Goal: Task Accomplishment & Management: Manage account settings

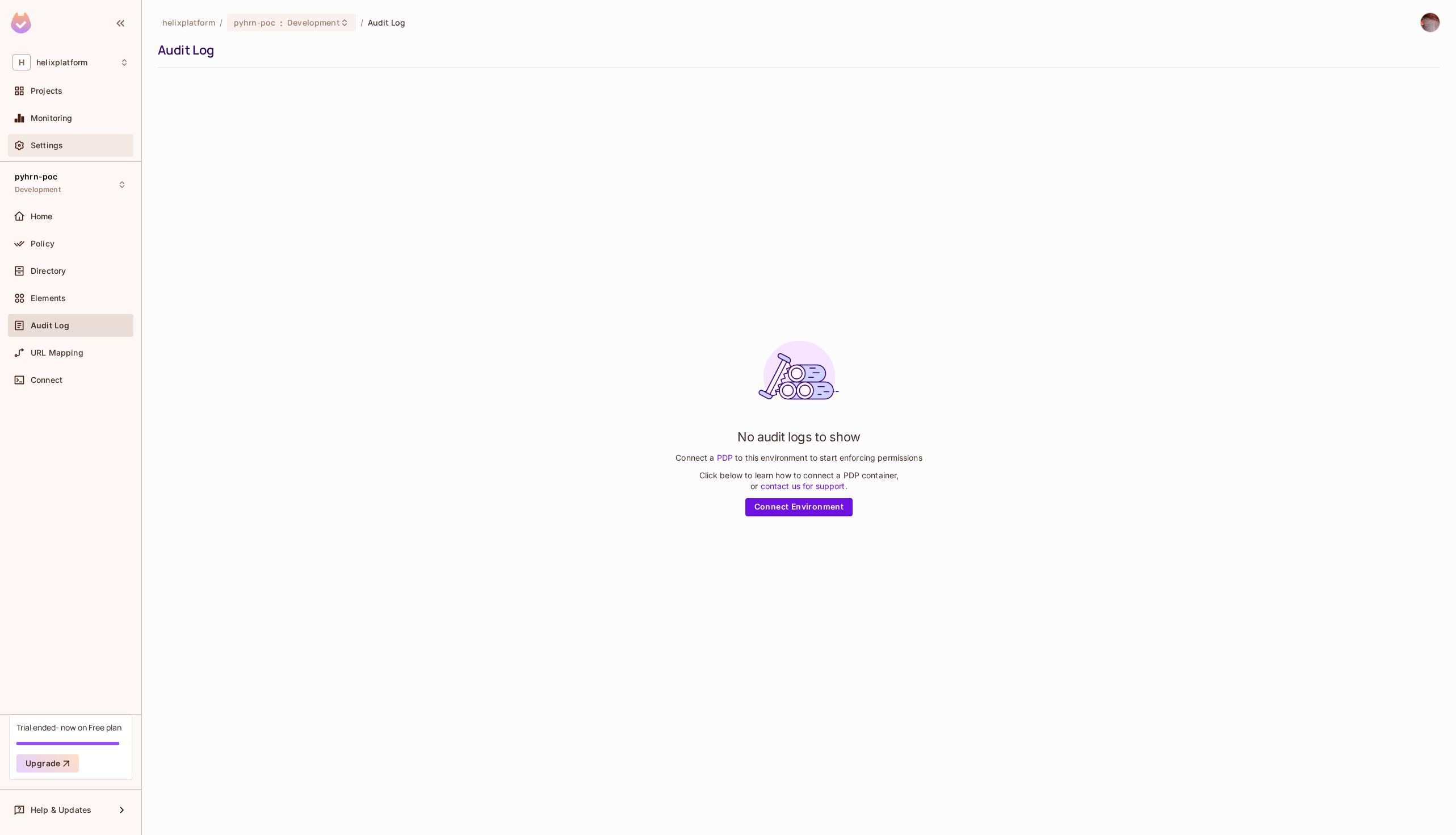
click at [55, 155] on div "Settings" at bounding box center [70, 146] width 126 height 23
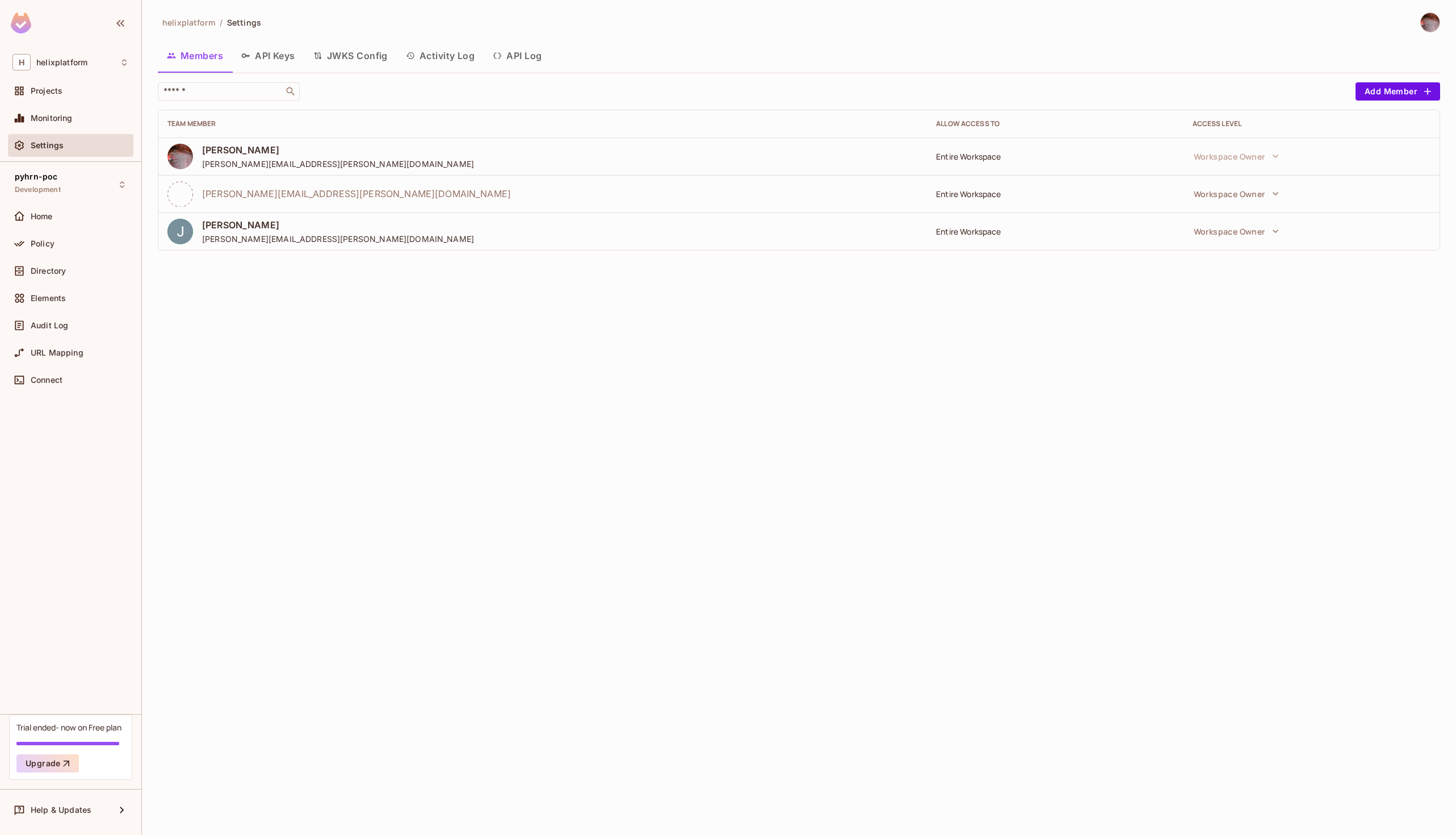
click at [280, 45] on button "API Keys" at bounding box center [268, 56] width 72 height 29
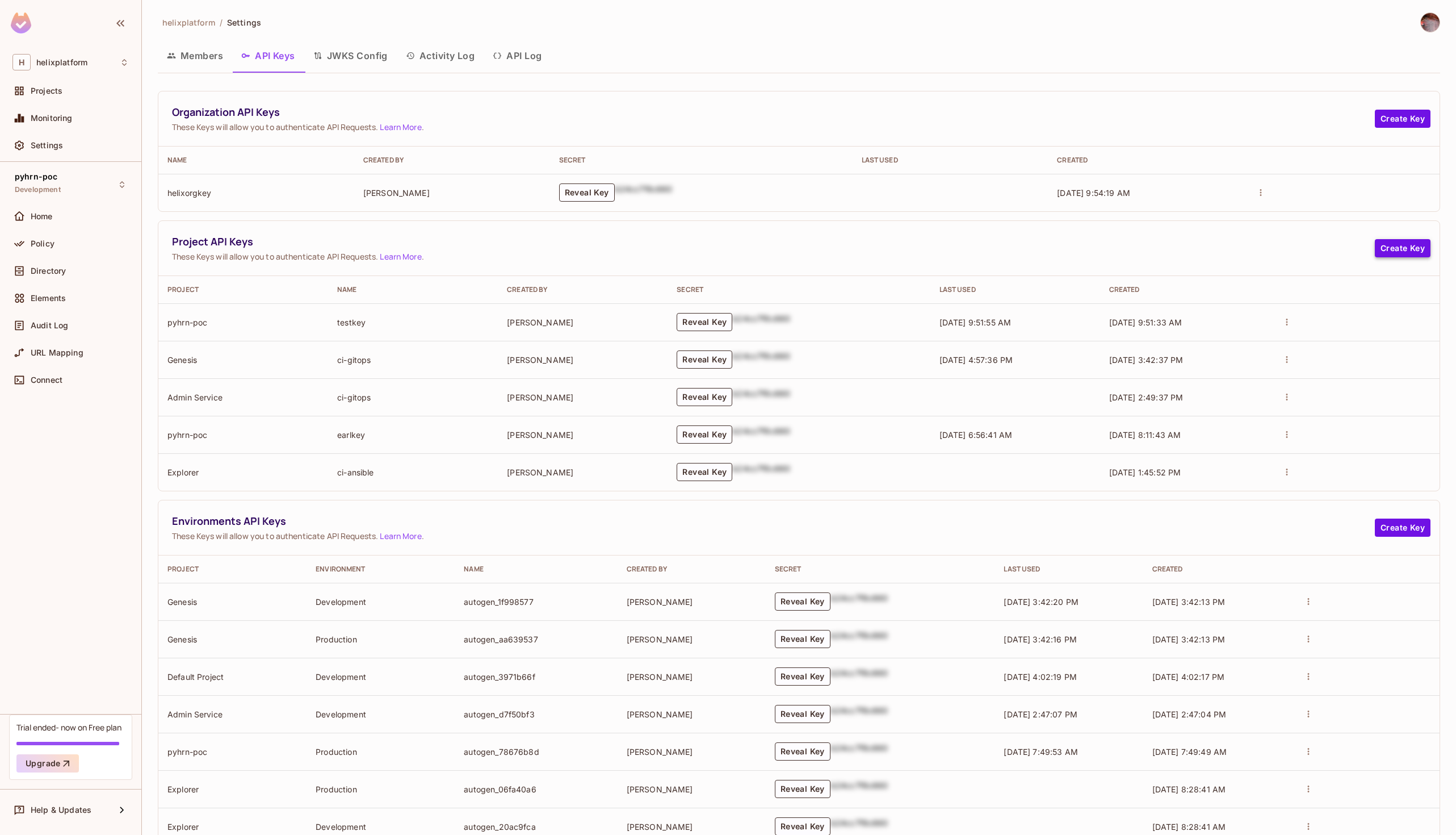
click at [1415, 250] on button "Create Key" at bounding box center [1403, 247] width 56 height 18
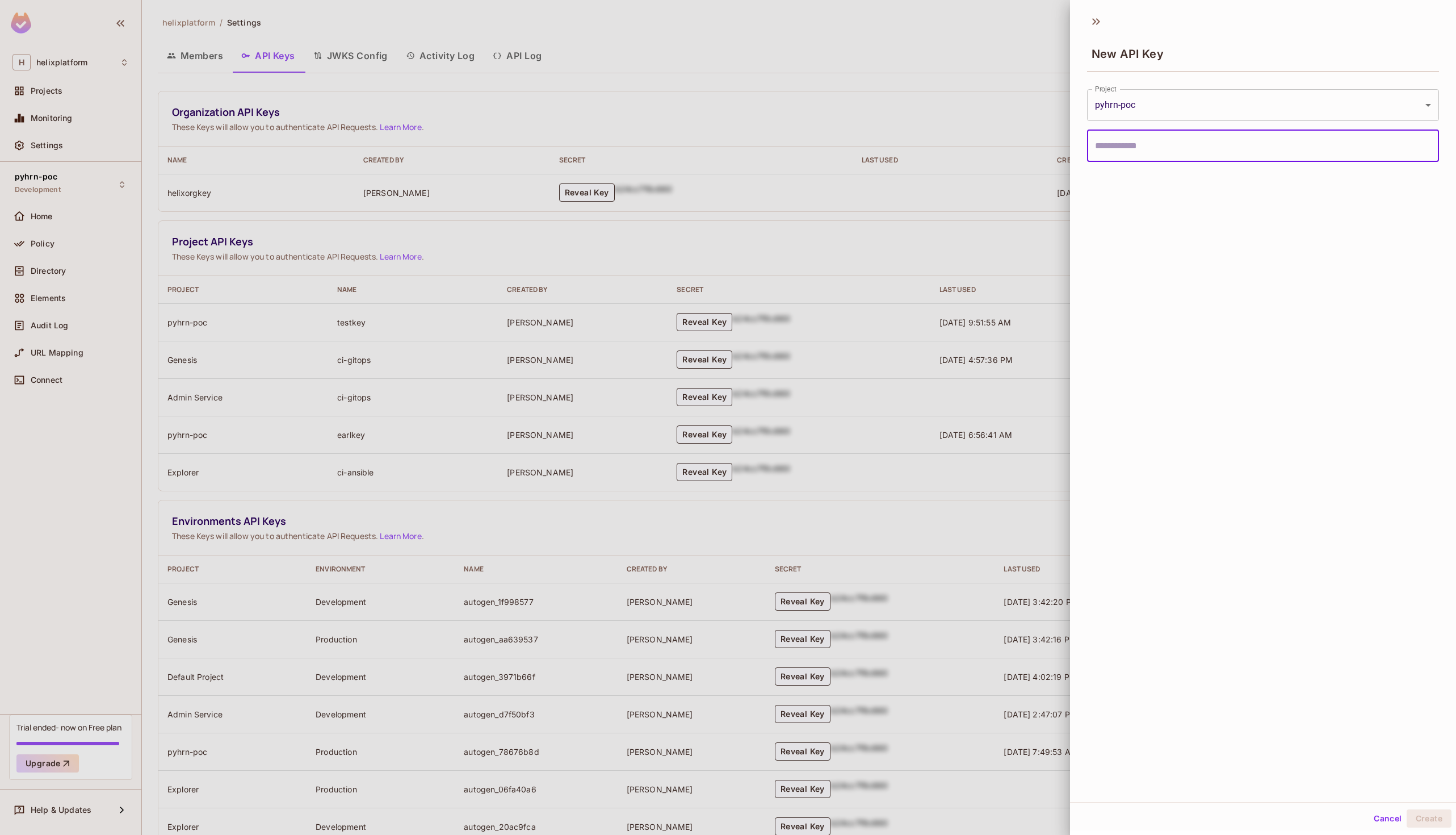
click at [1290, 106] on body "H helixplatform Projects Monitoring Settings pyhrn-poc Development Home Policy …" at bounding box center [728, 418] width 1456 height 835
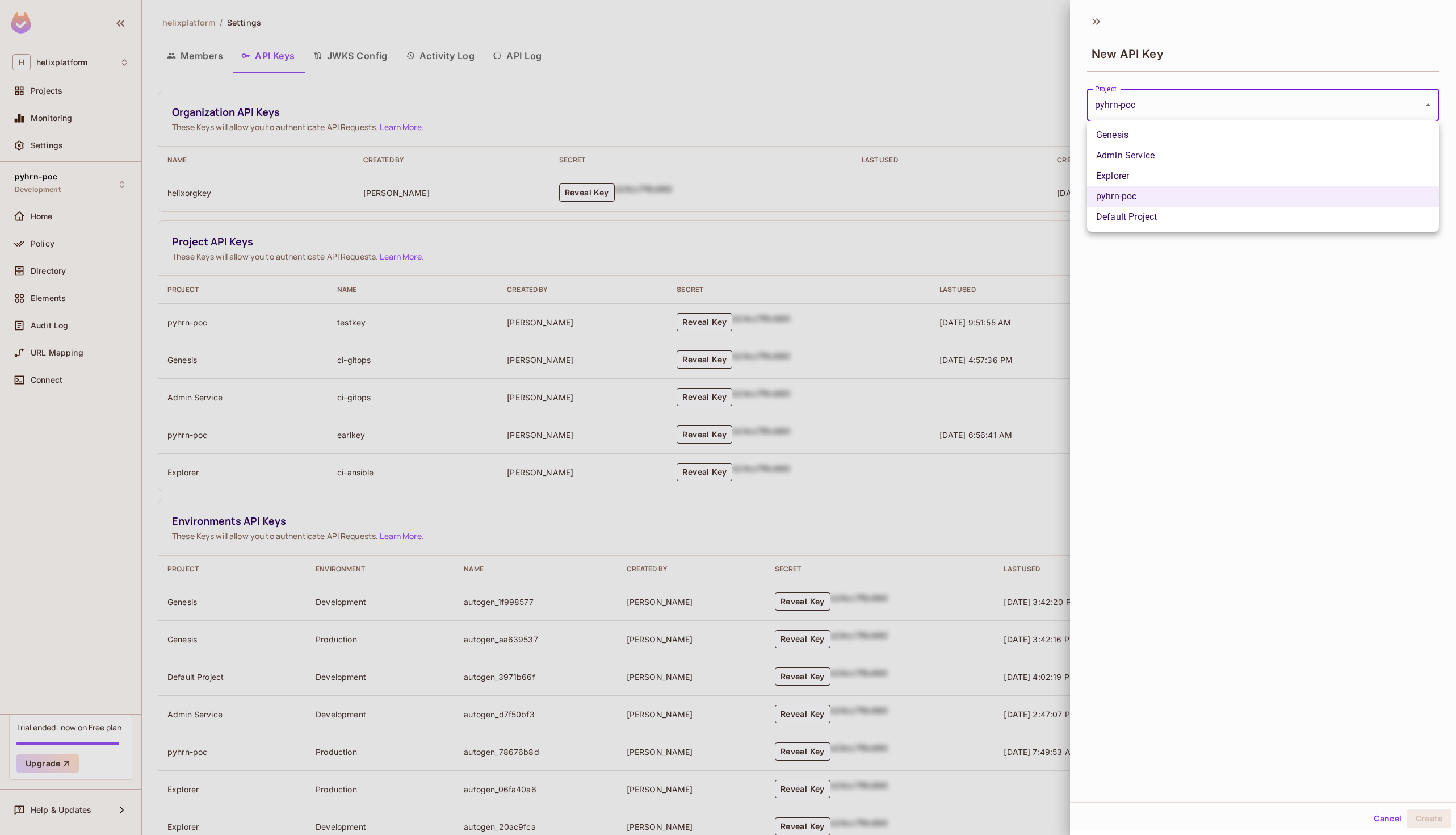
click at [1290, 106] on div at bounding box center [728, 418] width 1456 height 835
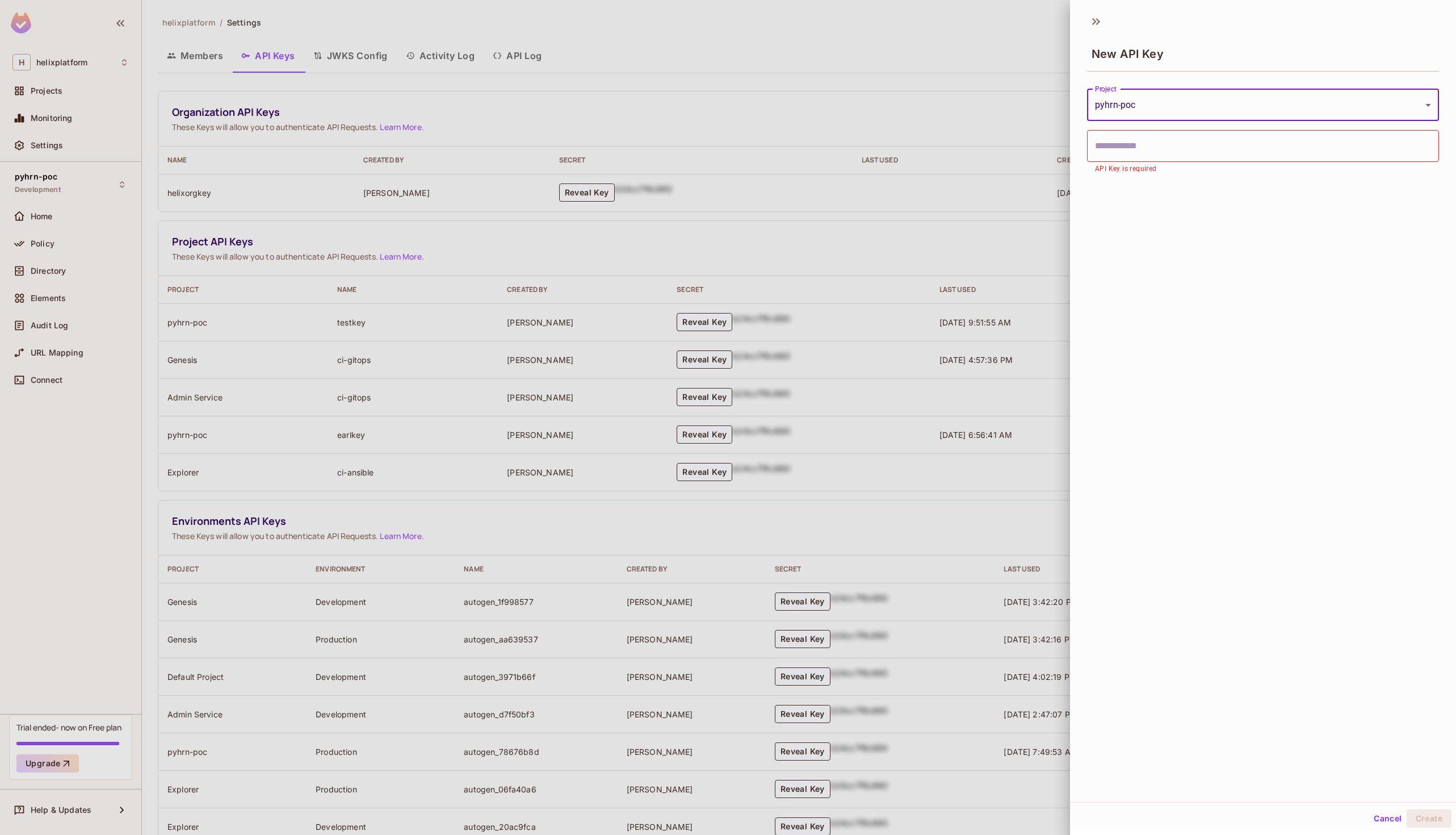
click at [980, 32] on div at bounding box center [728, 418] width 1456 height 835
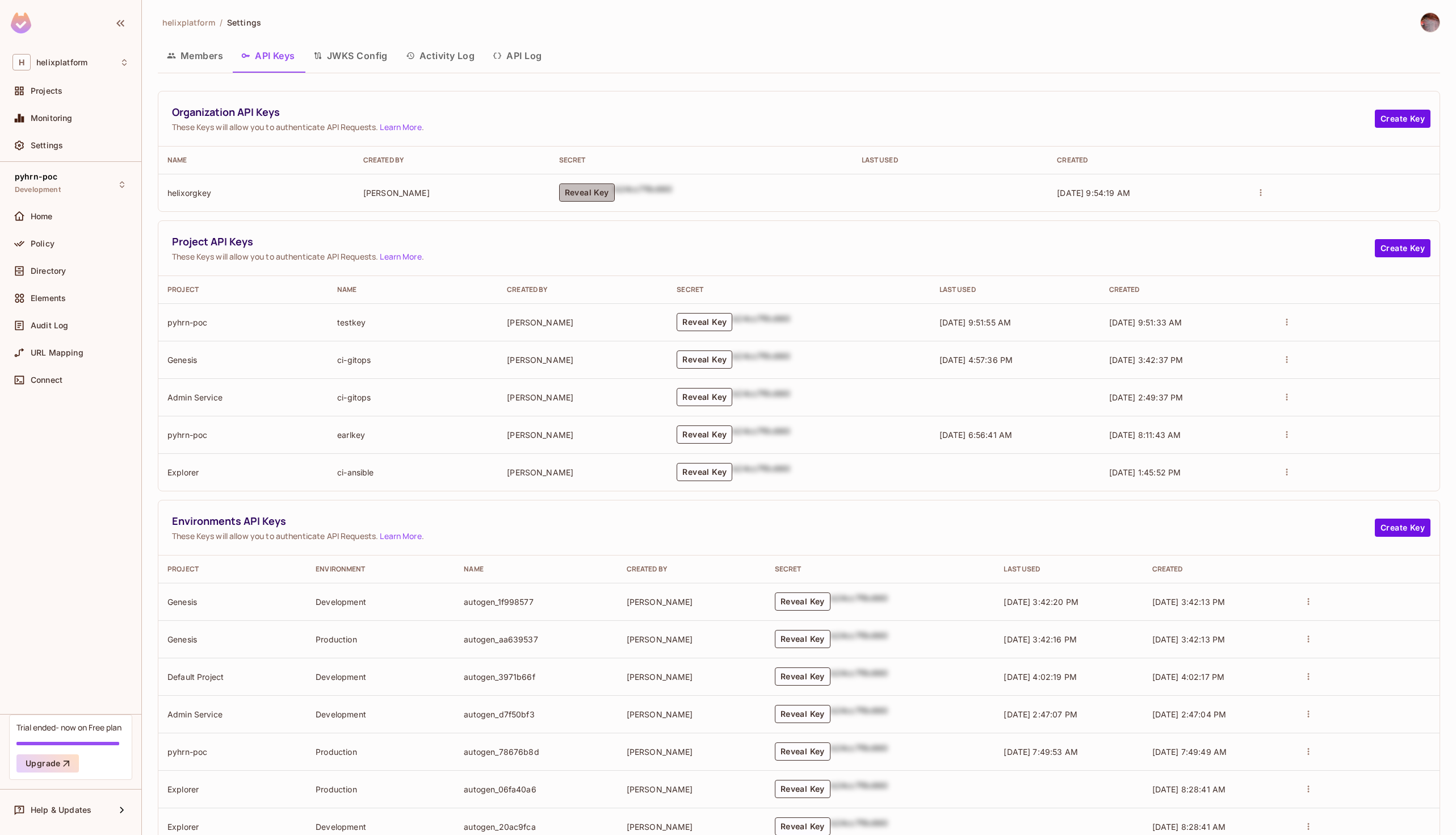
click at [582, 196] on button "Reveal Key" at bounding box center [587, 192] width 56 height 18
drag, startPoint x: 524, startPoint y: 182, endPoint x: 654, endPoint y: 209, distance: 132.8
click at [654, 209] on td "permit_key_buK0X9MSHkzrlbli5IbxuRT5JRH6qMJ2jGCzw2mjtHlF8hqYVOh4BHx2bPF5K5UFPxjp…" at bounding box center [709, 192] width 385 height 37
copy p "permit_key_buK0X9MSHkzrlbli5IbxuRT5JRH6qMJ2jGCzw2mjtHlF8hqYVOh4BHx2bPF5K5UFPxjp…"
click at [1395, 108] on div "Organization API Keys These Keys will allow you to authenticate API Requests. L…" at bounding box center [799, 118] width 1282 height 55
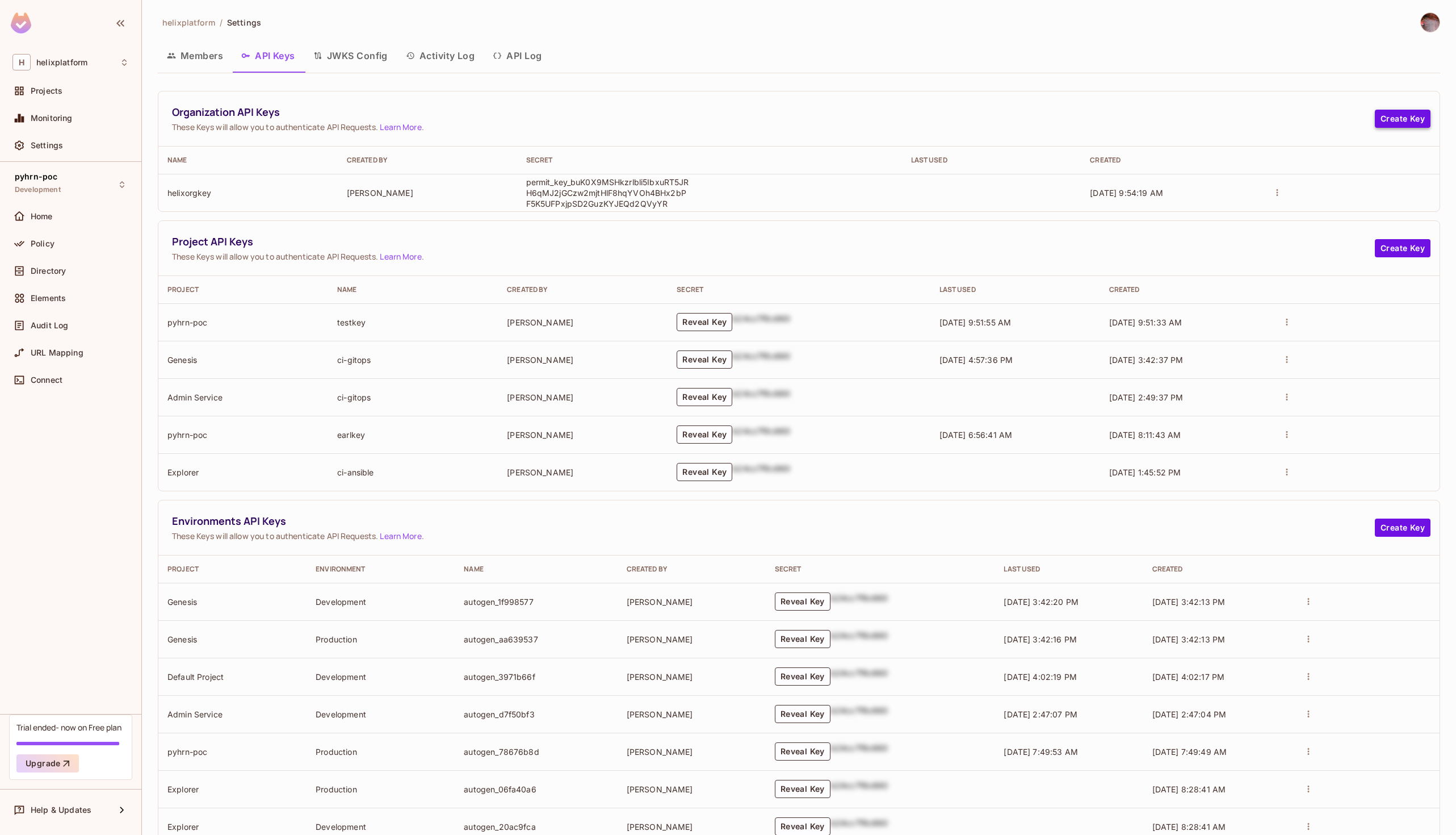
click at [1428, 112] on button "Create Key" at bounding box center [1403, 118] width 56 height 18
drag, startPoint x: 524, startPoint y: 184, endPoint x: 666, endPoint y: 208, distance: 144.0
click at [666, 208] on td "permit_key_buK0X9MSHkzrlbli5IbxuRT5JRH6qMJ2jGCzw2mjtHlF8hqYVOh4BHx2bPF5K5UFPxjp…" at bounding box center [709, 192] width 385 height 37
copy p "permit_key_buK0X9MSHkzrlbli5IbxuRT5JRH6qMJ2jGCzw2mjtHlF8hqYVOh4BHx2bPF5K5UFPxjp…"
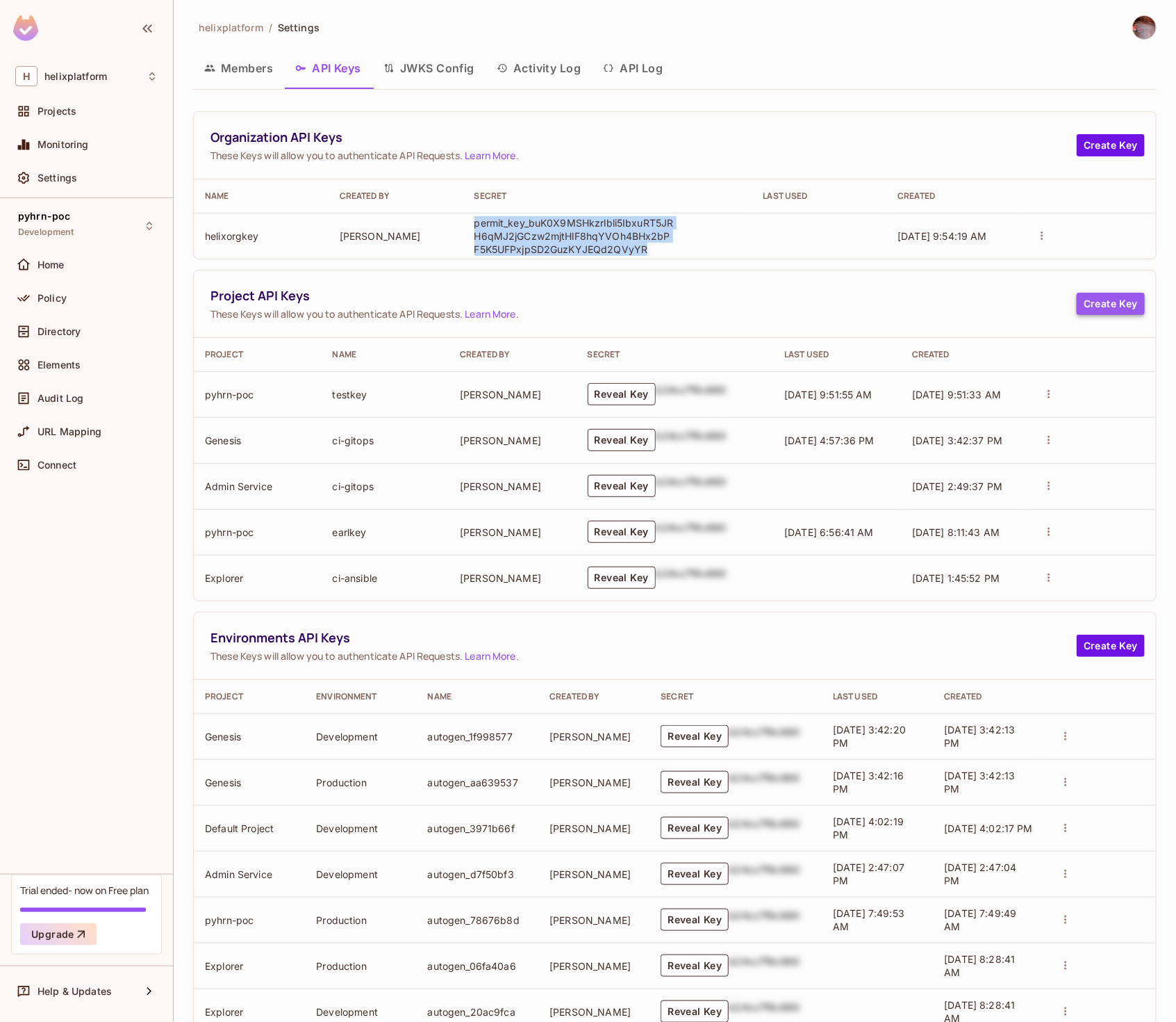
click at [1123, 295] on button "Create Key" at bounding box center [1111, 303] width 68 height 22
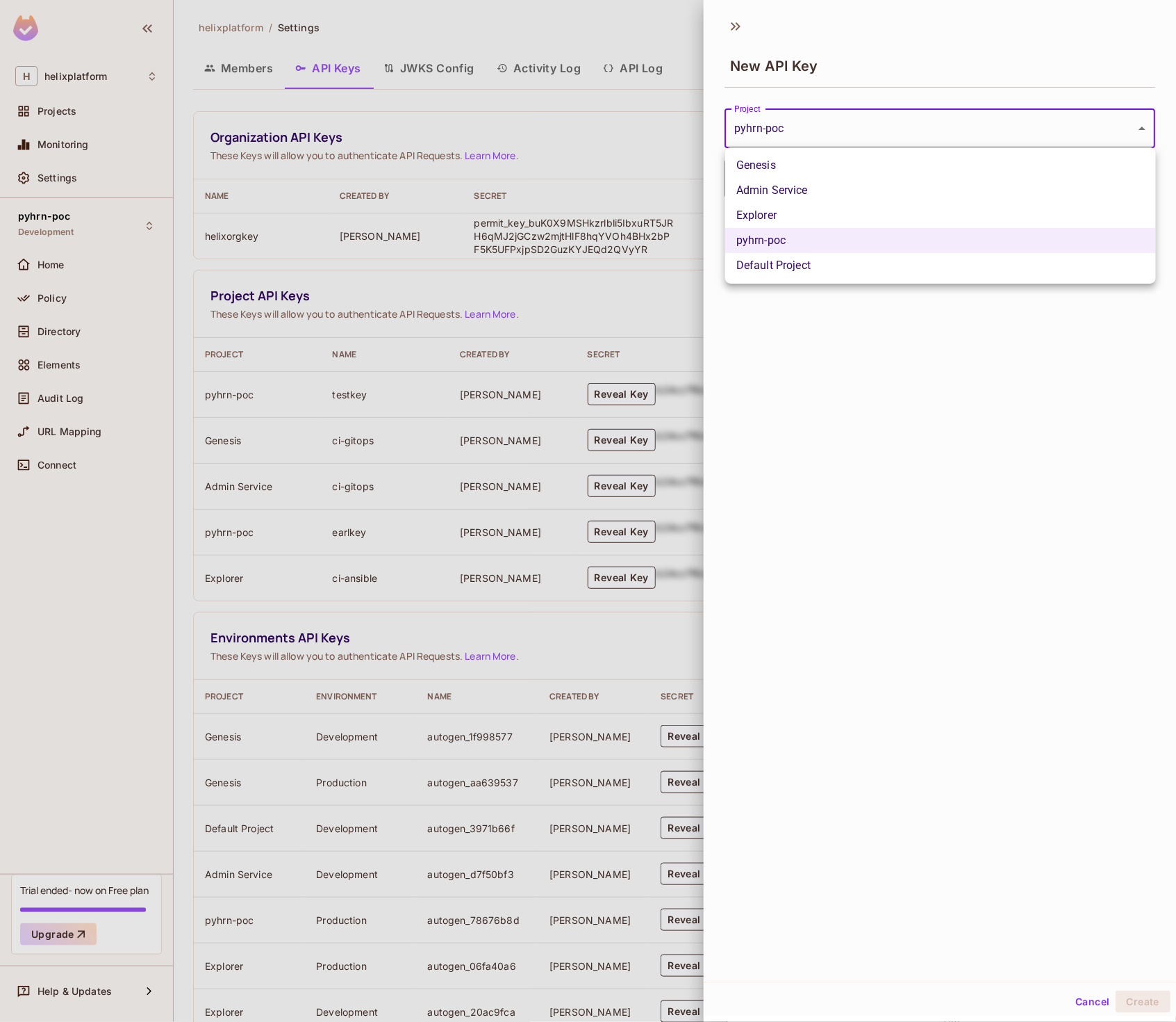
click at [795, 135] on body "H helixplatform Projects Monitoring Settings pyhrn-poc Development Home Policy …" at bounding box center [588, 511] width 1176 height 1022
click at [795, 166] on li "Genesis" at bounding box center [940, 165] width 431 height 25
type input "**********"
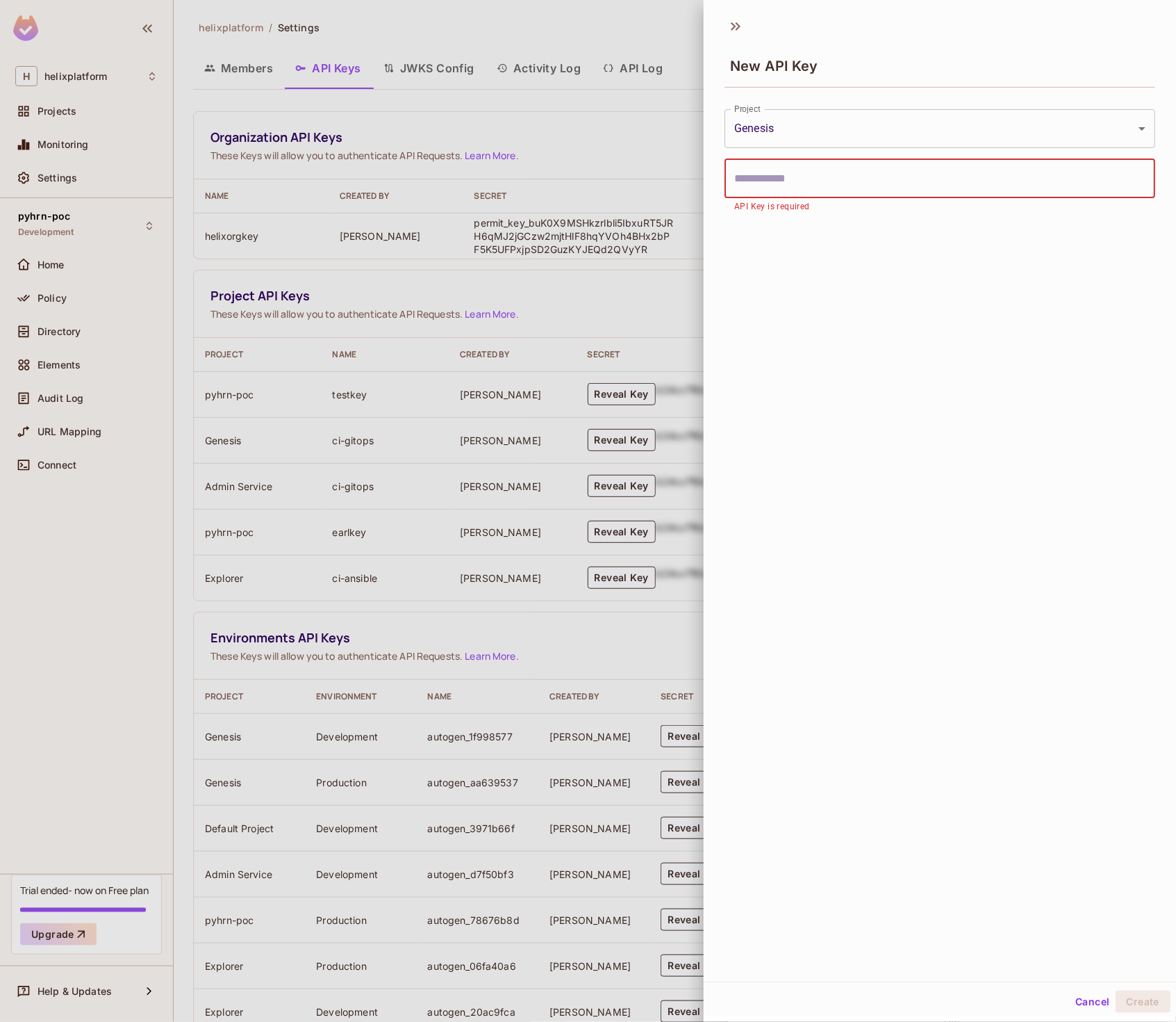
click at [789, 189] on input "text" at bounding box center [940, 178] width 431 height 39
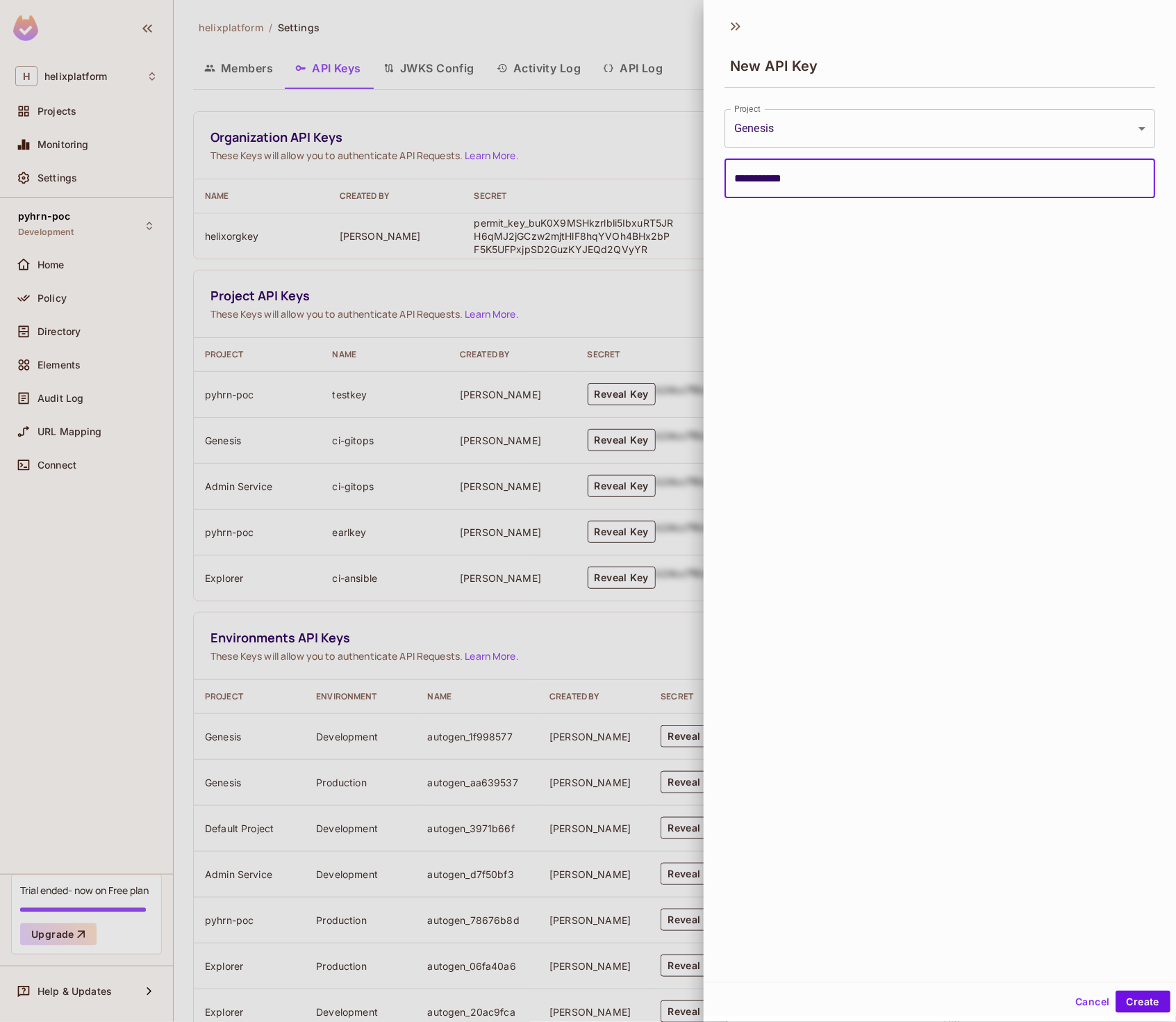
type input "**********"
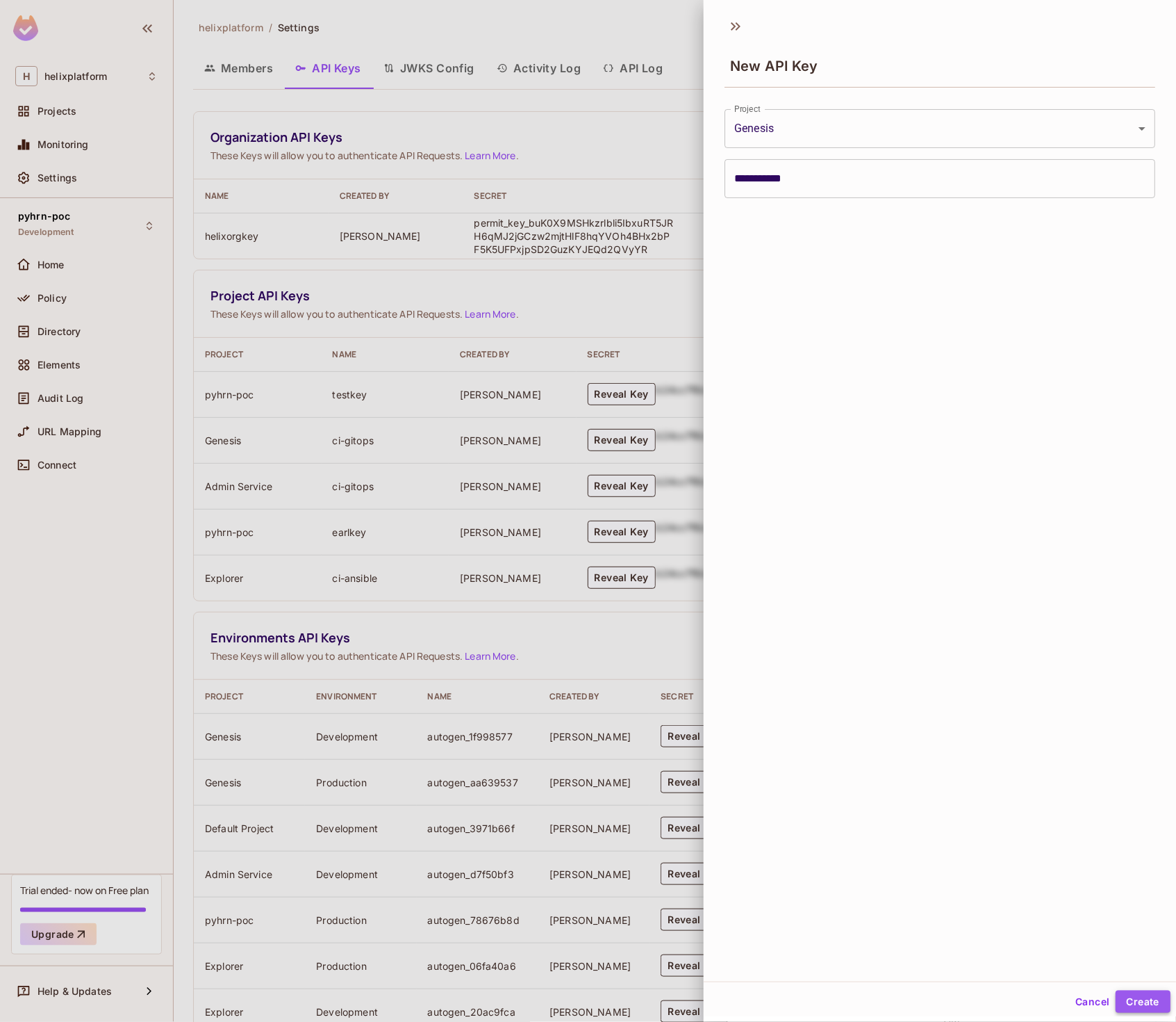
click at [1155, 995] on button "Create" at bounding box center [1143, 1001] width 55 height 22
type input "**********"
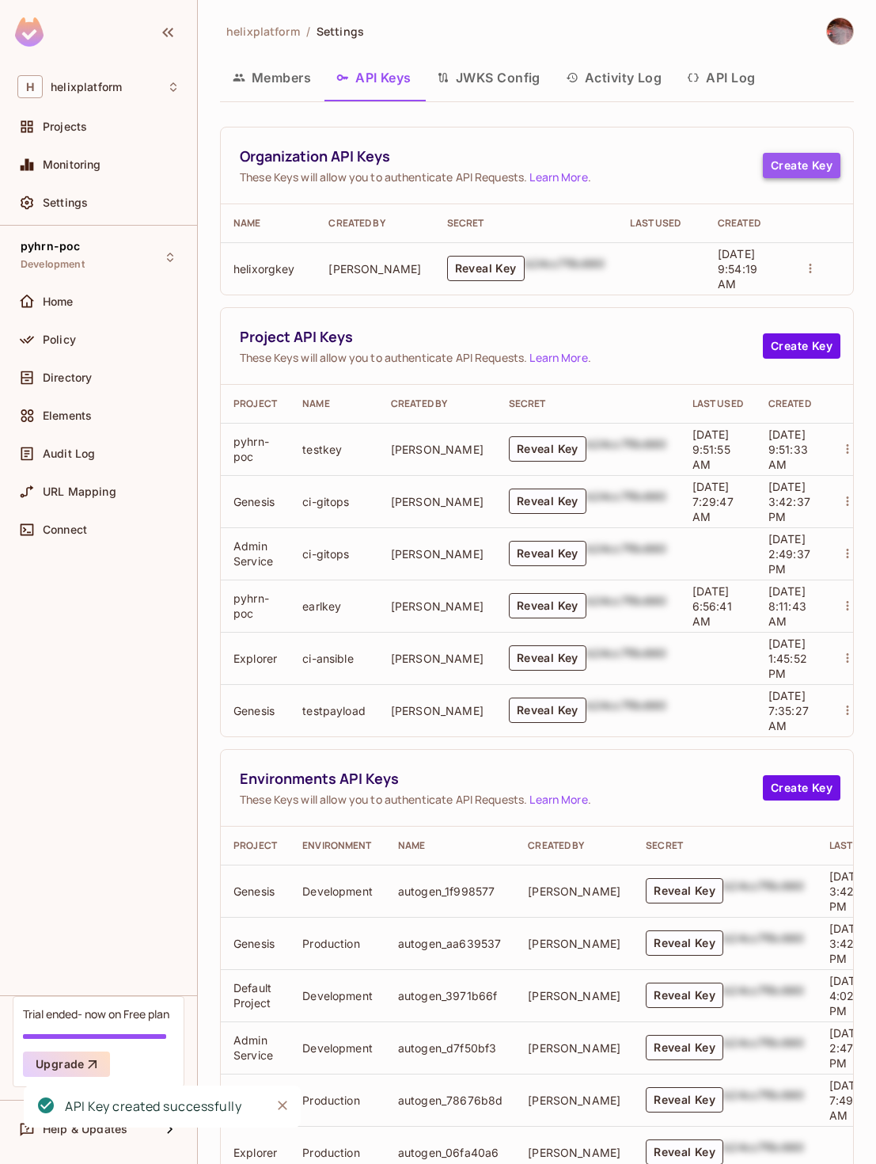
click at [781, 165] on button "Create Key" at bounding box center [802, 165] width 78 height 25
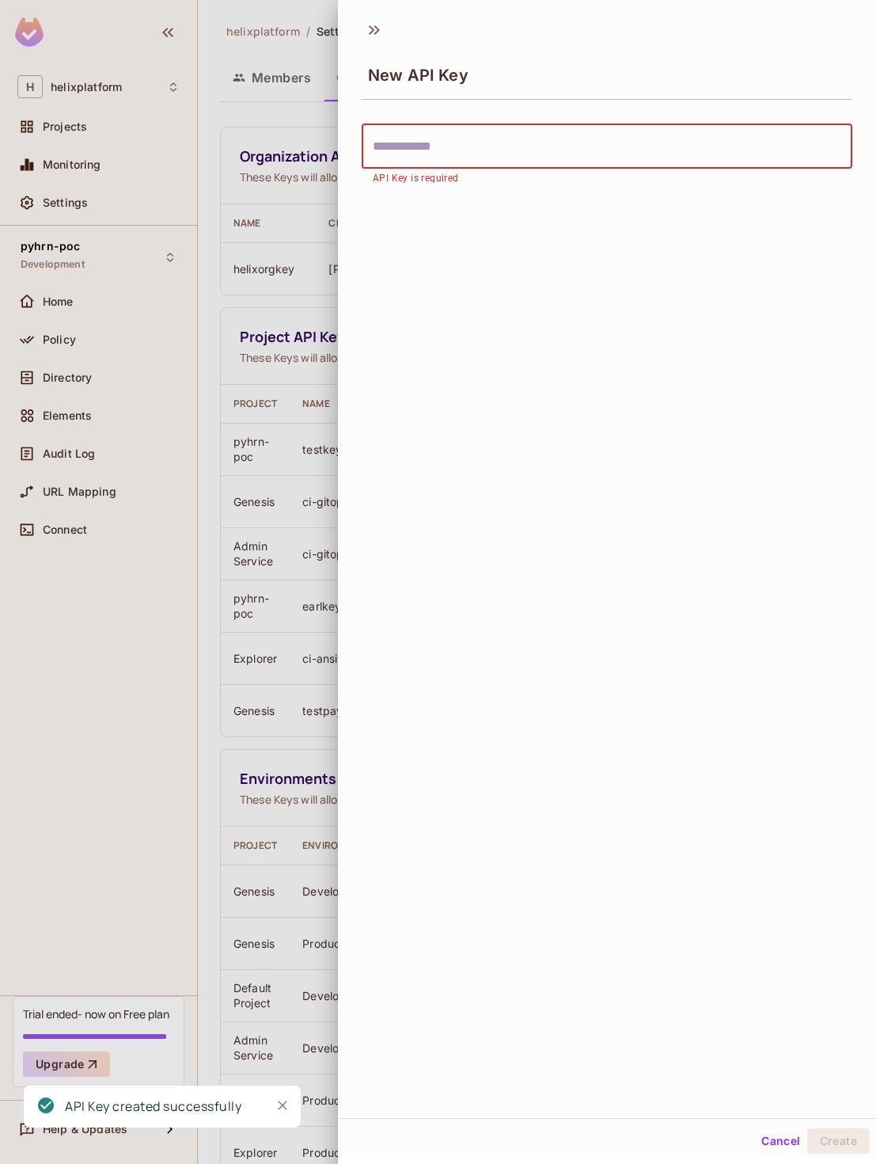
click at [584, 148] on input "text" at bounding box center [607, 146] width 491 height 44
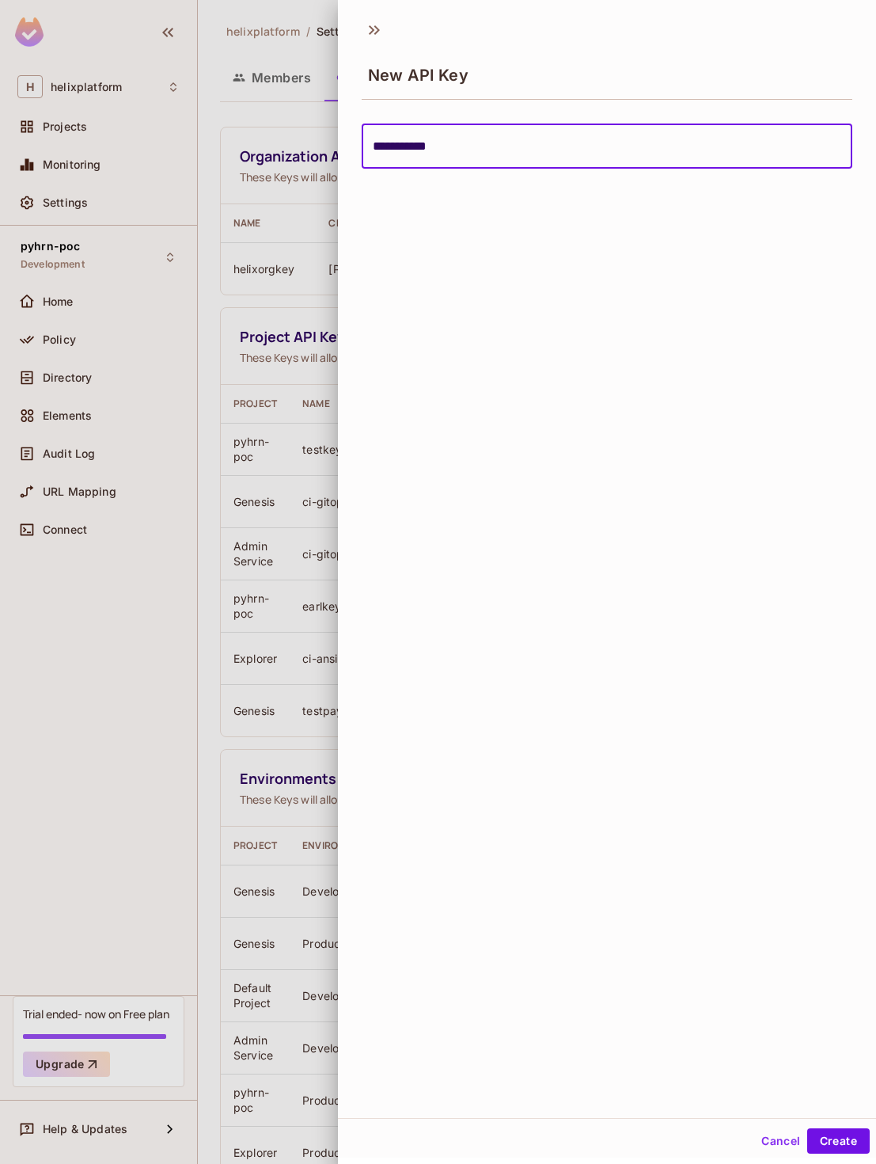
type input "**********"
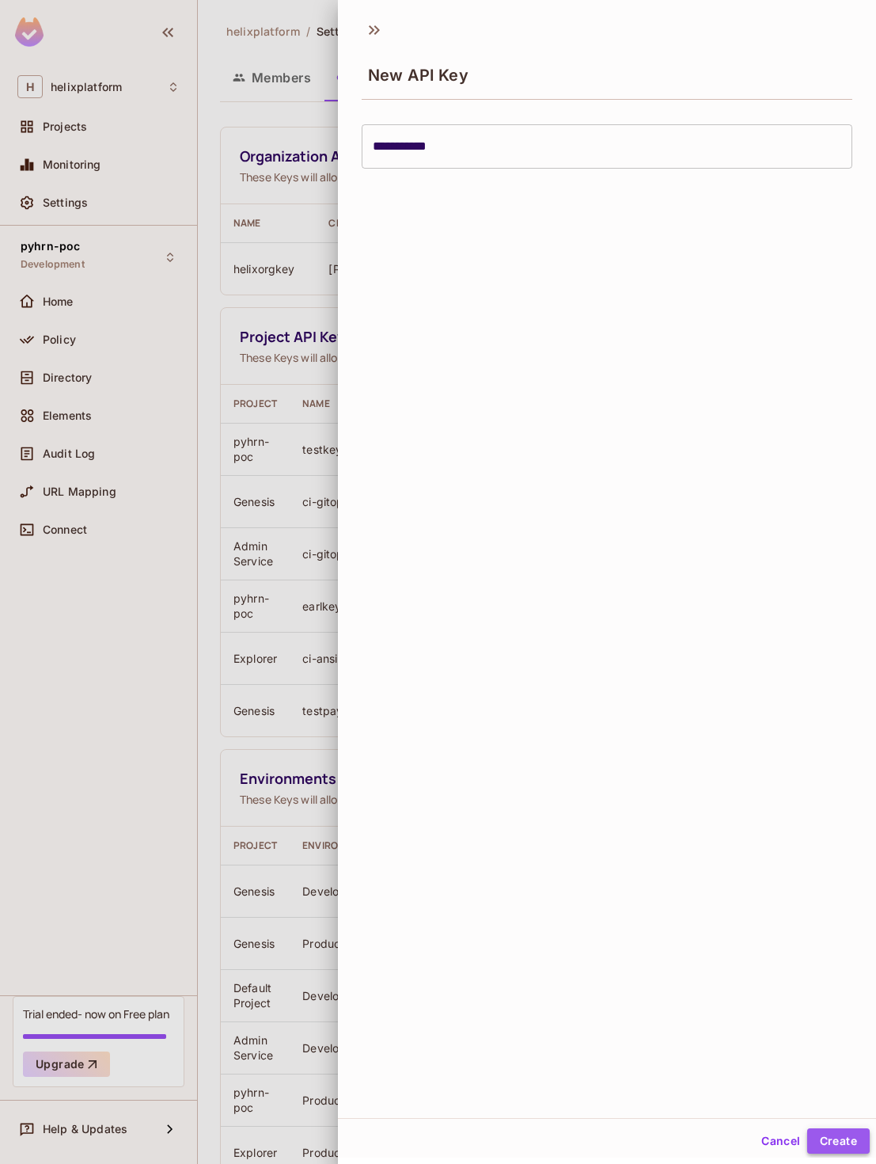
click at [845, 1141] on button "Create" at bounding box center [838, 1140] width 63 height 25
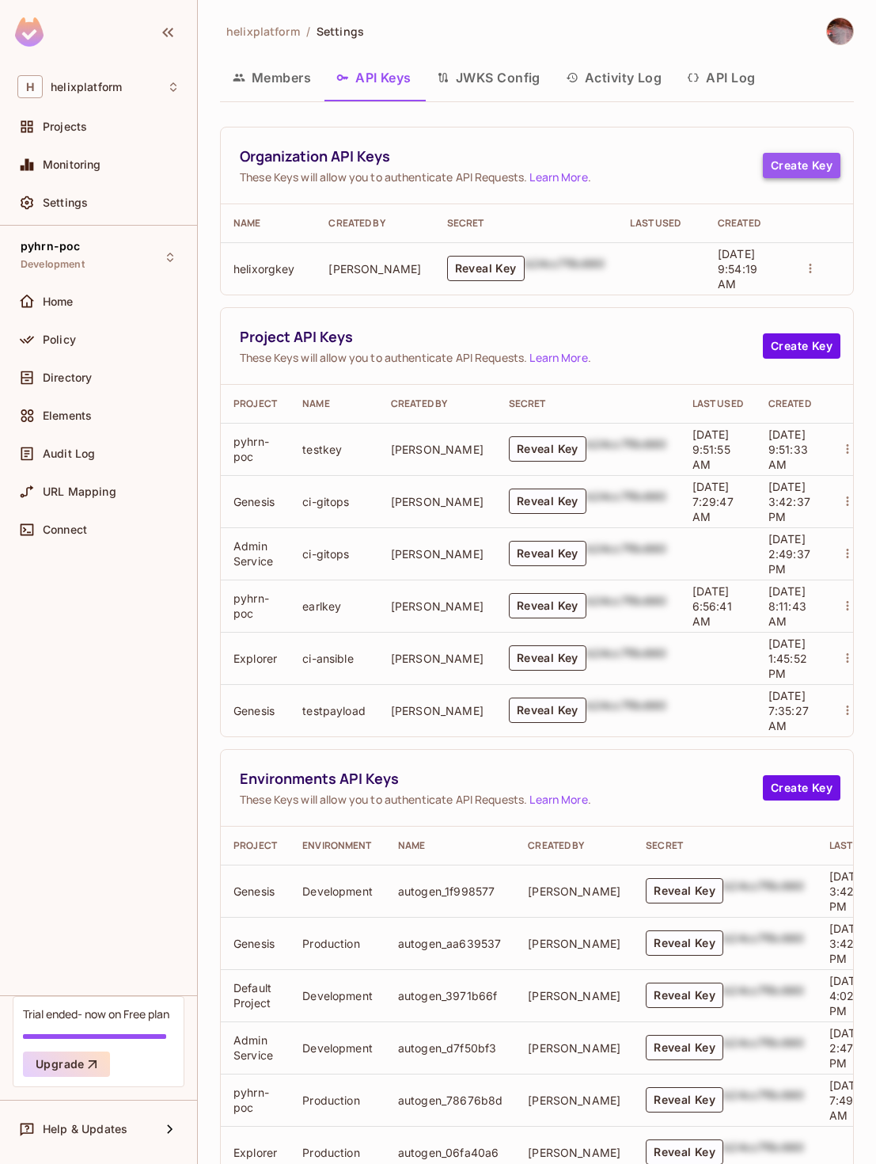
click at [808, 158] on button "Create Key" at bounding box center [802, 165] width 78 height 25
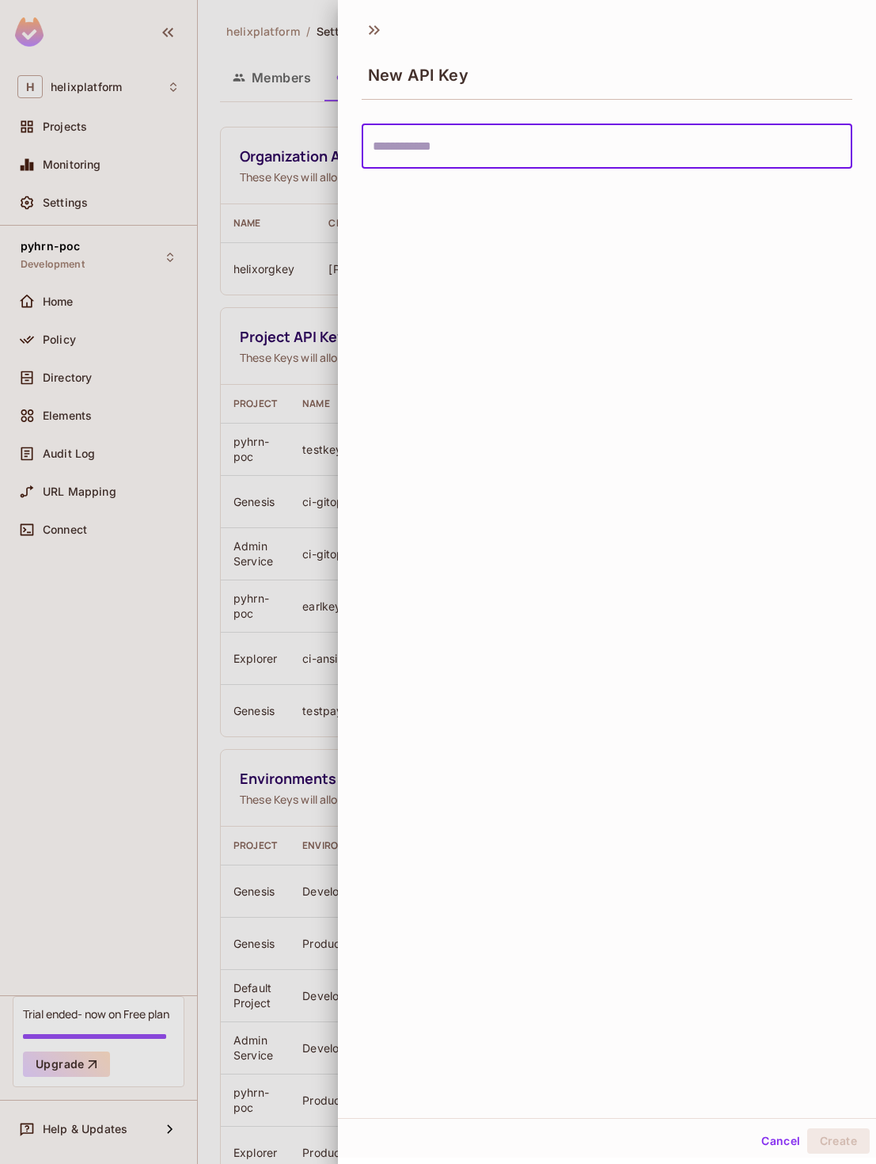
click at [667, 141] on input "text" at bounding box center [607, 146] width 491 height 44
type input "**********"
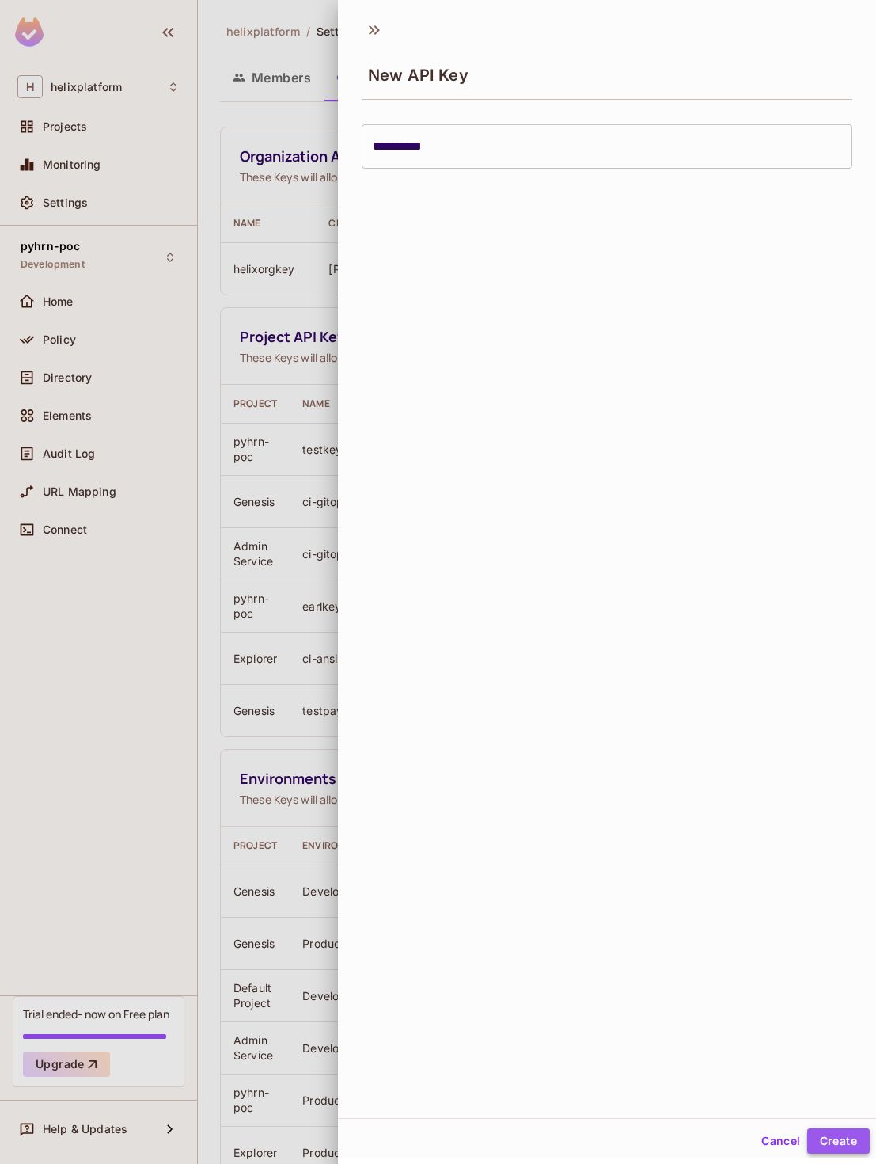
click at [848, 1140] on button "Create" at bounding box center [838, 1140] width 63 height 25
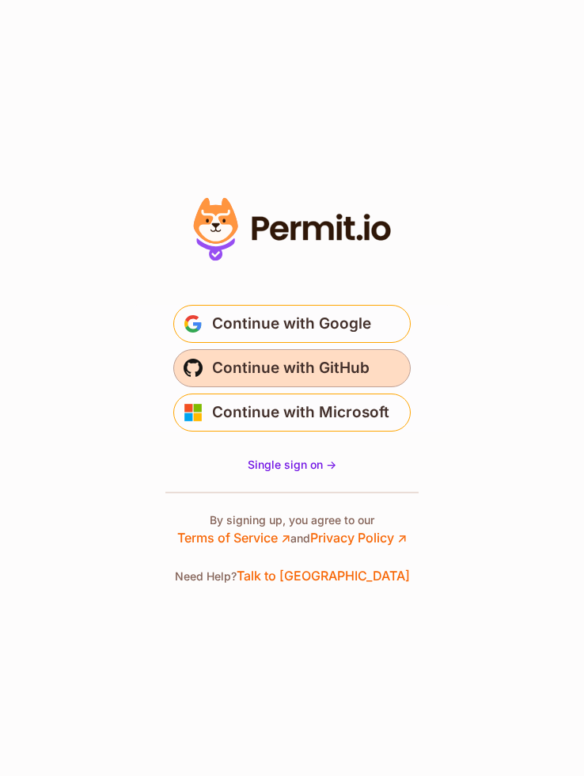
click at [312, 366] on span "Continue with GitHub" at bounding box center [291, 367] width 158 height 25
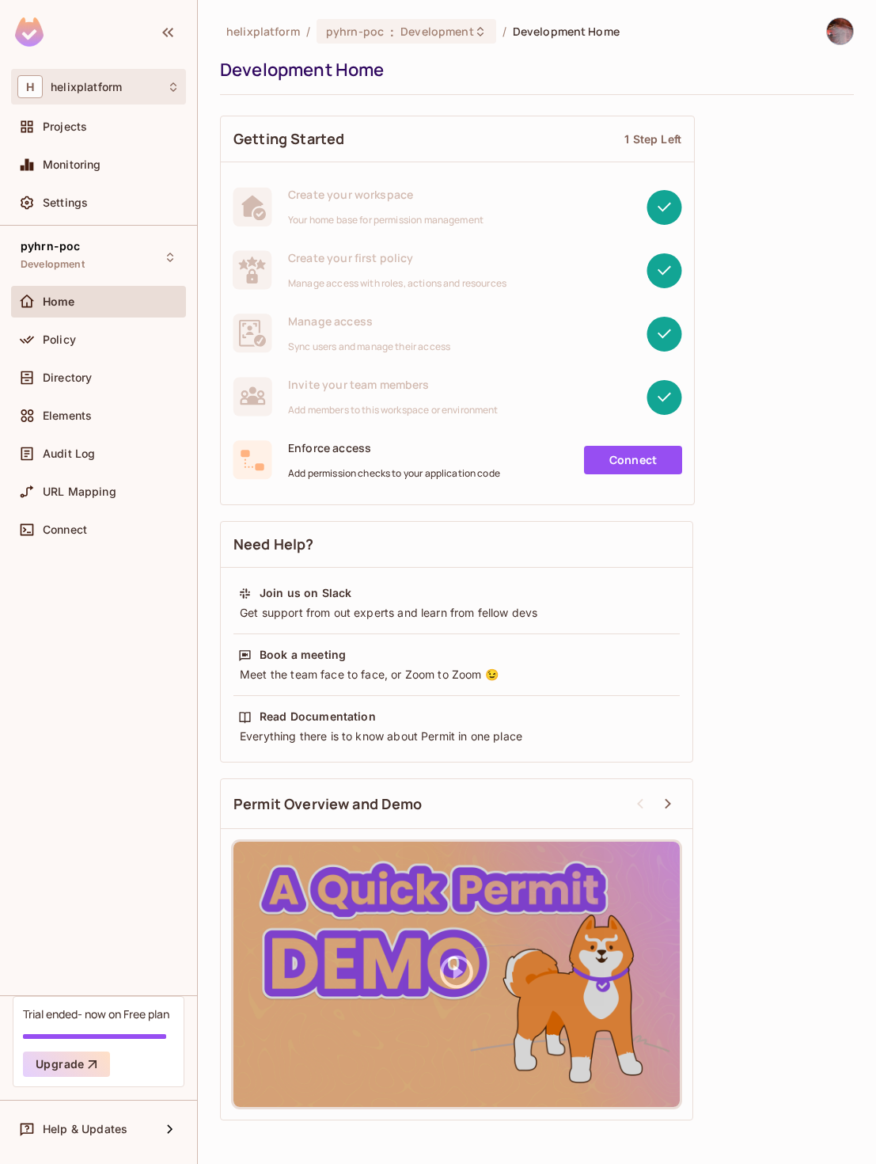
click at [181, 93] on div "H helixplatform" at bounding box center [98, 87] width 175 height 36
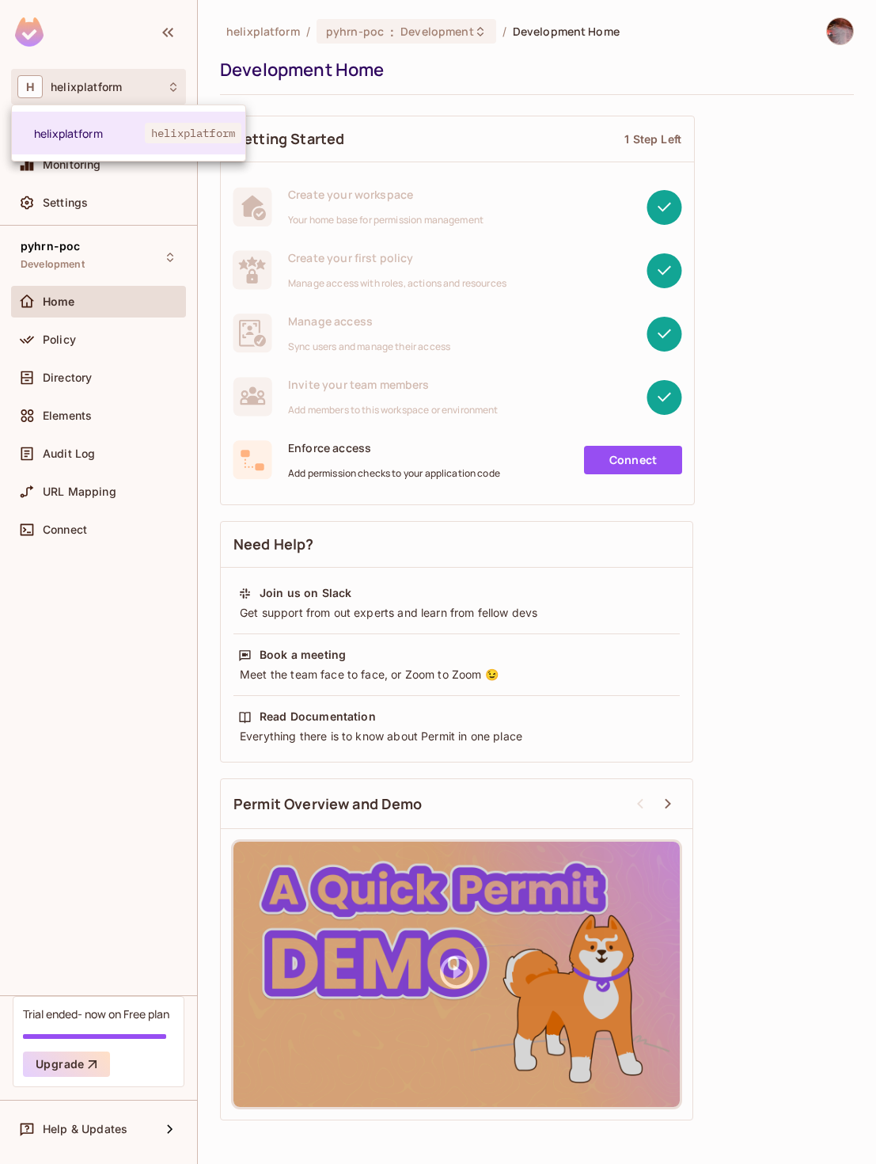
click at [777, 583] on div at bounding box center [438, 582] width 876 height 1164
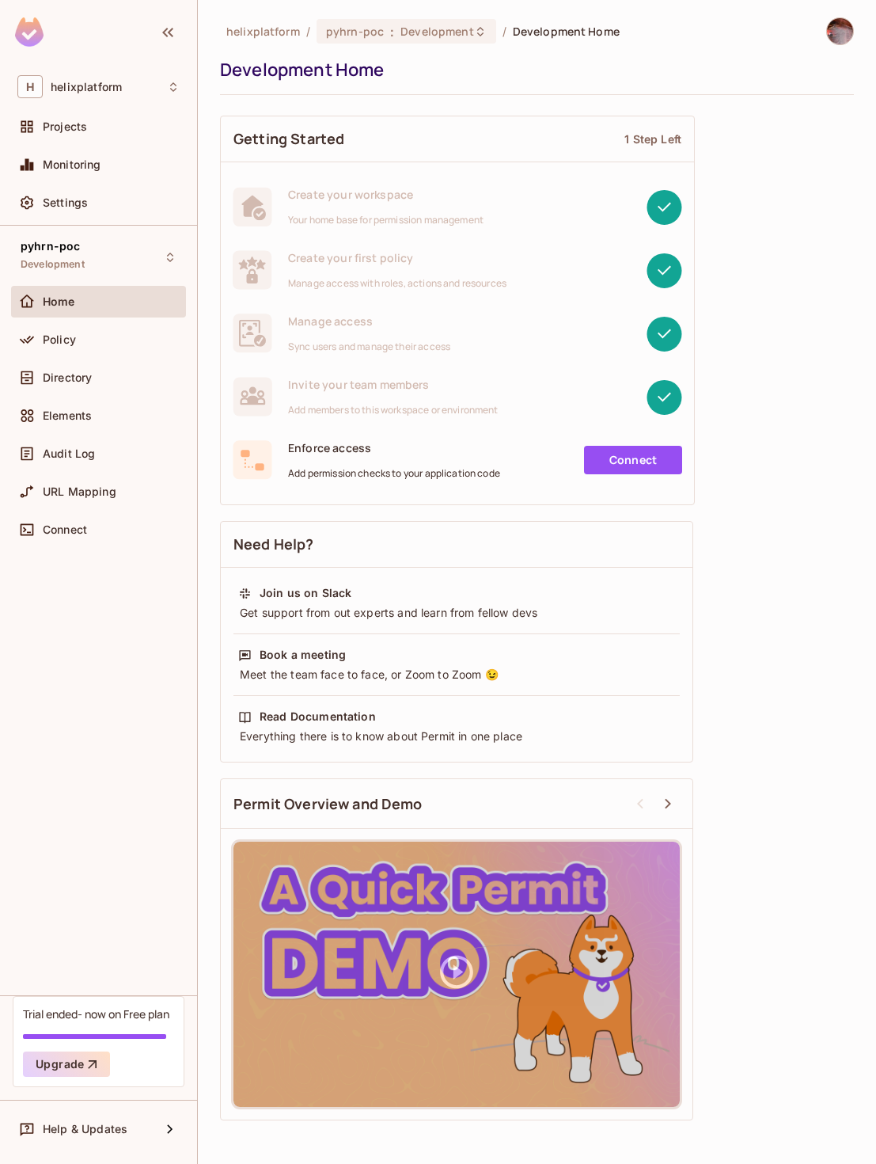
click at [843, 33] on img at bounding box center [840, 31] width 26 height 26
click at [822, 469] on div at bounding box center [438, 582] width 876 height 1164
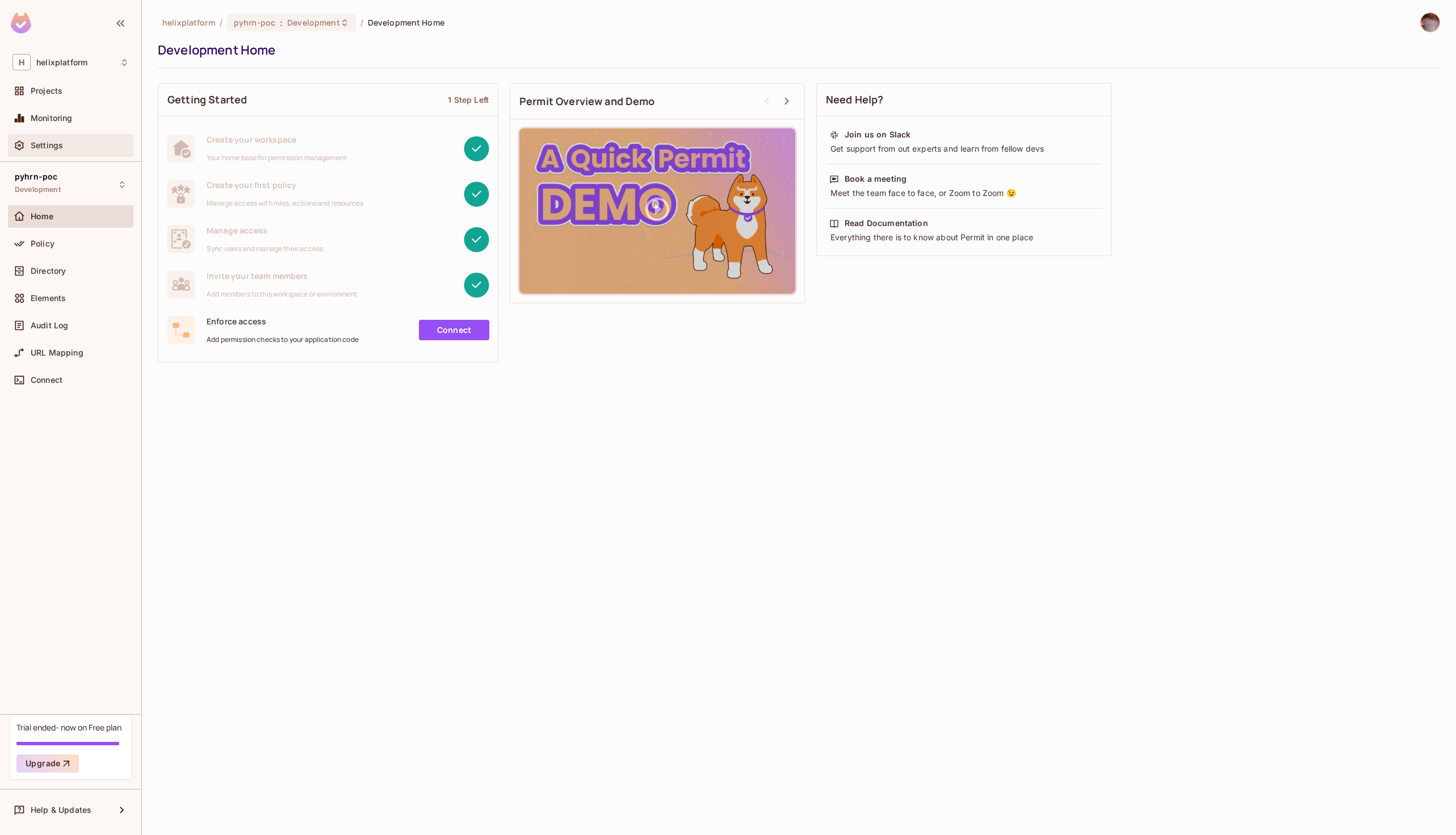
click at [37, 141] on span "Settings" at bounding box center [47, 145] width 32 height 9
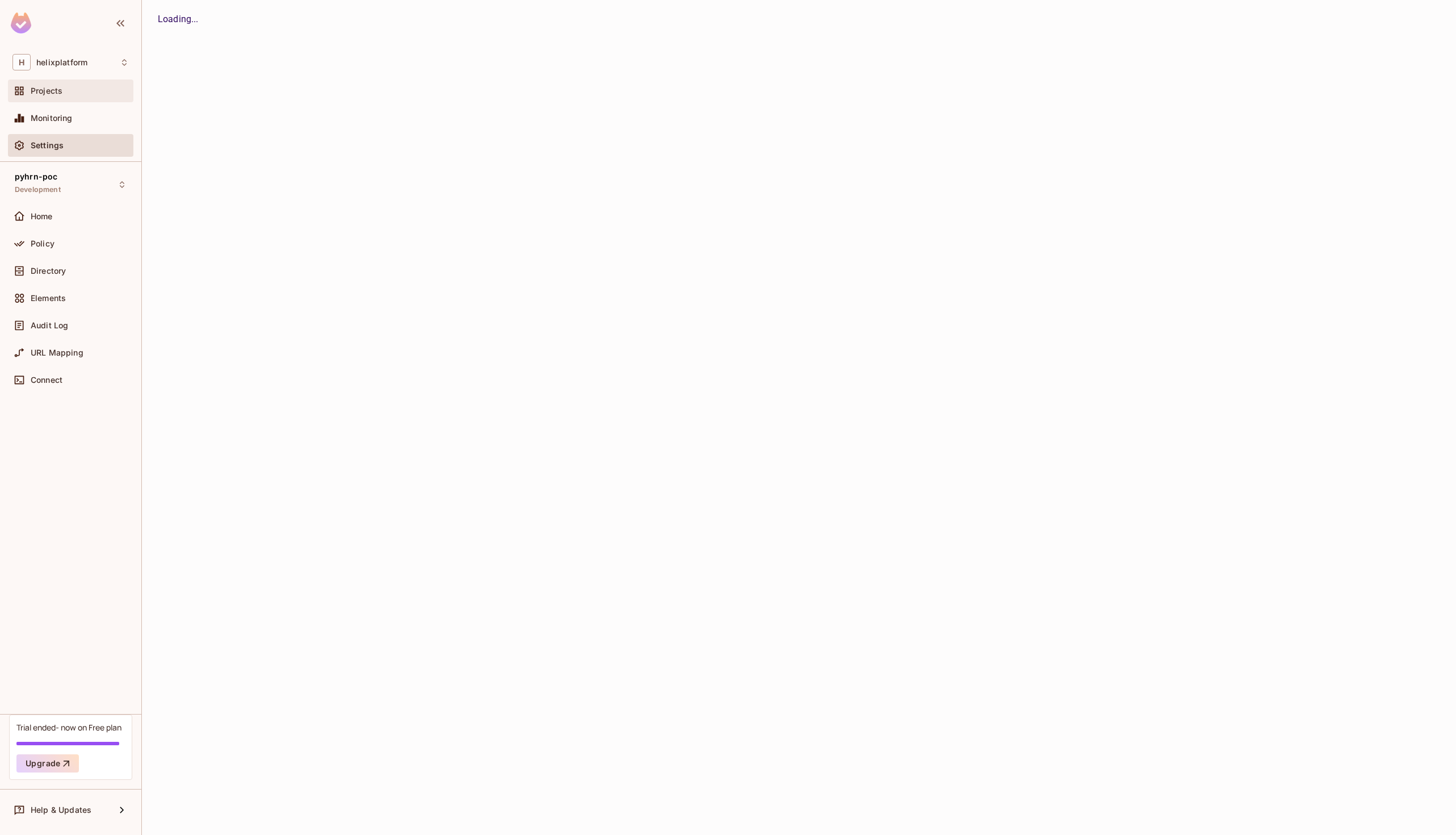
click at [39, 90] on span "Projects" at bounding box center [47, 90] width 32 height 9
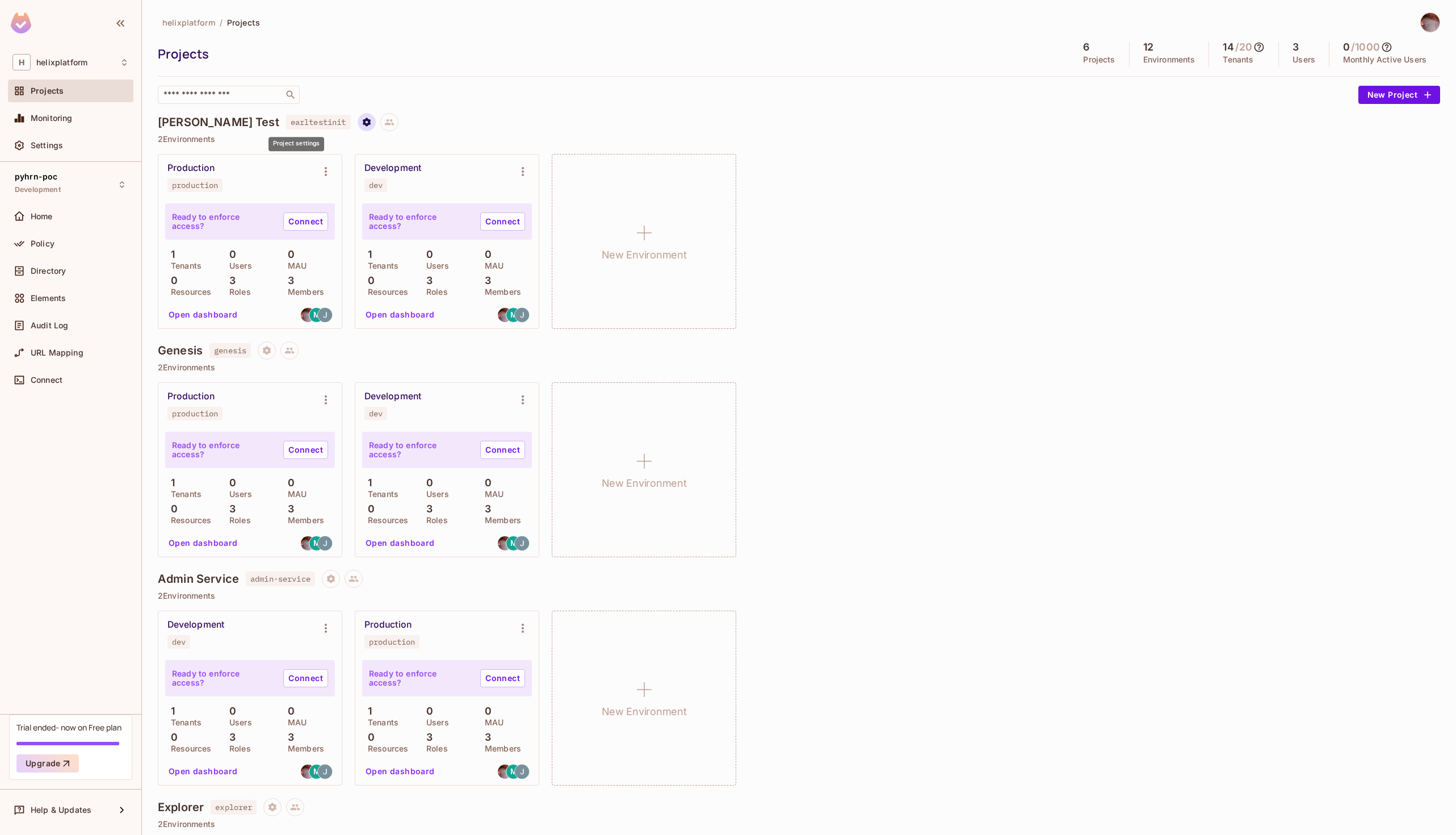
click at [362, 122] on icon "Project settings" at bounding box center [366, 122] width 8 height 9
click at [345, 188] on div "Delete Project" at bounding box center [355, 189] width 55 height 11
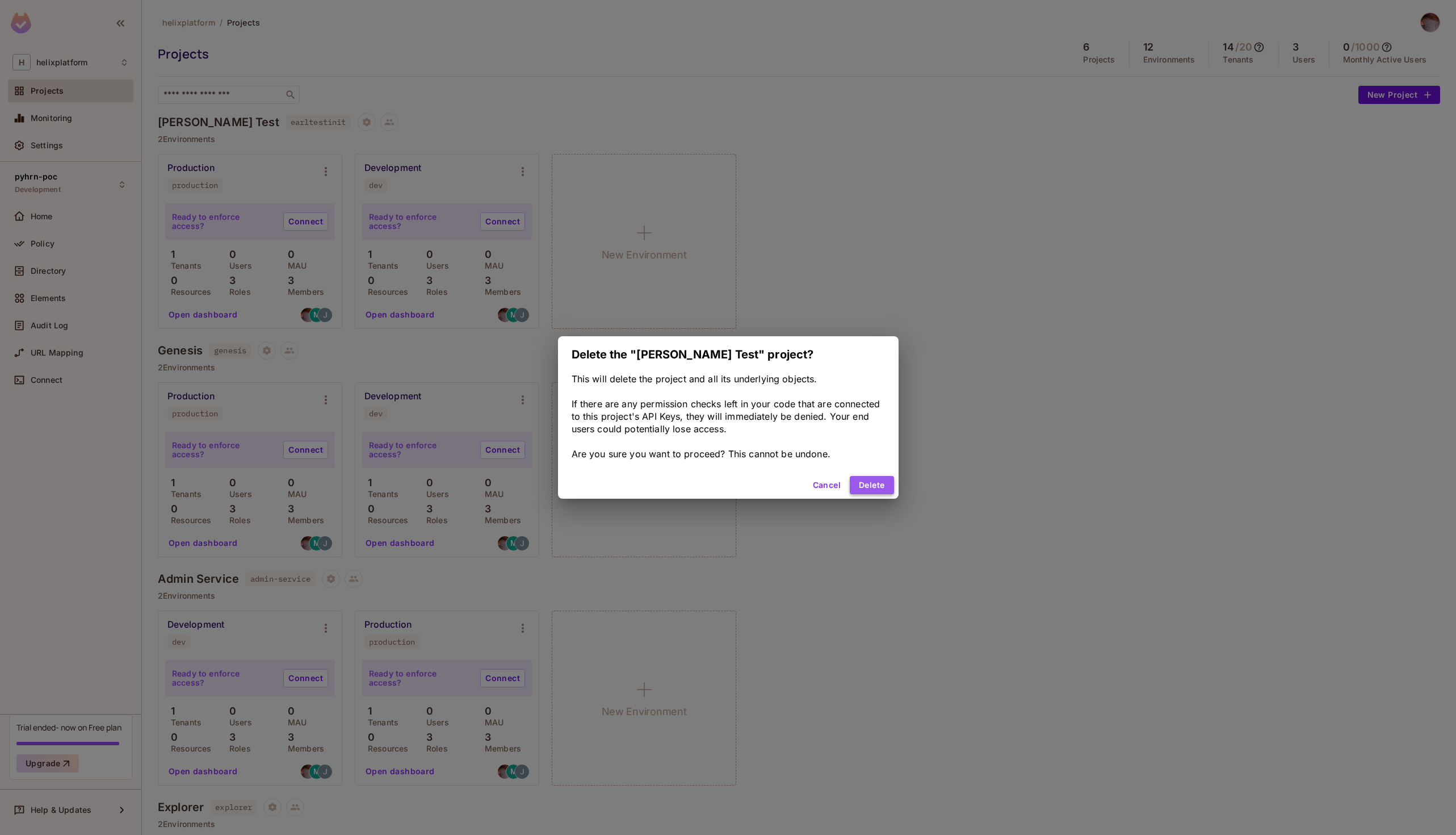
click at [628, 480] on button "Delete" at bounding box center [871, 484] width 44 height 18
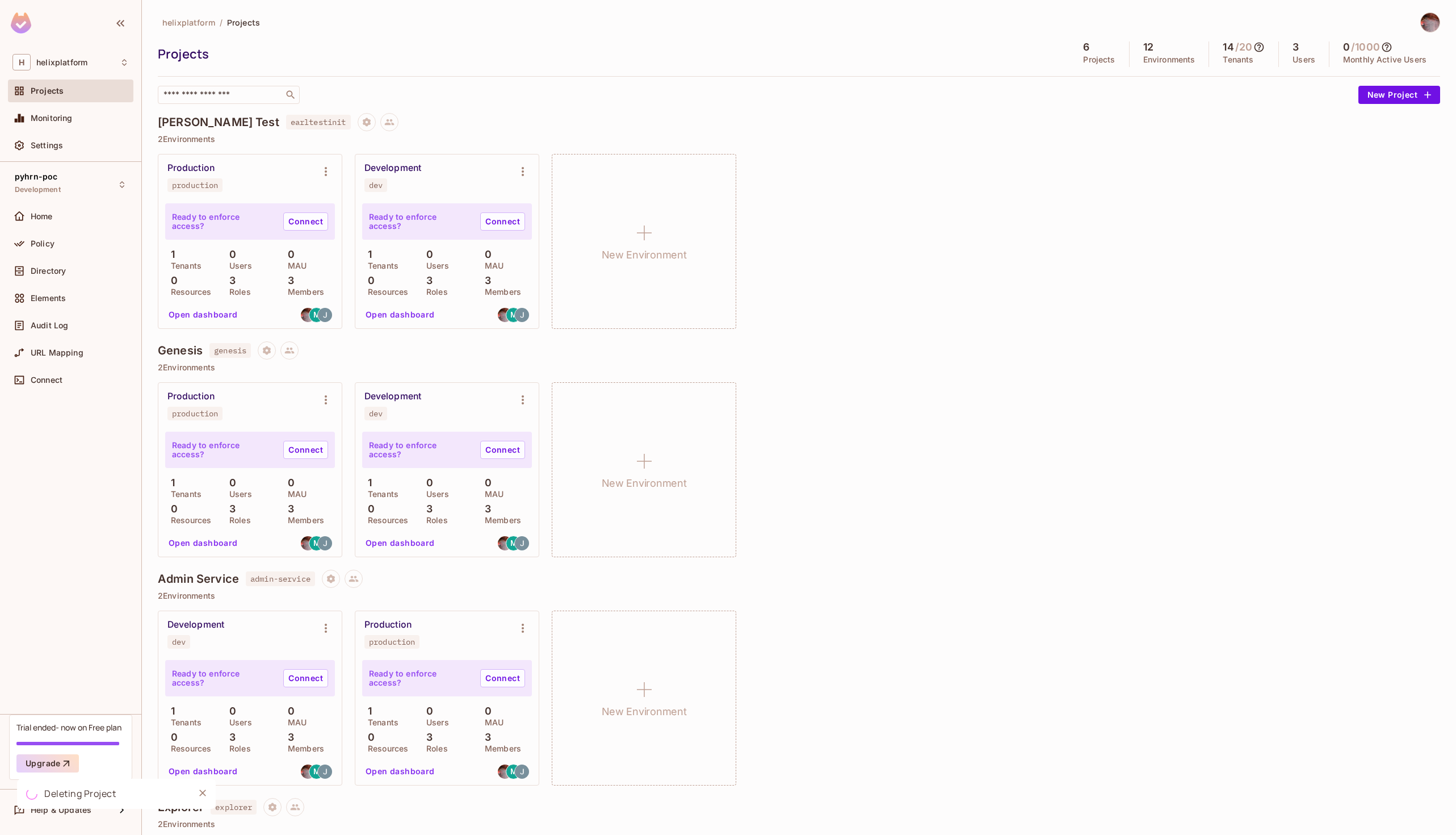
click at [417, 117] on div "Earl Test earltestinit" at bounding box center [799, 122] width 1282 height 18
click at [362, 122] on icon "Project settings" at bounding box center [366, 122] width 8 height 9
click at [328, 187] on div "Delete Project" at bounding box center [355, 189] width 55 height 11
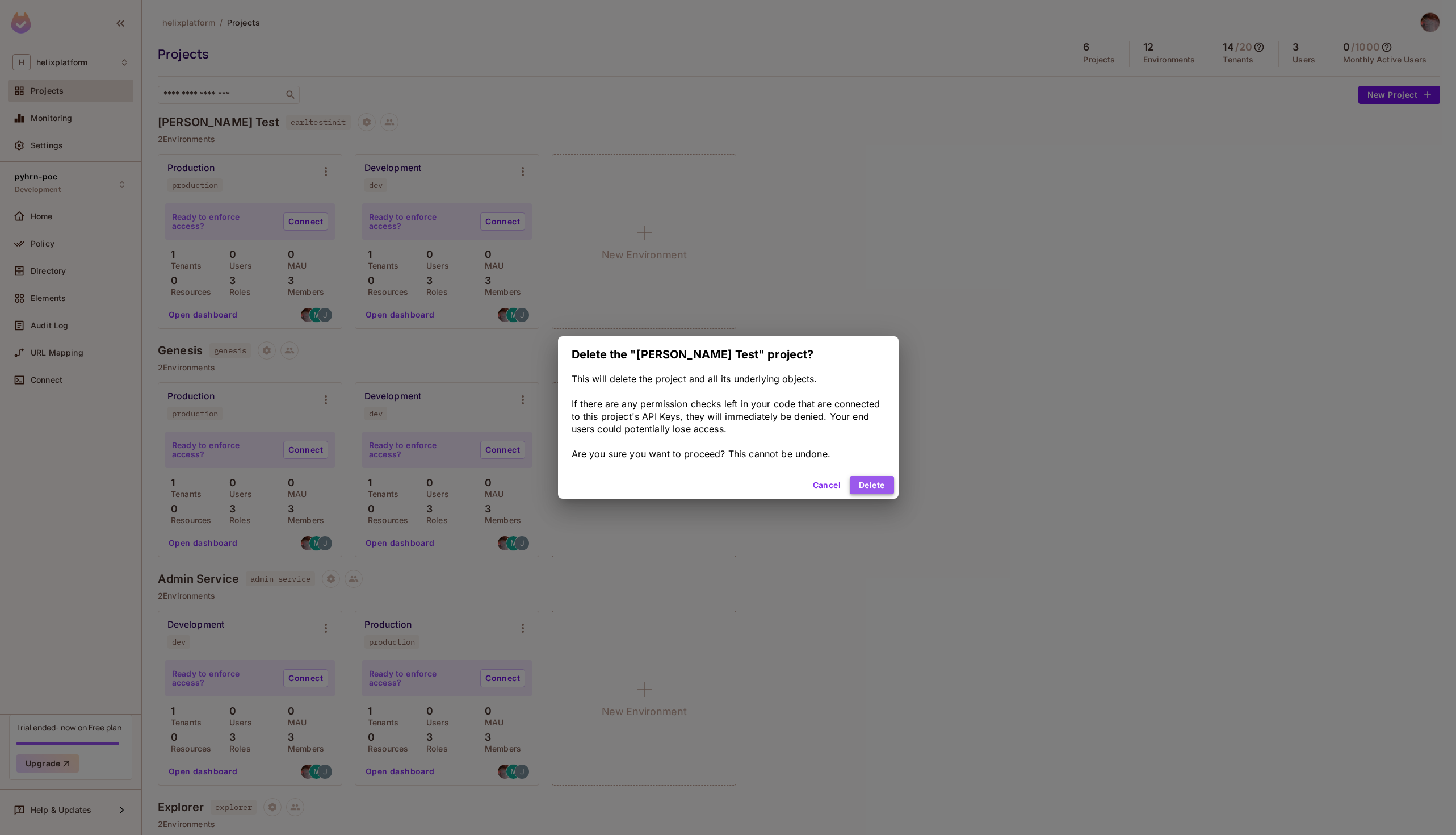
click at [876, 487] on button "Delete" at bounding box center [871, 484] width 44 height 18
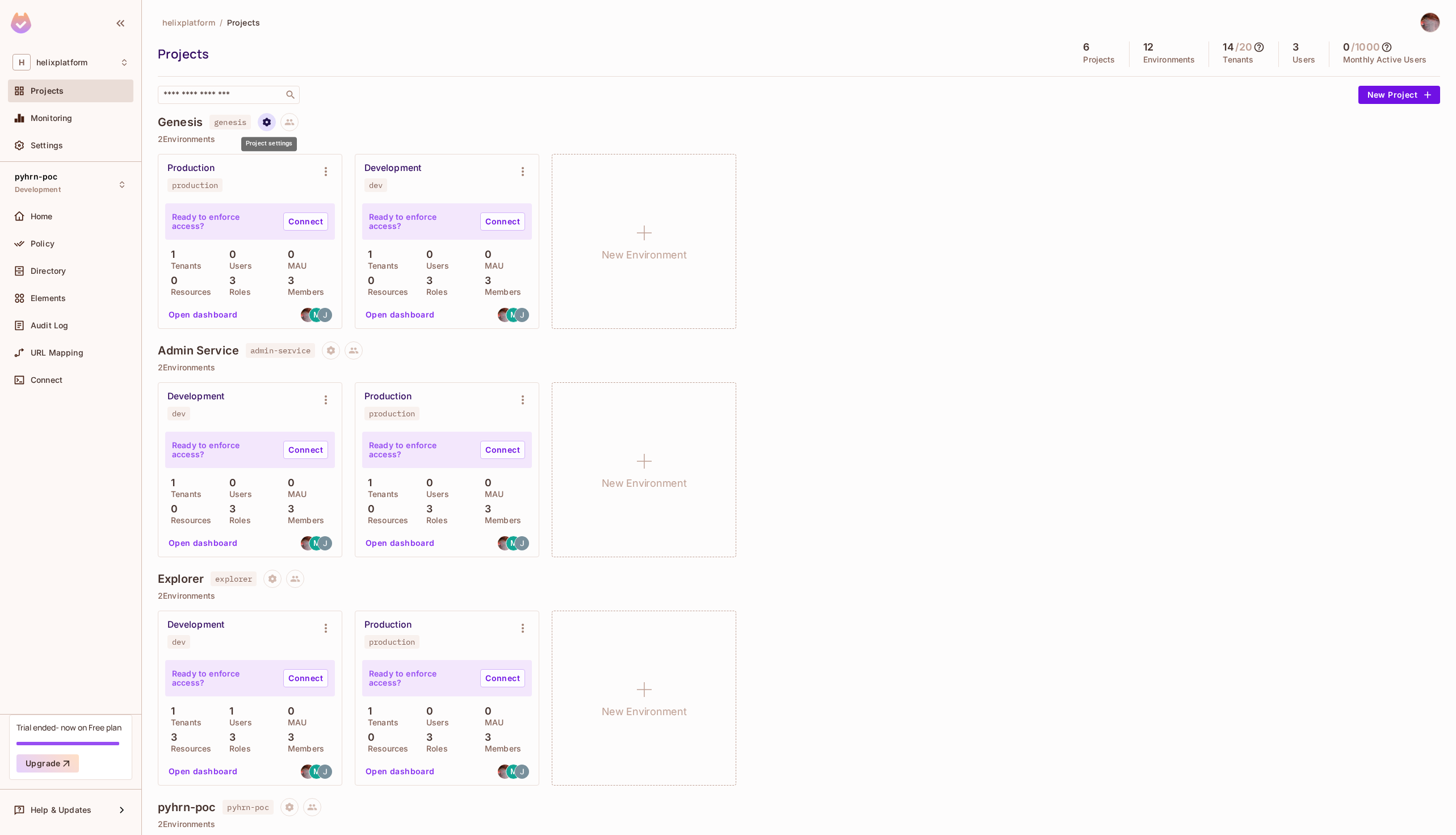
click at [270, 123] on icon "Project settings" at bounding box center [266, 122] width 8 height 9
click at [328, 192] on div "Delete Project" at bounding box center [328, 189] width 55 height 11
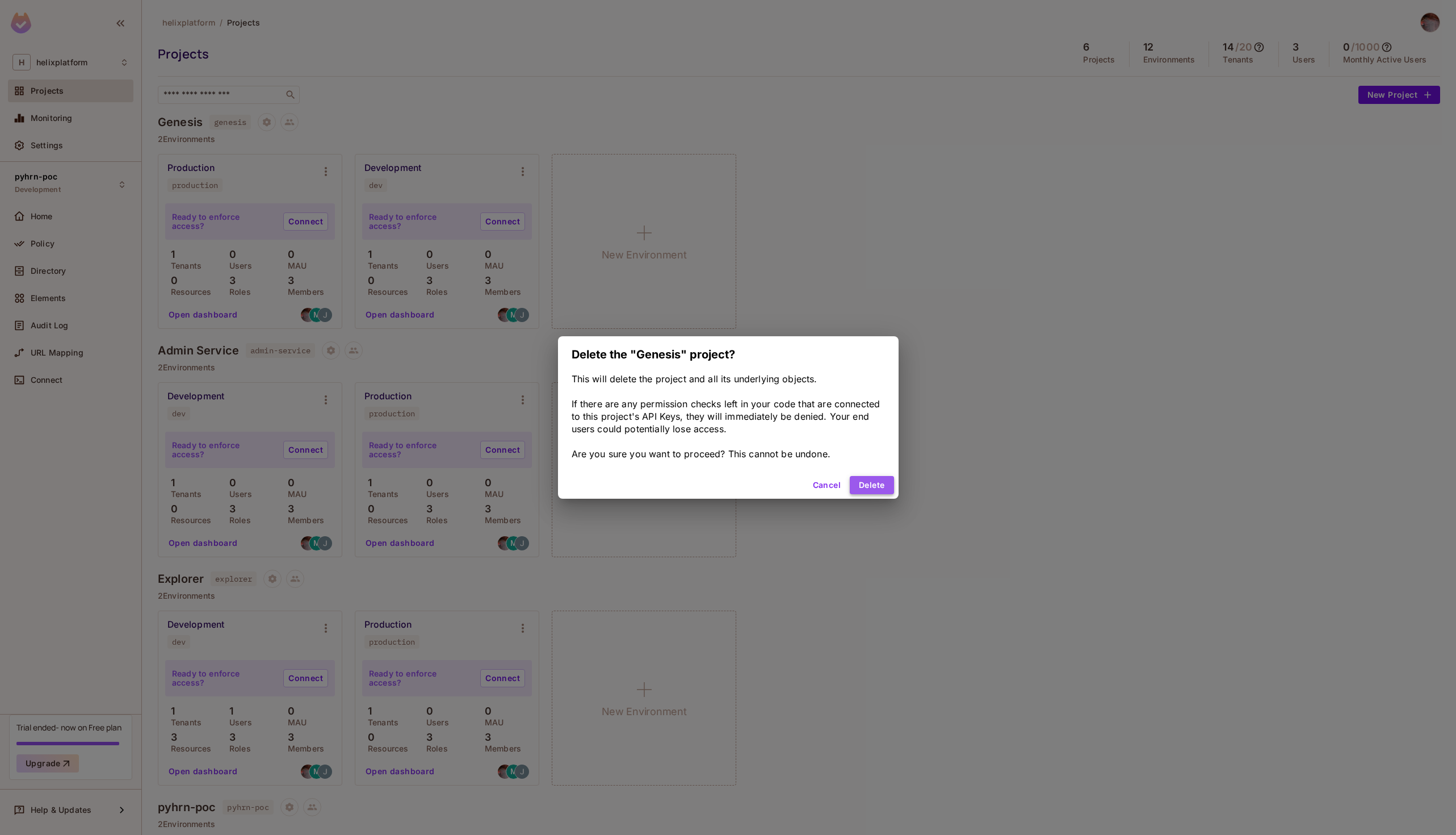
click at [865, 486] on button "Delete" at bounding box center [871, 484] width 44 height 18
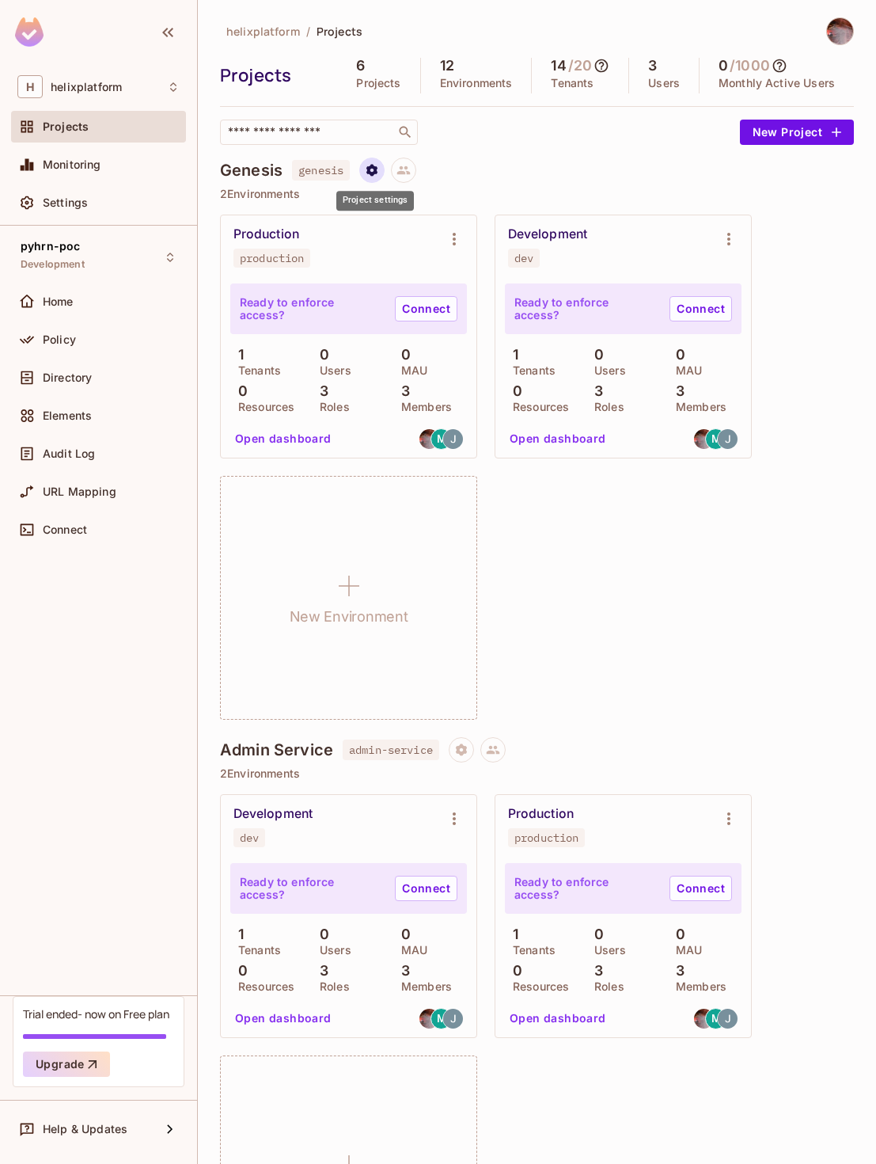
click at [374, 175] on icon "Project settings" at bounding box center [371, 170] width 11 height 12
click at [435, 263] on div "Delete Project" at bounding box center [457, 264] width 76 height 16
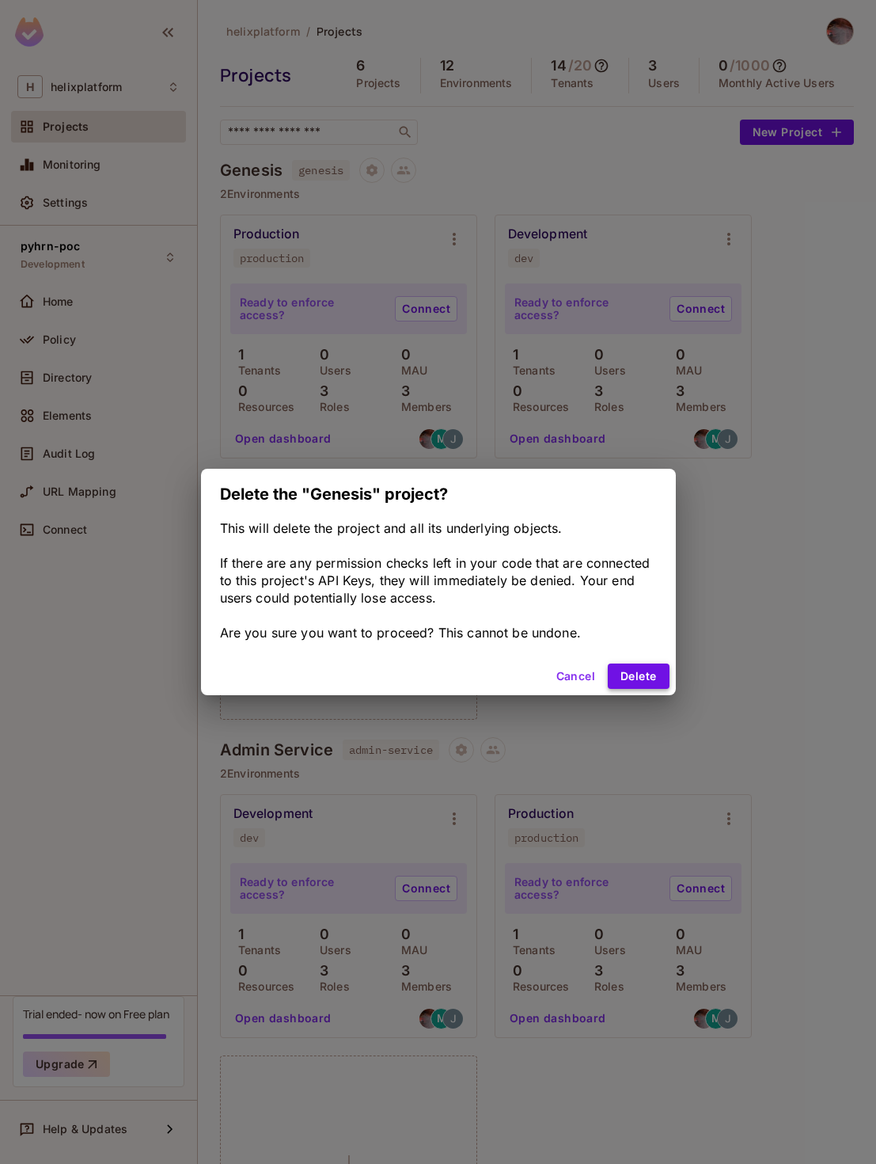
click at [642, 670] on button "Delete" at bounding box center [638, 675] width 61 height 25
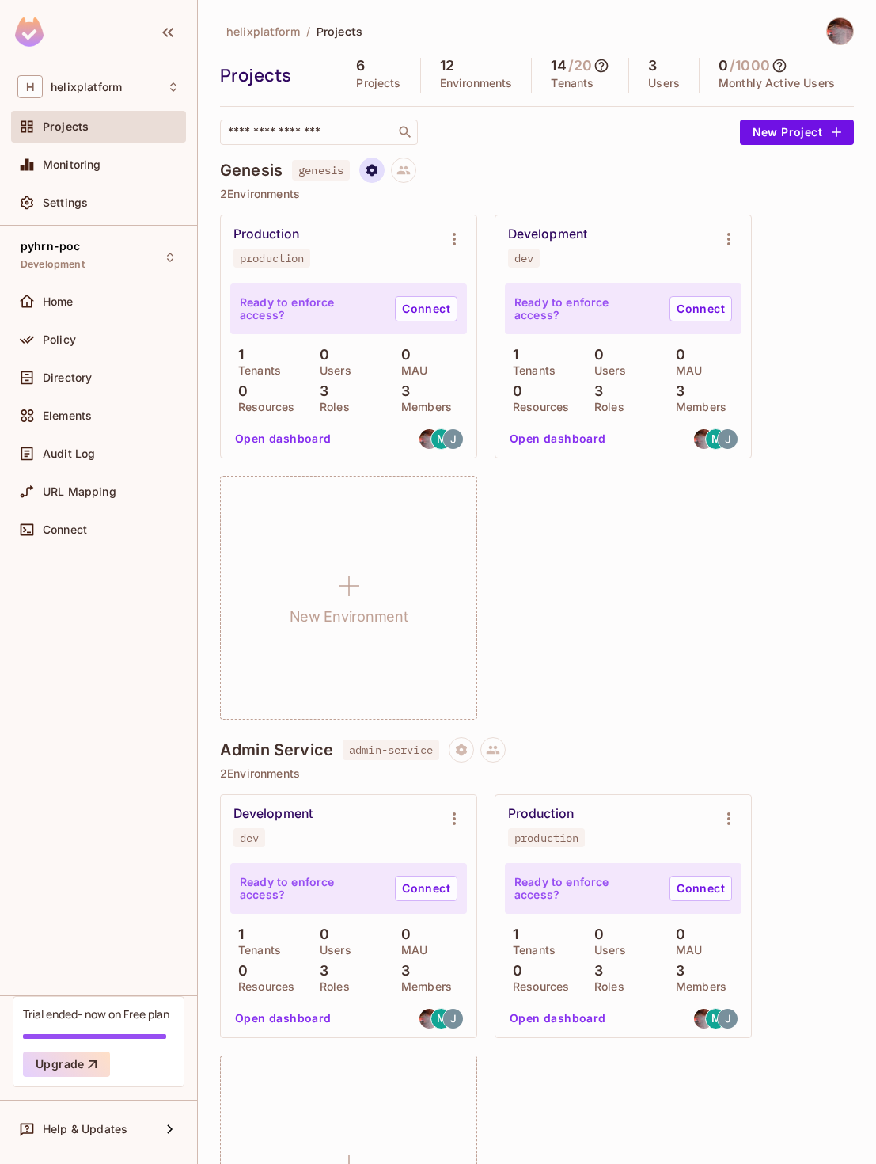
click at [370, 170] on icon "Project settings" at bounding box center [371, 170] width 11 height 12
click at [414, 275] on span "Delete Project" at bounding box center [456, 264] width 85 height 25
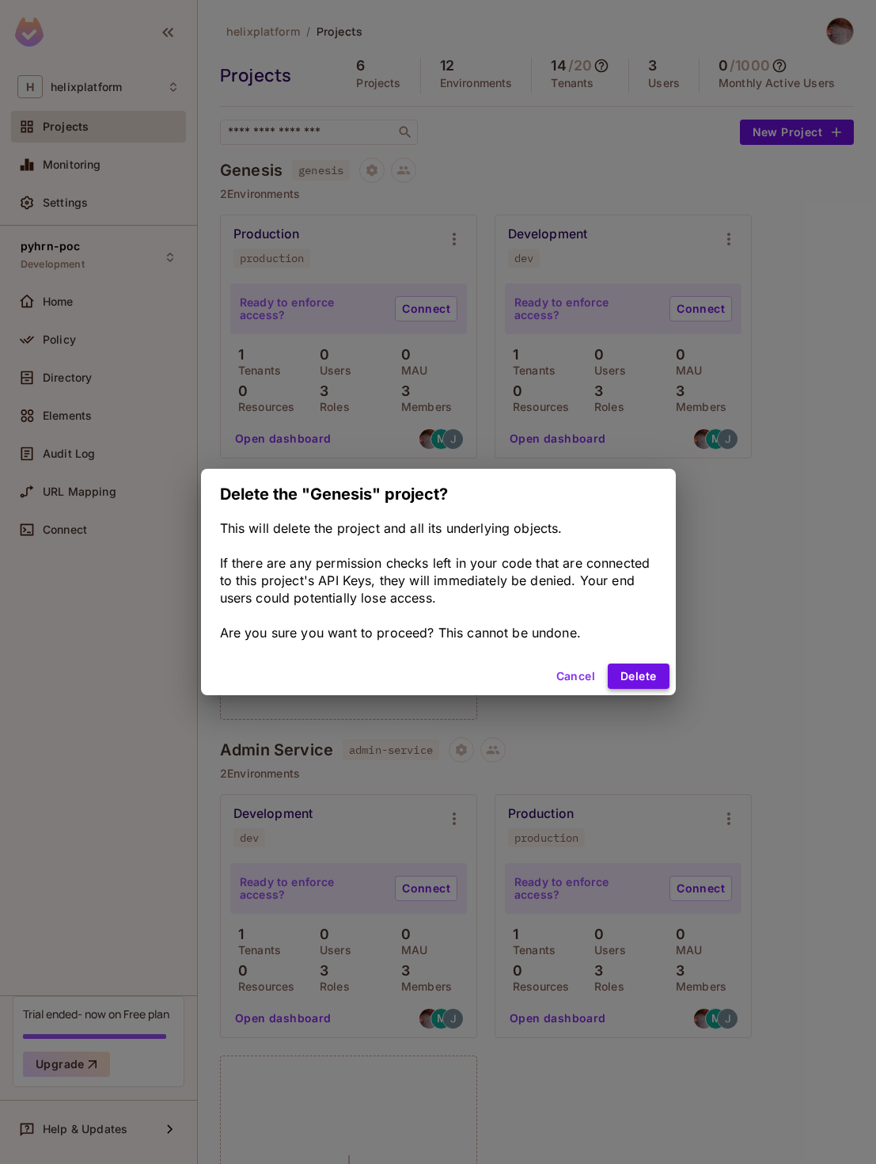
click at [635, 673] on button "Delete" at bounding box center [638, 675] width 61 height 25
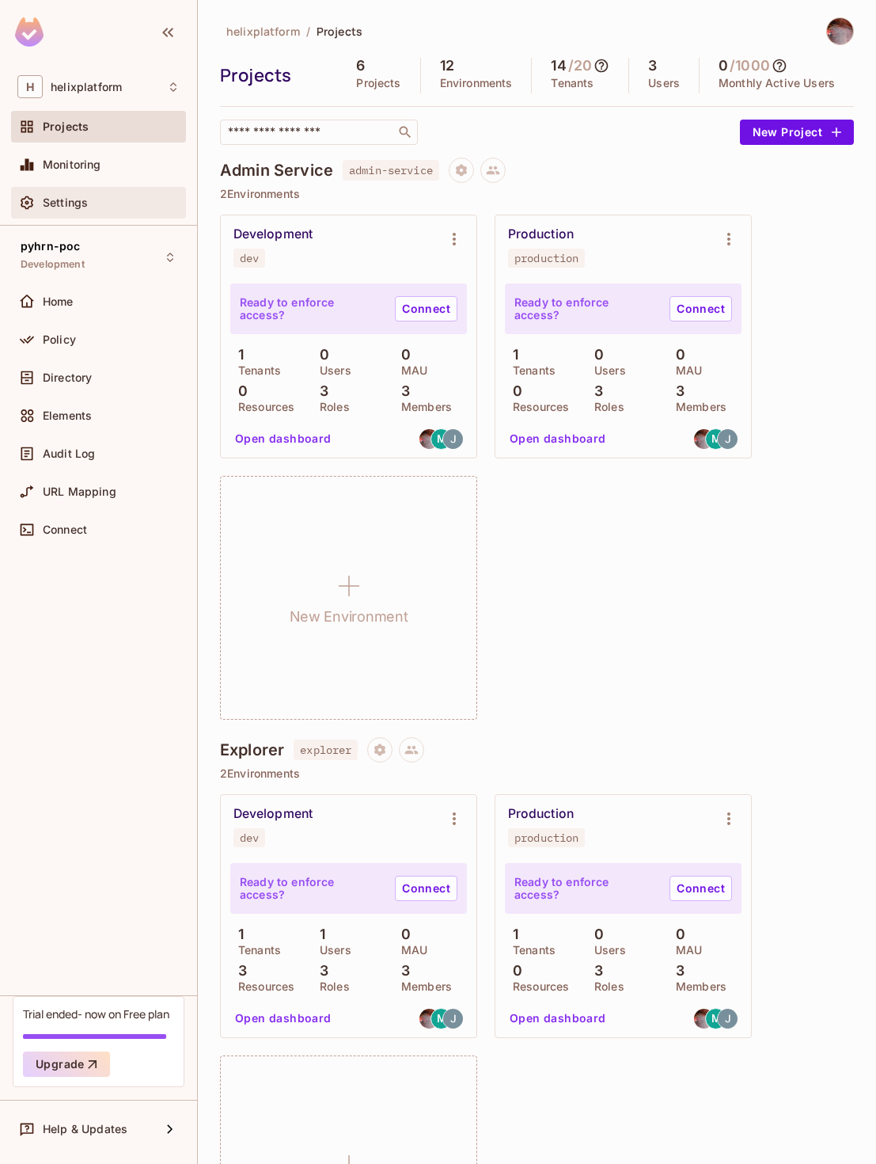
click at [67, 193] on div "Settings" at bounding box center [98, 202] width 162 height 19
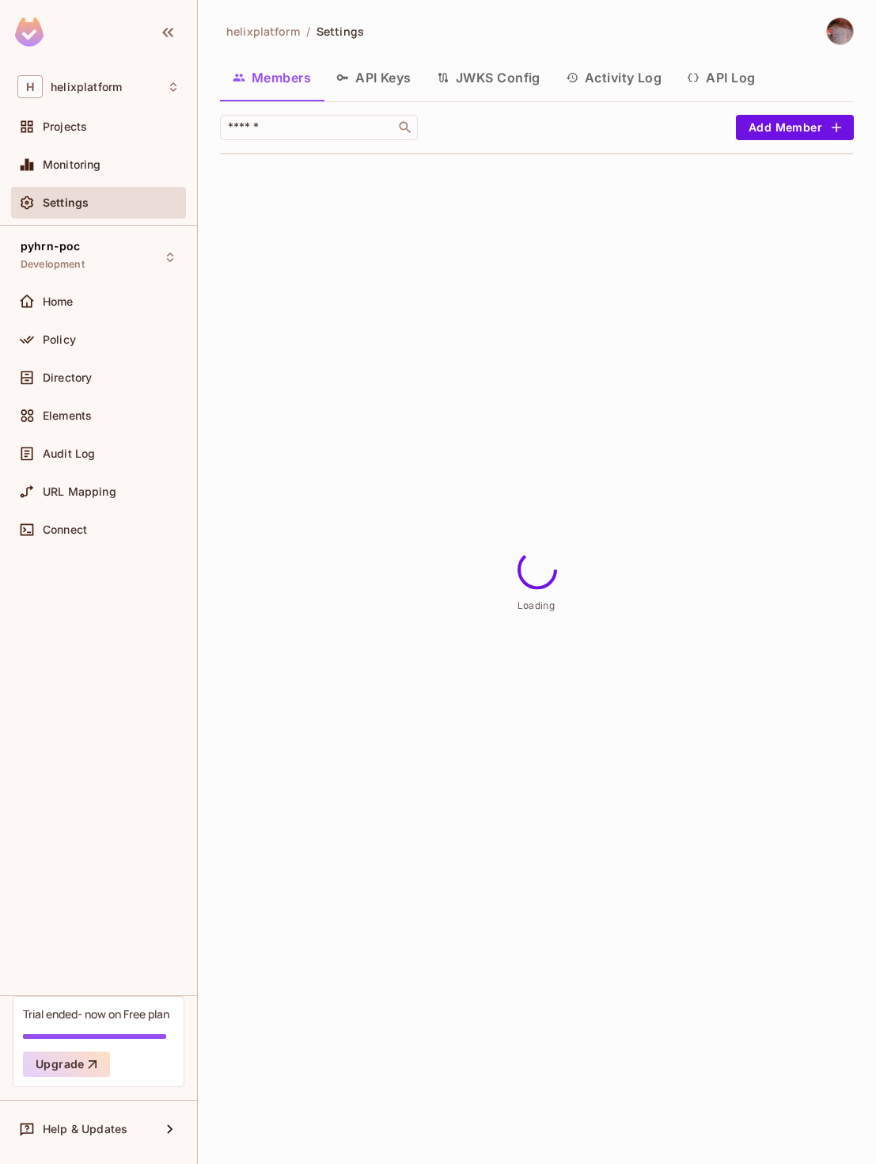
click at [381, 83] on button "API Keys" at bounding box center [374, 78] width 101 height 40
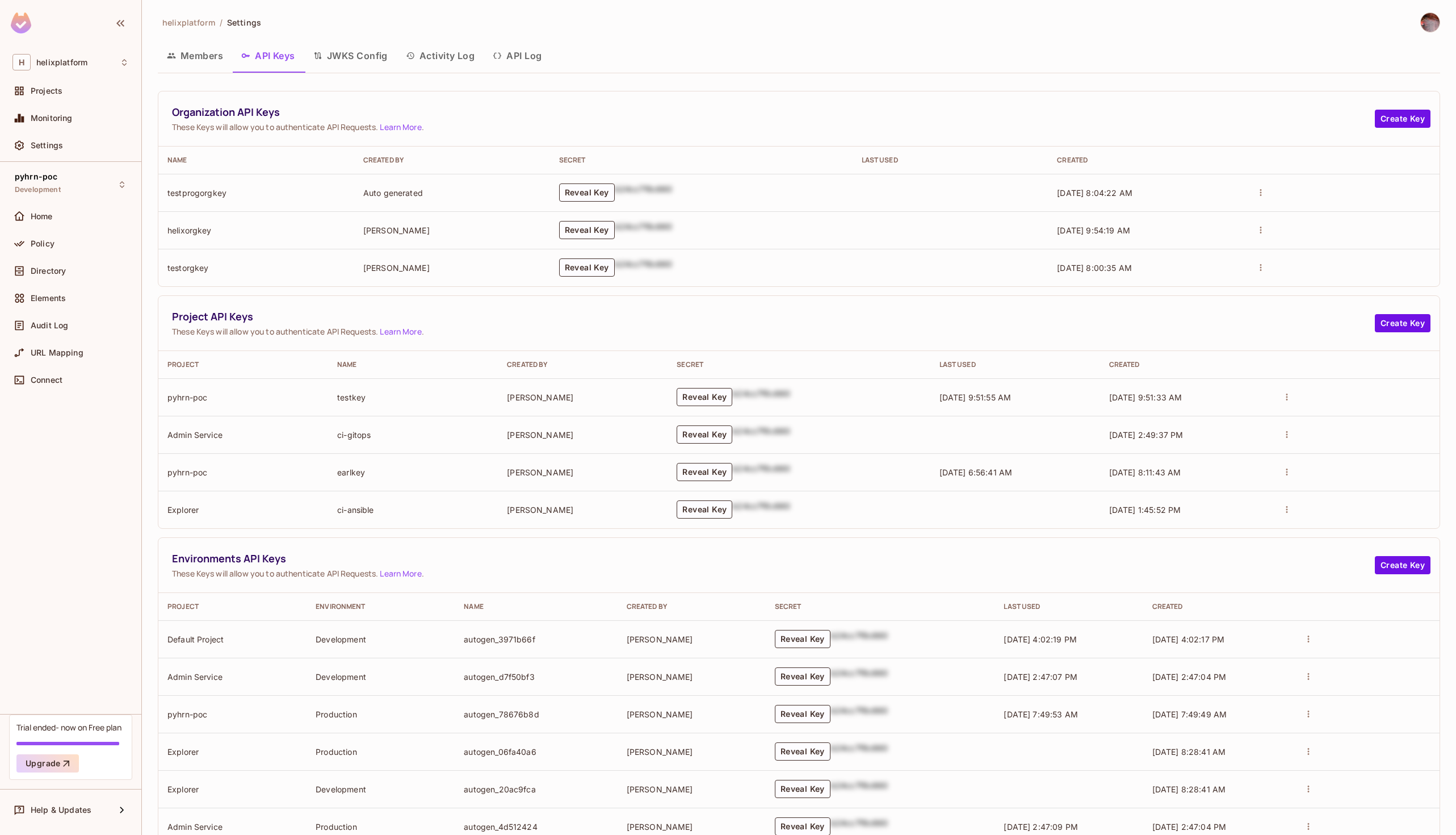
click at [1262, 191] on icon "actions" at bounding box center [1261, 192] width 10 height 10
click at [1276, 238] on div at bounding box center [1272, 235] width 20 height 11
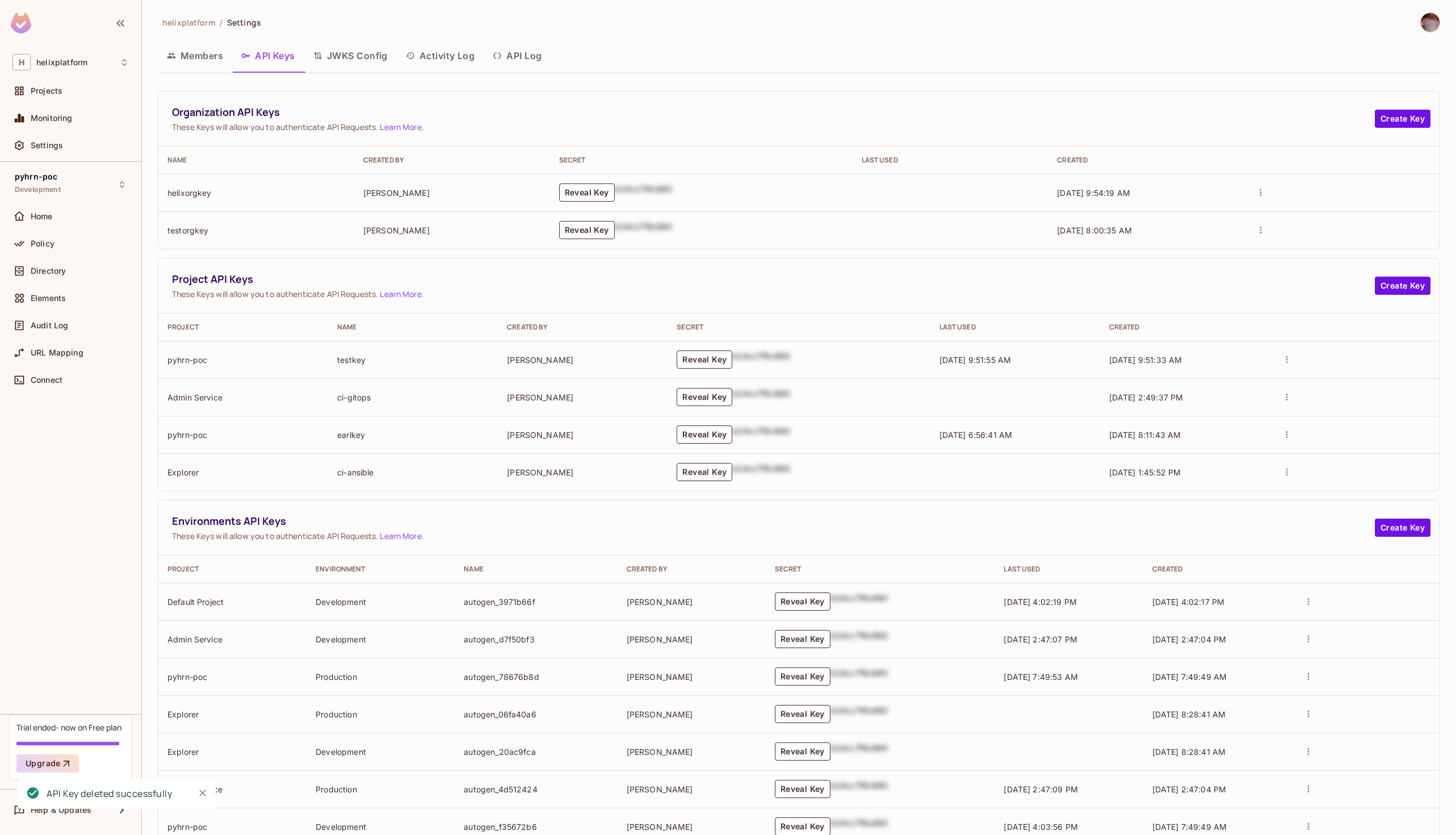
click at [1262, 229] on icon "actions" at bounding box center [1261, 230] width 10 height 10
click at [1271, 274] on icon at bounding box center [1268, 273] width 11 height 11
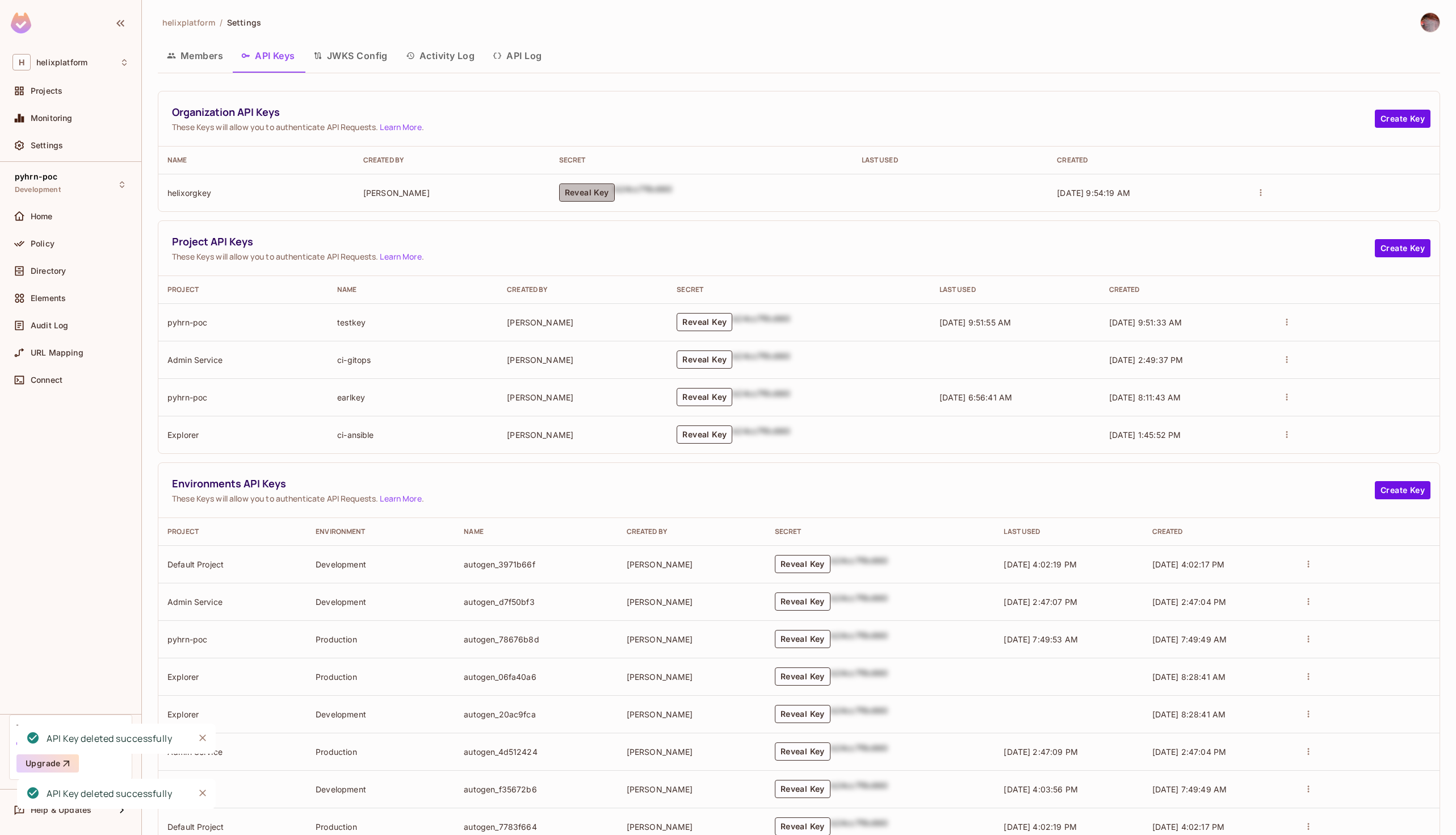
click at [587, 194] on button "Reveal Key" at bounding box center [587, 192] width 56 height 18
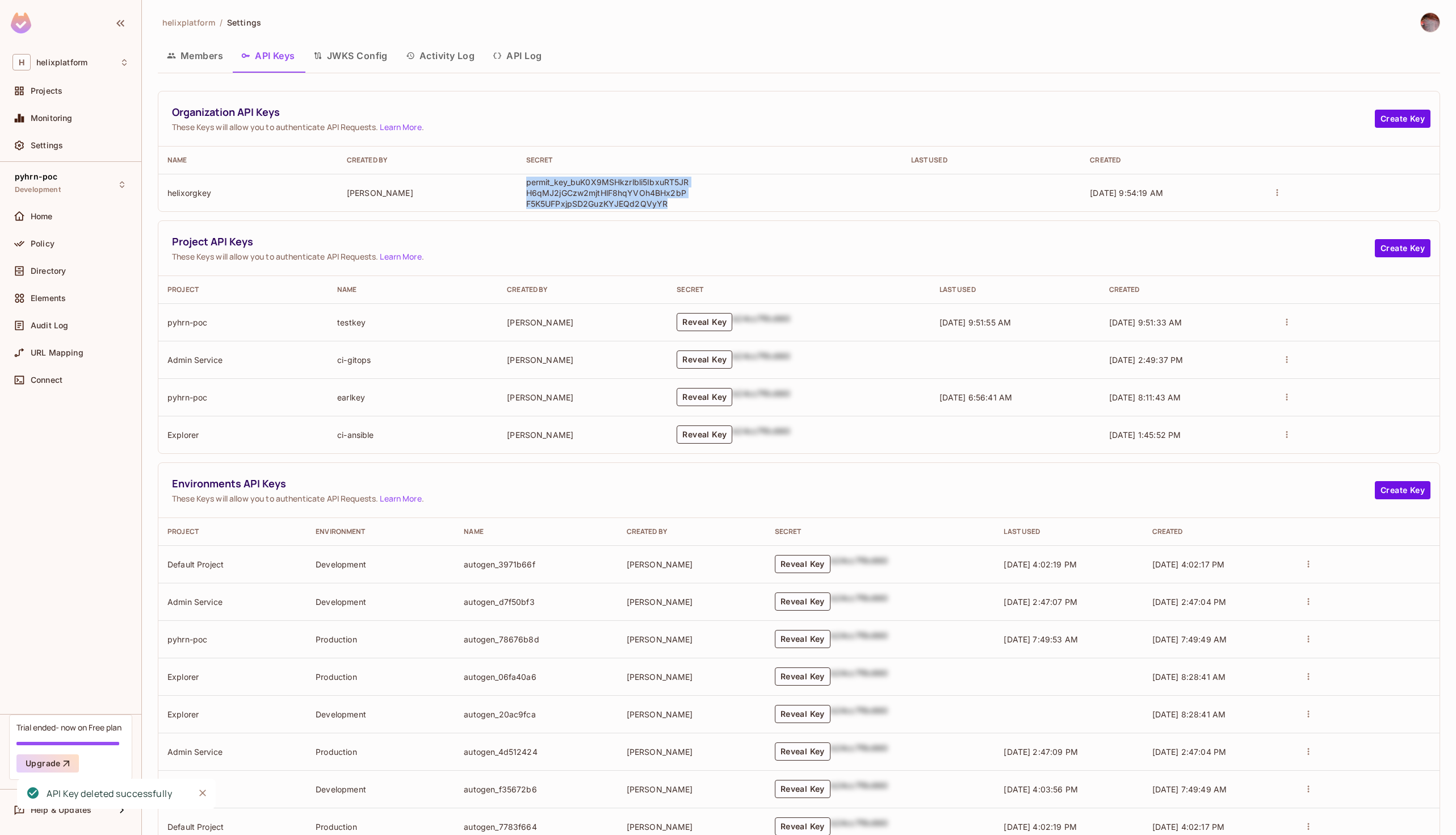
drag, startPoint x: 524, startPoint y: 181, endPoint x: 663, endPoint y: 206, distance: 141.2
click at [663, 206] on td "permit_key_buK0X9MSHkzrlbli5IbxuRT5JRH6qMJ2jGCzw2mjtHlF8hqYVOh4BHx2bPF5K5UFPxjp…" at bounding box center [709, 192] width 385 height 37
copy p "permit_key_buK0X9MSHkzrlbli5IbxuRT5JRH6qMJ2jGCzw2mjtHlF8hqYVOh4BHx2bPF5K5UFPxjp…"
click at [58, 93] on span "Projects" at bounding box center [47, 90] width 32 height 9
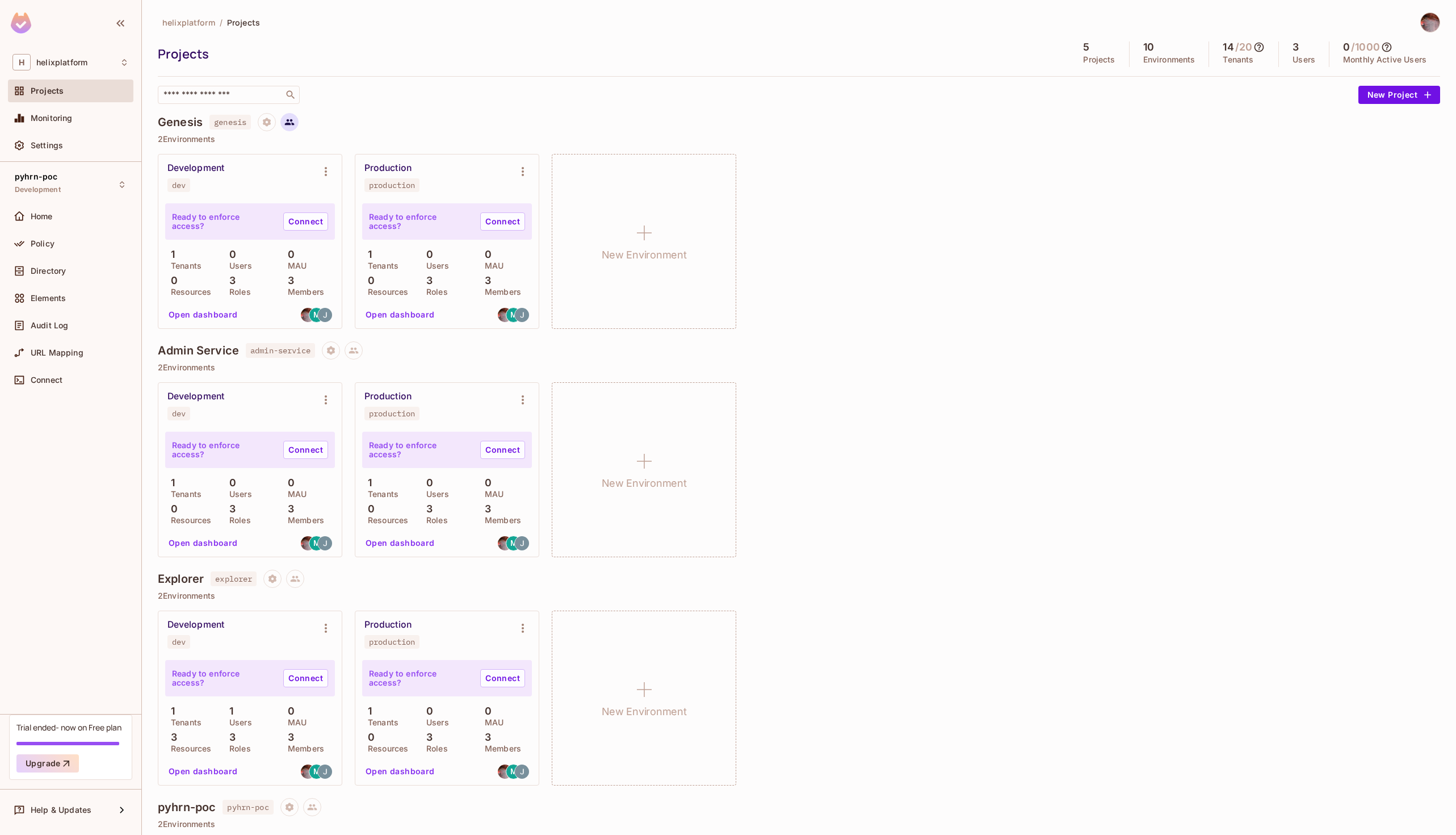
click at [295, 123] on icon at bounding box center [289, 122] width 9 height 6
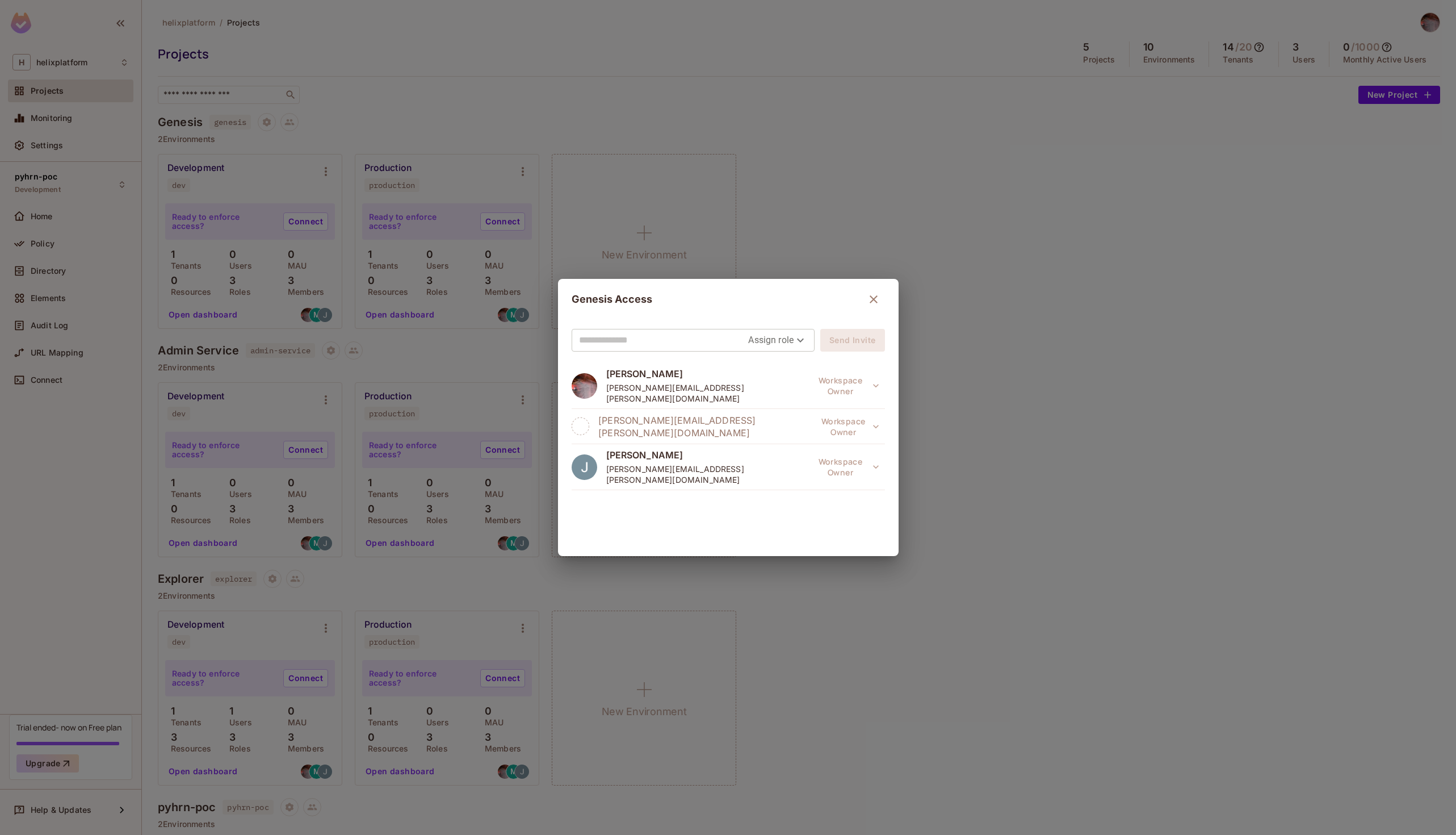
click at [869, 296] on icon "button" at bounding box center [874, 299] width 14 height 14
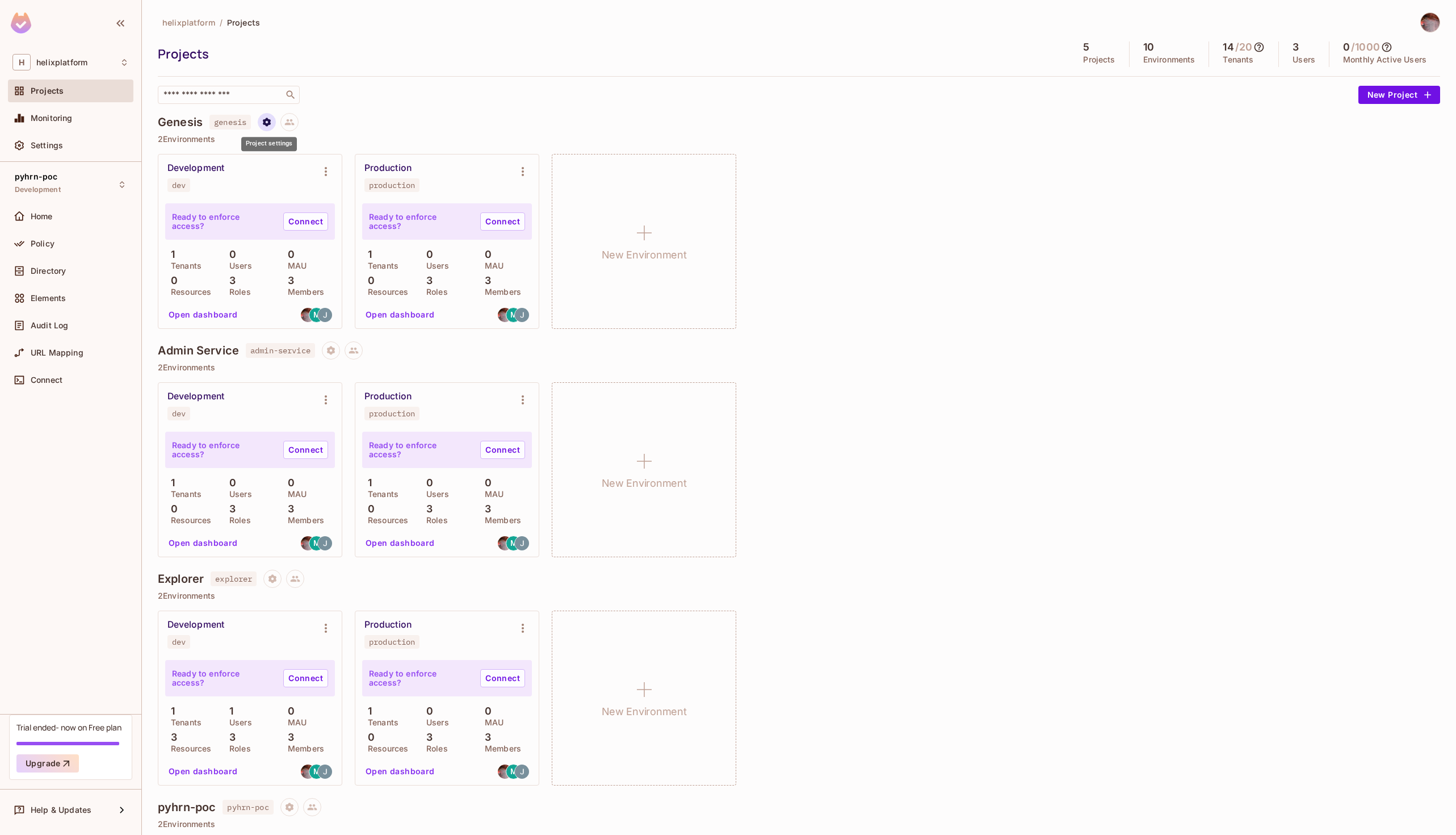
click at [268, 125] on icon "Project settings" at bounding box center [266, 122] width 8 height 9
click at [309, 186] on div "Delete Project" at bounding box center [328, 189] width 55 height 11
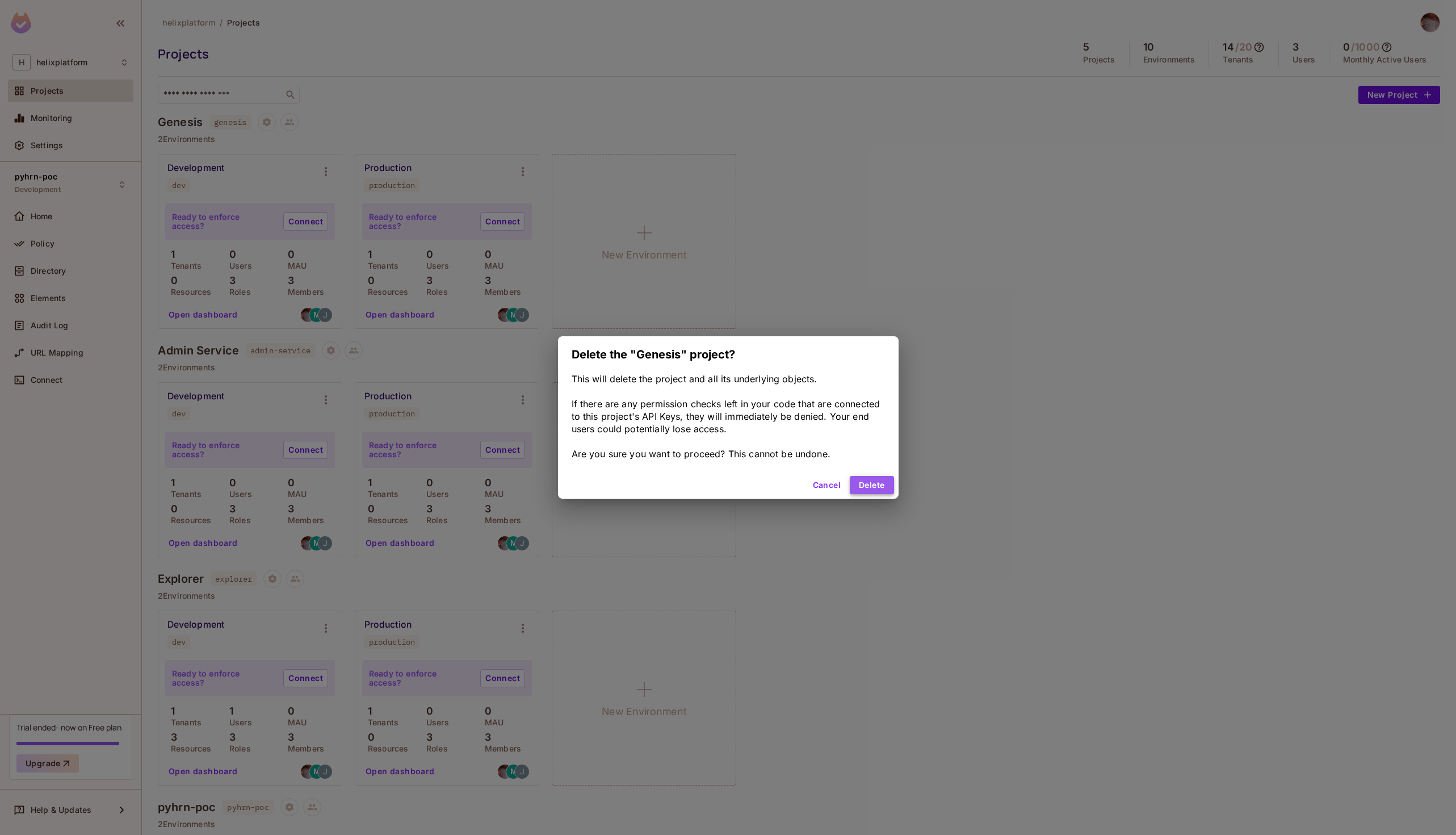
click at [880, 487] on button "Delete" at bounding box center [871, 484] width 44 height 18
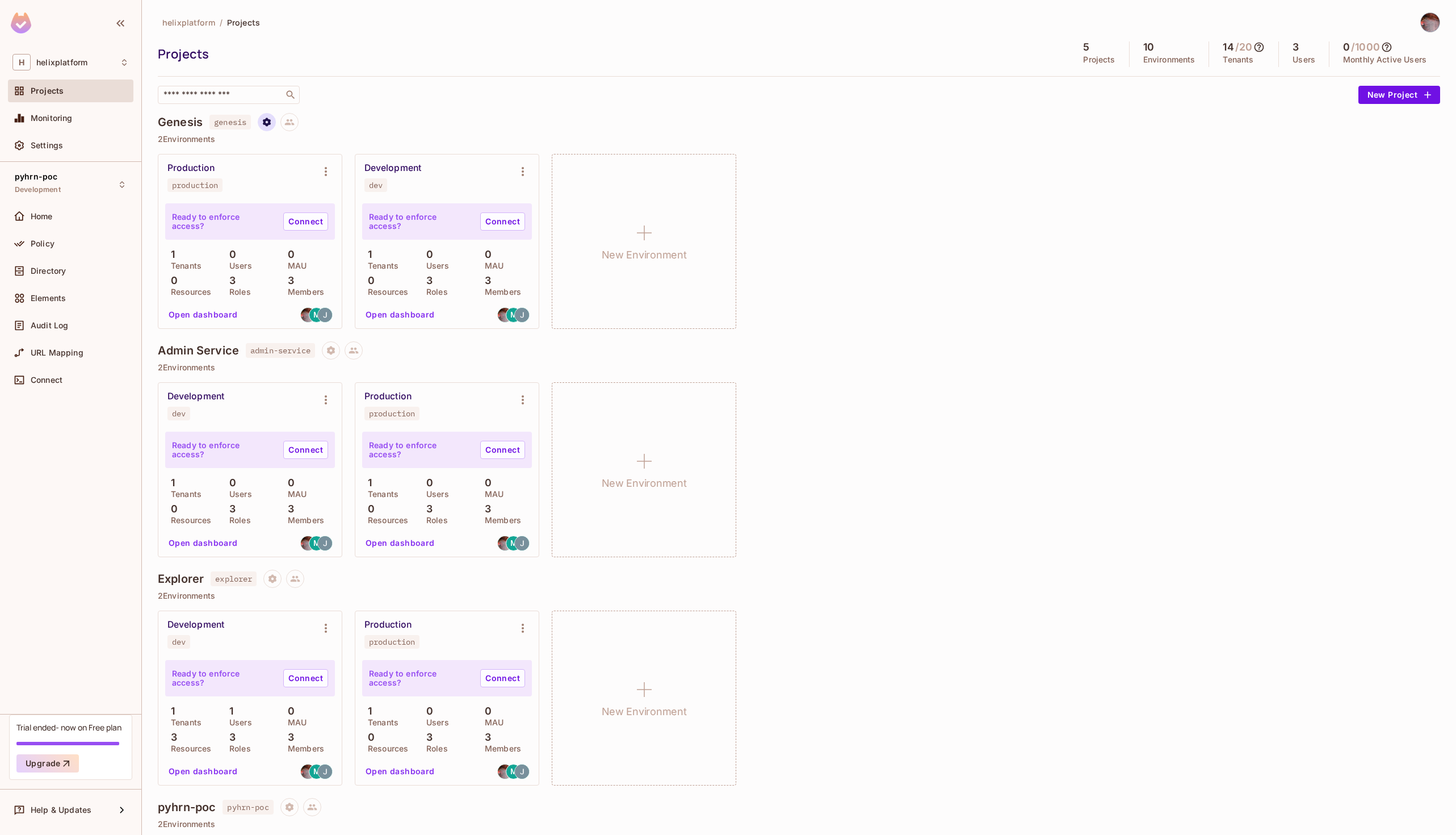
click at [271, 121] on icon "Project settings" at bounding box center [266, 122] width 8 height 9
click at [303, 194] on div "Delete Project" at bounding box center [328, 189] width 55 height 11
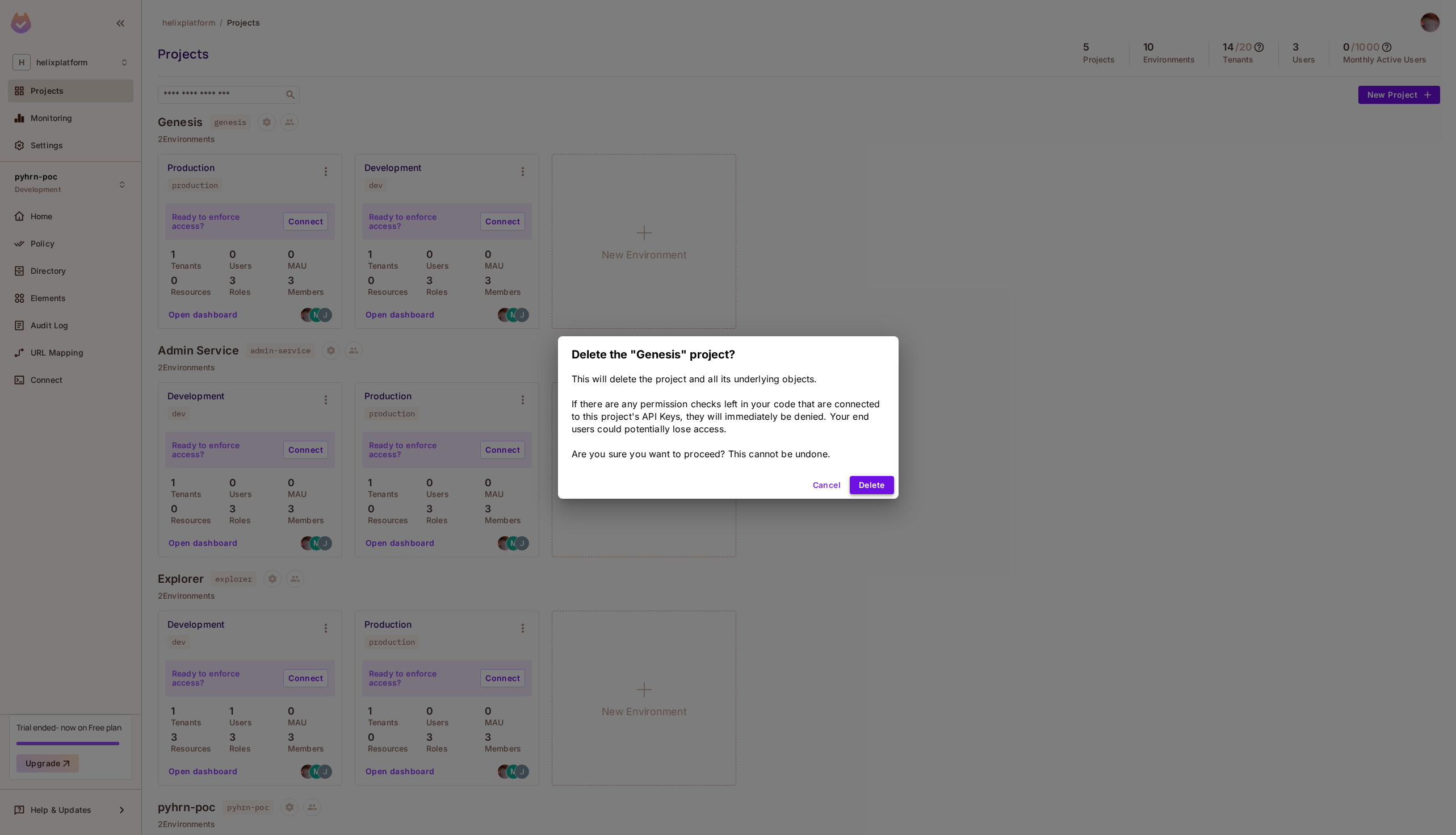
click at [879, 486] on button "Delete" at bounding box center [871, 484] width 44 height 18
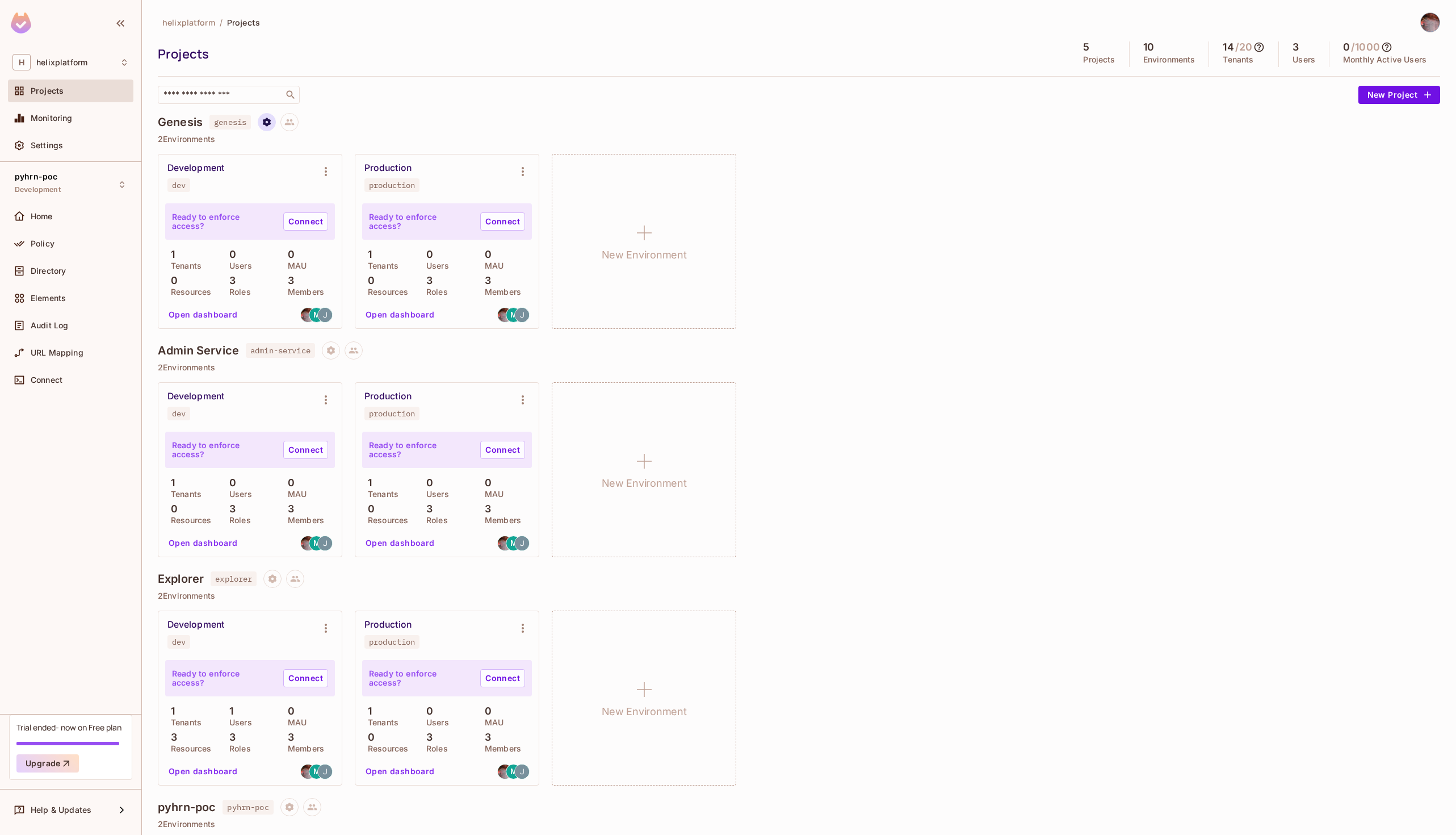
click at [271, 120] on icon "Project settings" at bounding box center [266, 122] width 8 height 9
click at [318, 191] on div "Delete Project" at bounding box center [328, 189] width 55 height 11
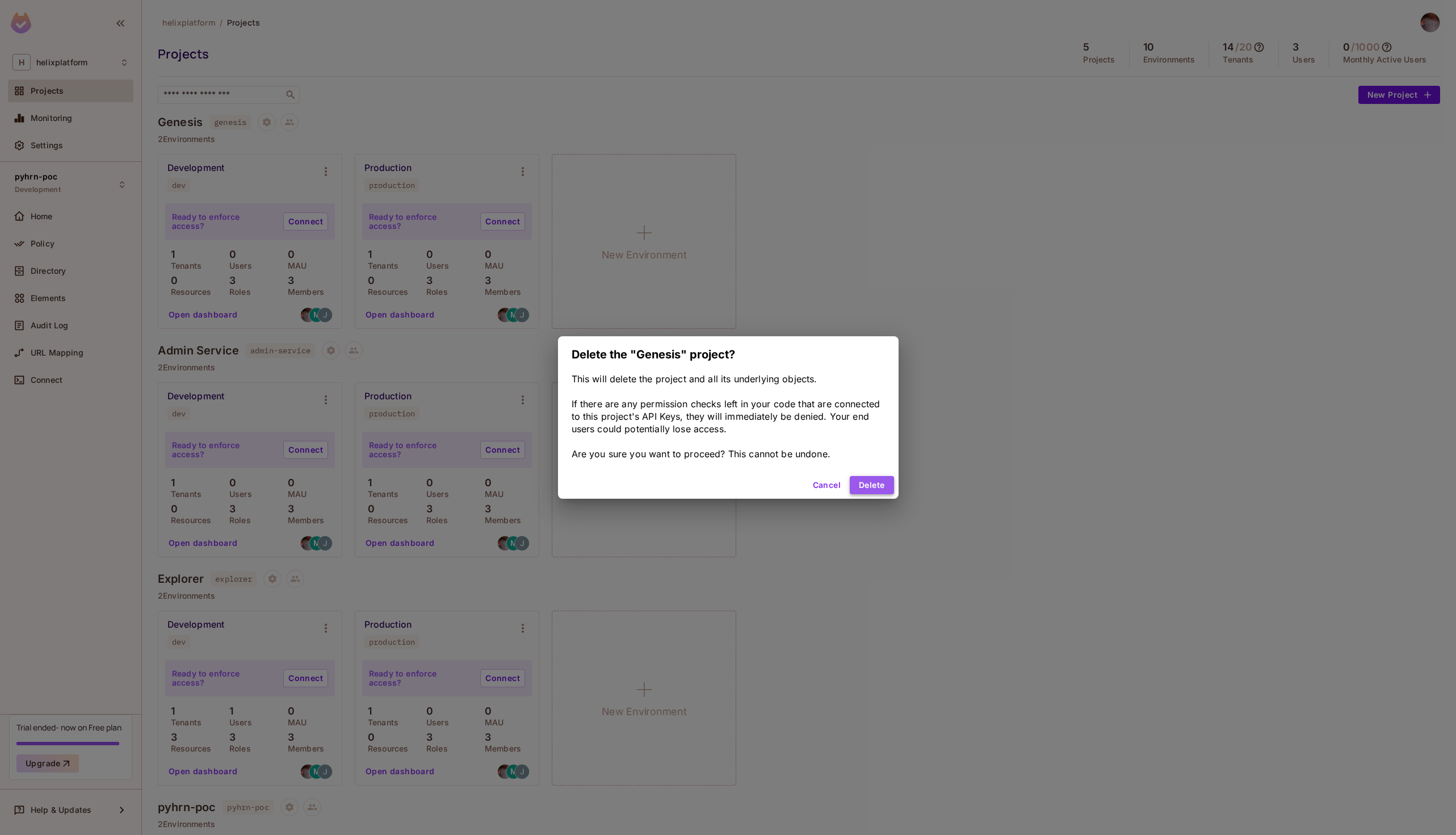
click at [858, 481] on button "Delete" at bounding box center [871, 484] width 44 height 18
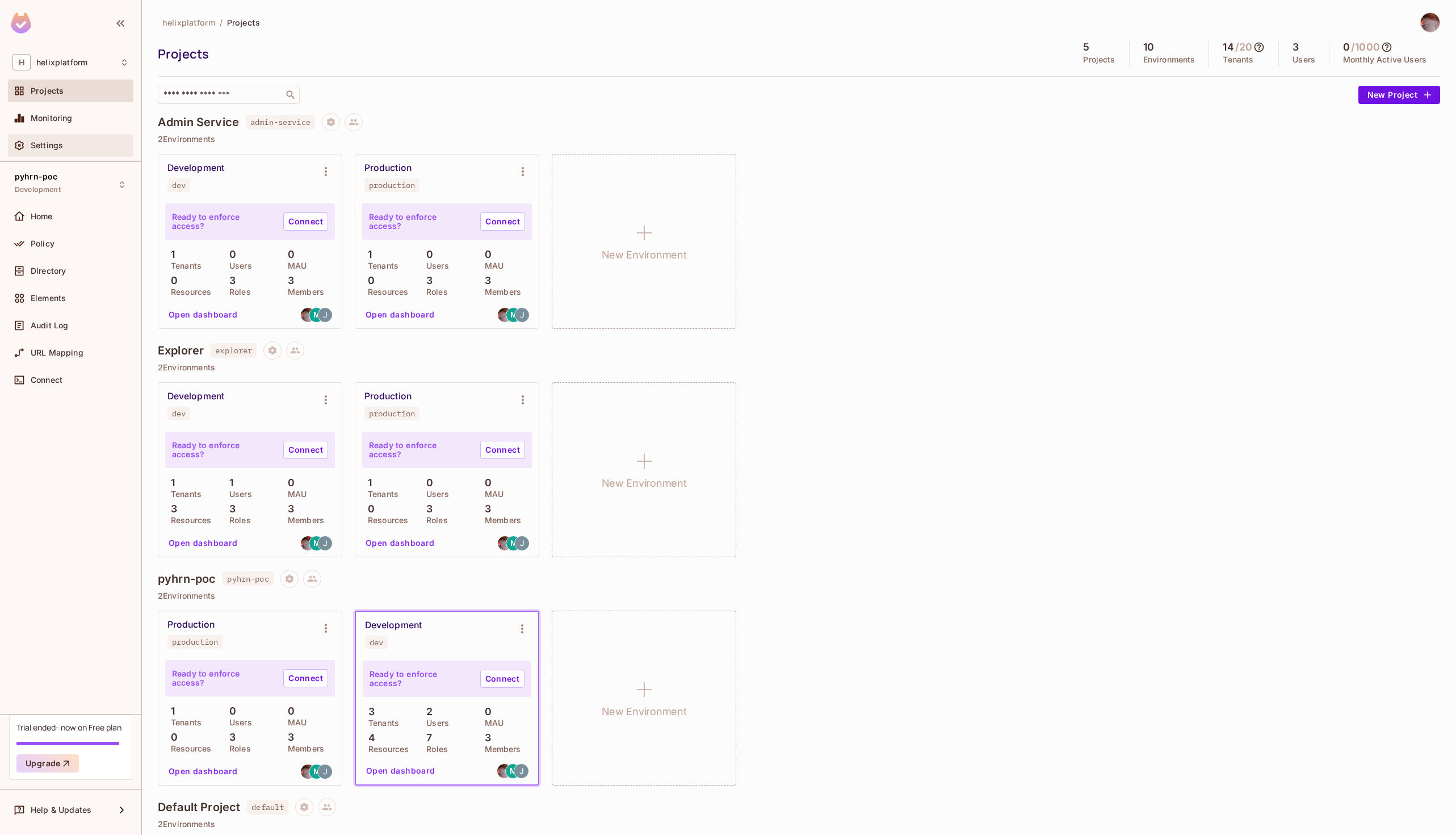
click at [52, 141] on span "Settings" at bounding box center [47, 145] width 32 height 9
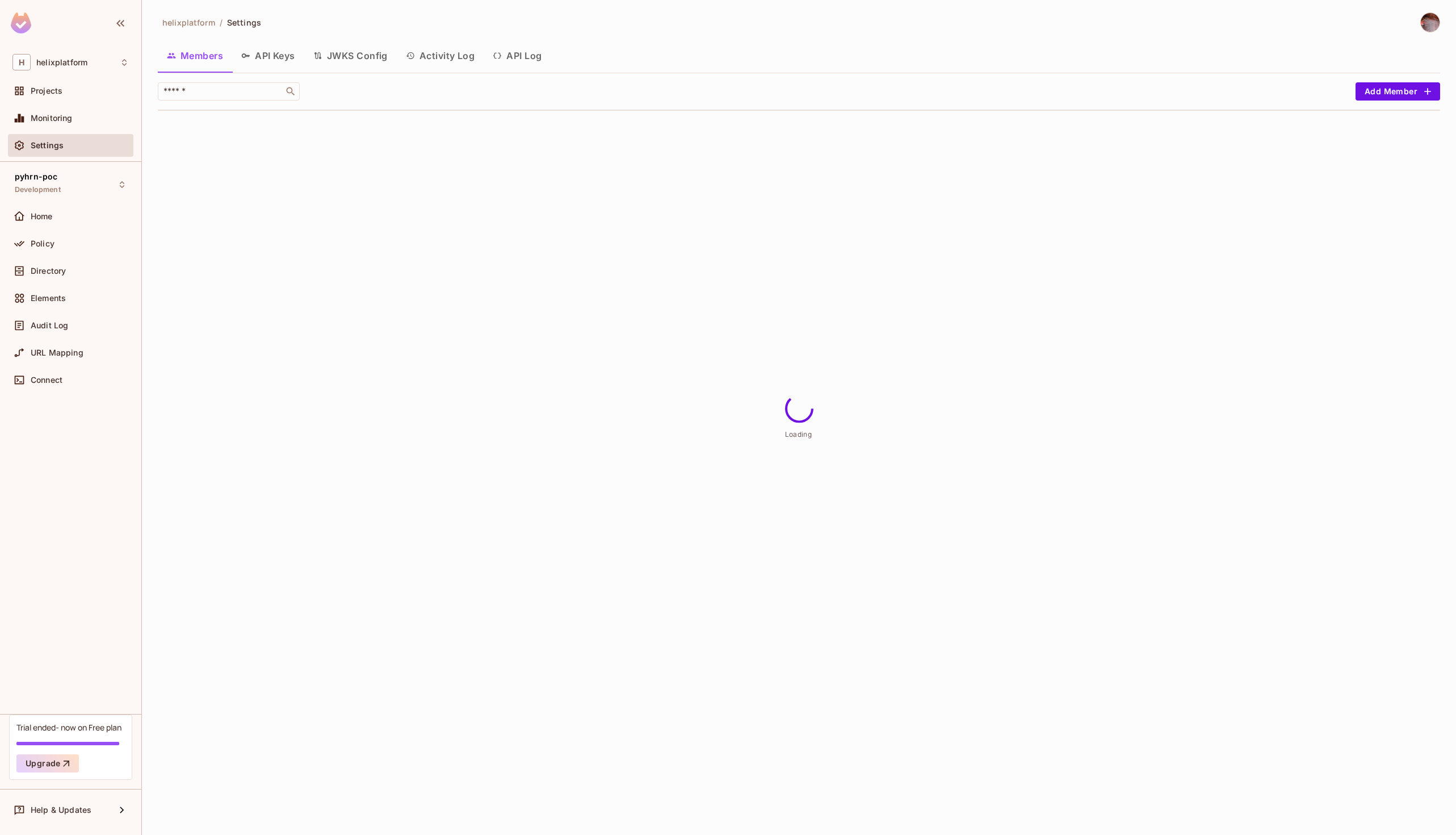
click at [280, 50] on button "API Keys" at bounding box center [268, 56] width 72 height 29
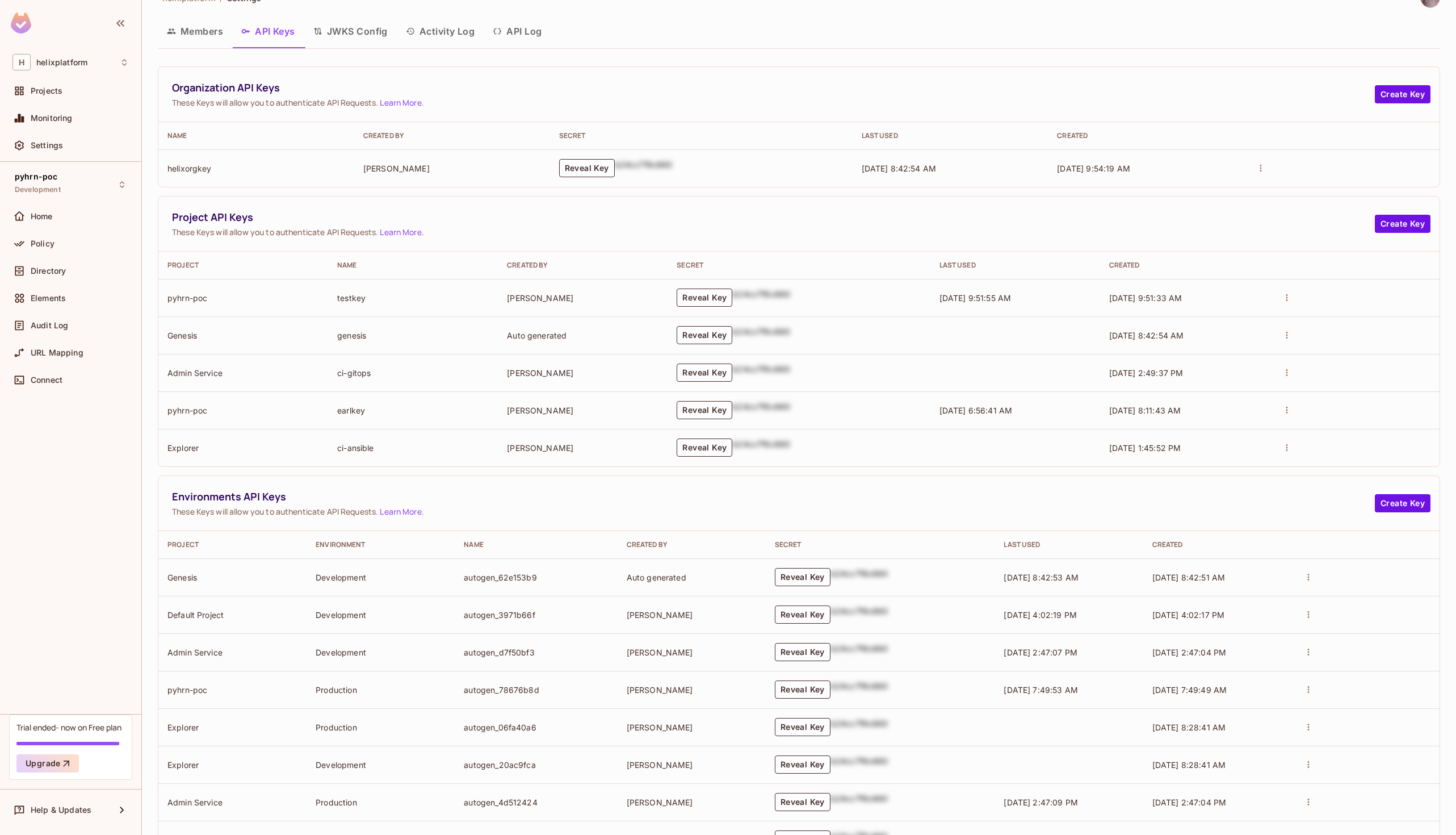
scroll to position [33, 0]
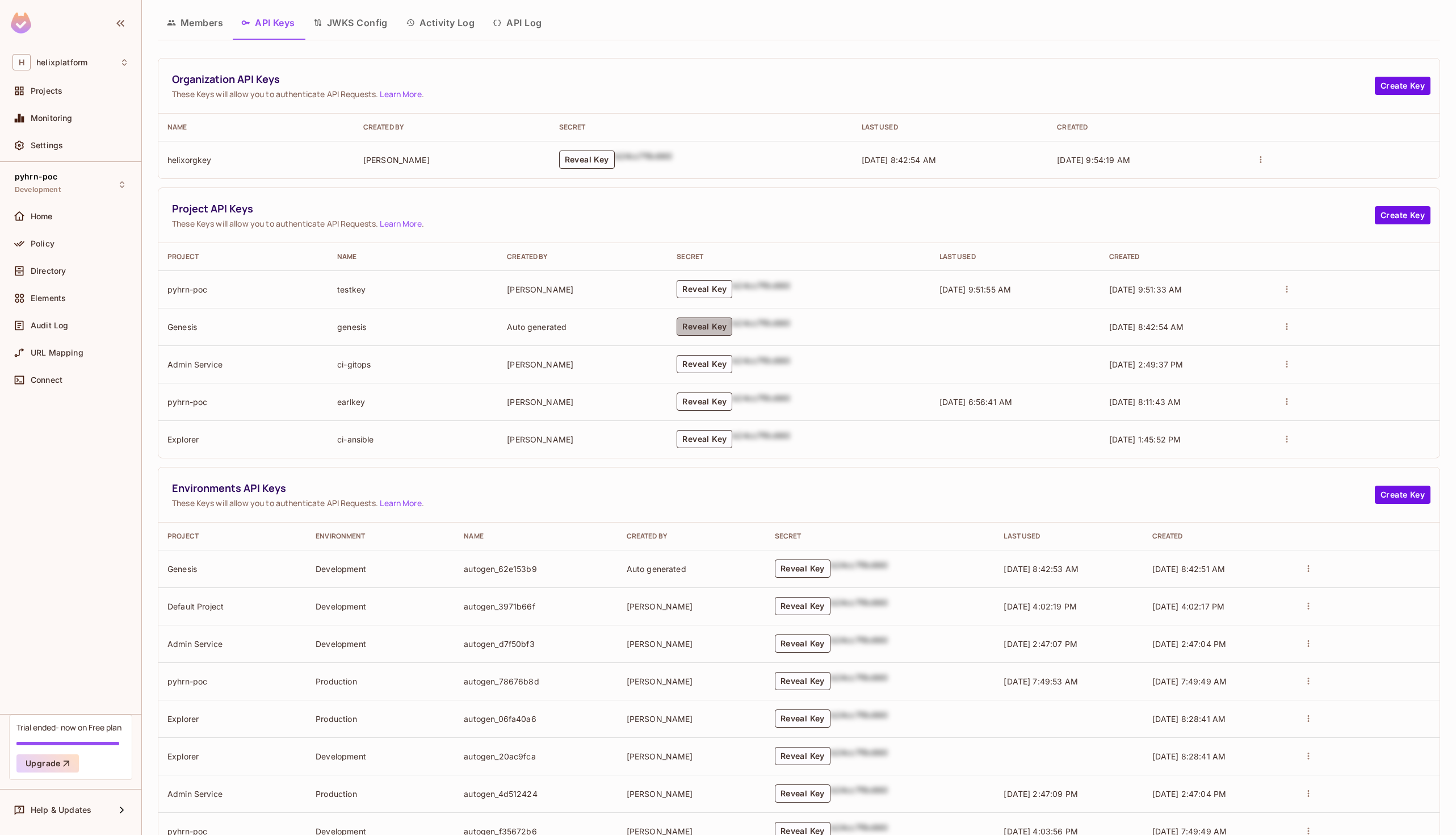
click at [702, 326] on button "Reveal Key" at bounding box center [705, 326] width 56 height 18
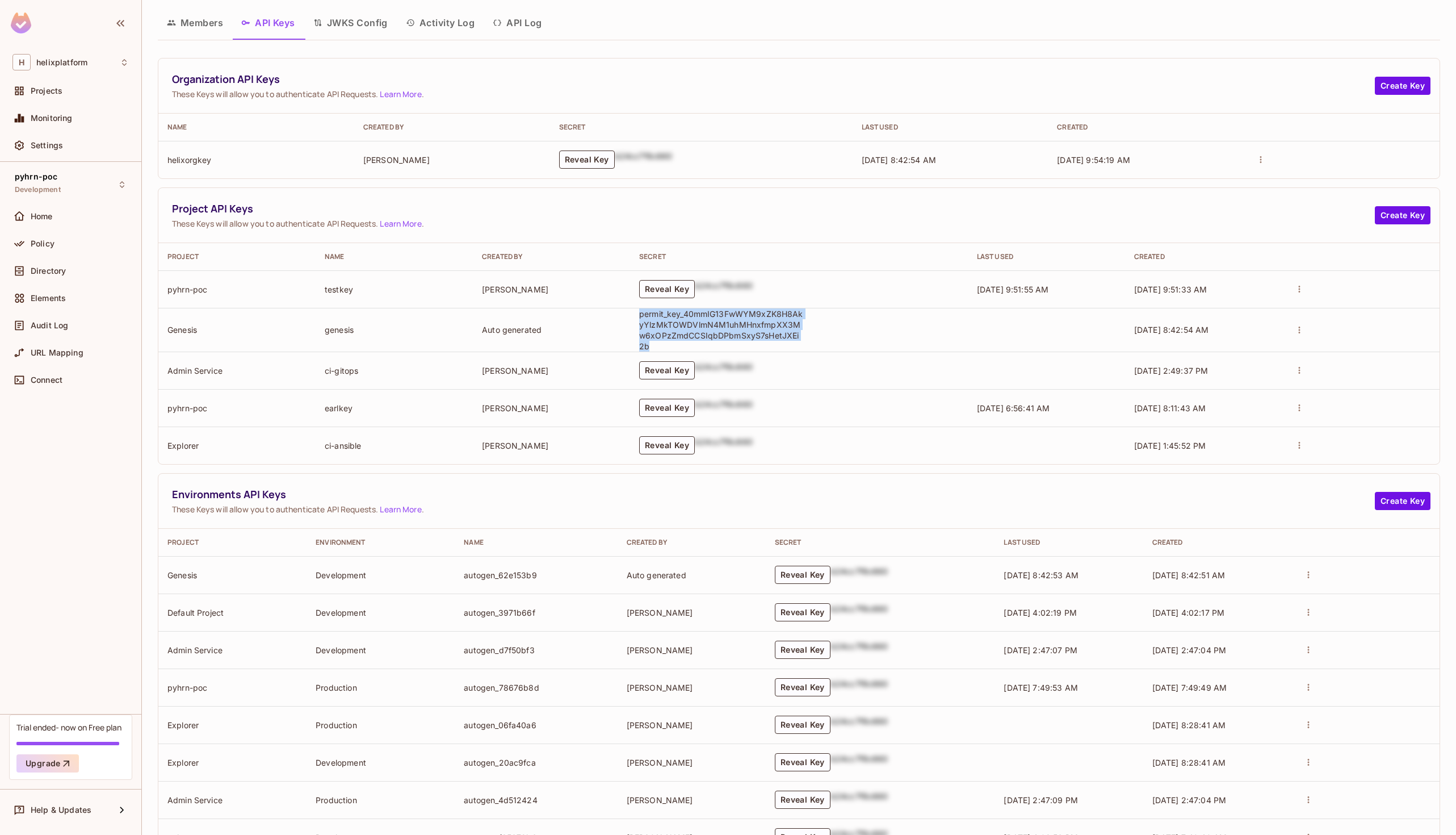
drag, startPoint x: 638, startPoint y: 313, endPoint x: 674, endPoint y: 346, distance: 48.8
click at [674, 346] on td "permit_key_40mmIG13FwWYM9xZK8H8AkyYlzMkTOWDVlmN4M1uhMHnxfmpXX3Mw6xOPzZmdCCSIqbD…" at bounding box center [799, 329] width 338 height 44
copy p "permit_key_40mmIG13FwWYM9xZK8H8AkyYlzMkTOWDVlmN4M1uhMHnxfmpXX3Mw6xOPzZmdCCSIqbD…"
click at [43, 91] on span "Projects" at bounding box center [47, 90] width 32 height 9
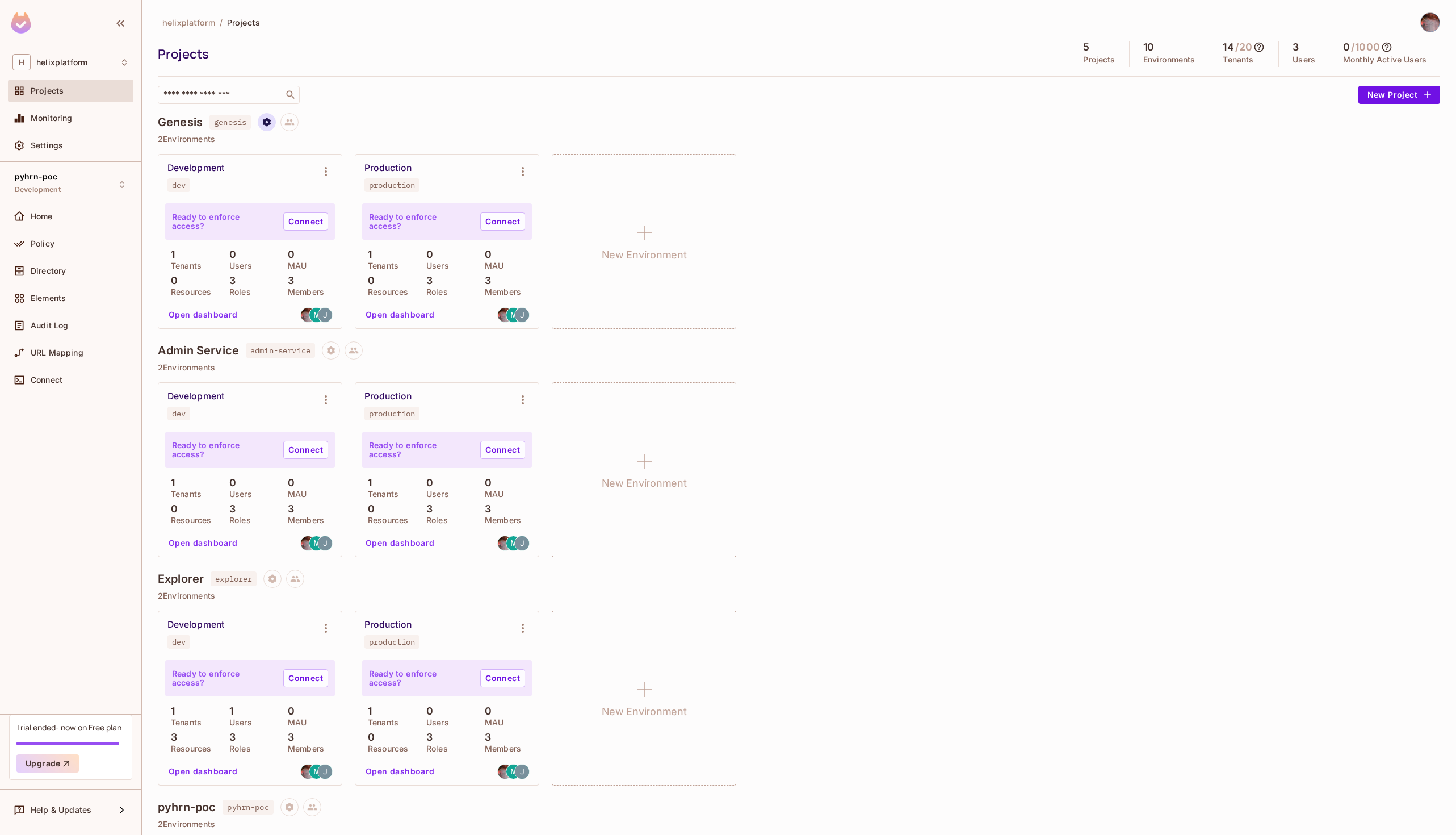
click at [274, 123] on button "Project settings" at bounding box center [266, 122] width 18 height 18
click at [313, 184] on div "Delete Project" at bounding box center [328, 189] width 55 height 11
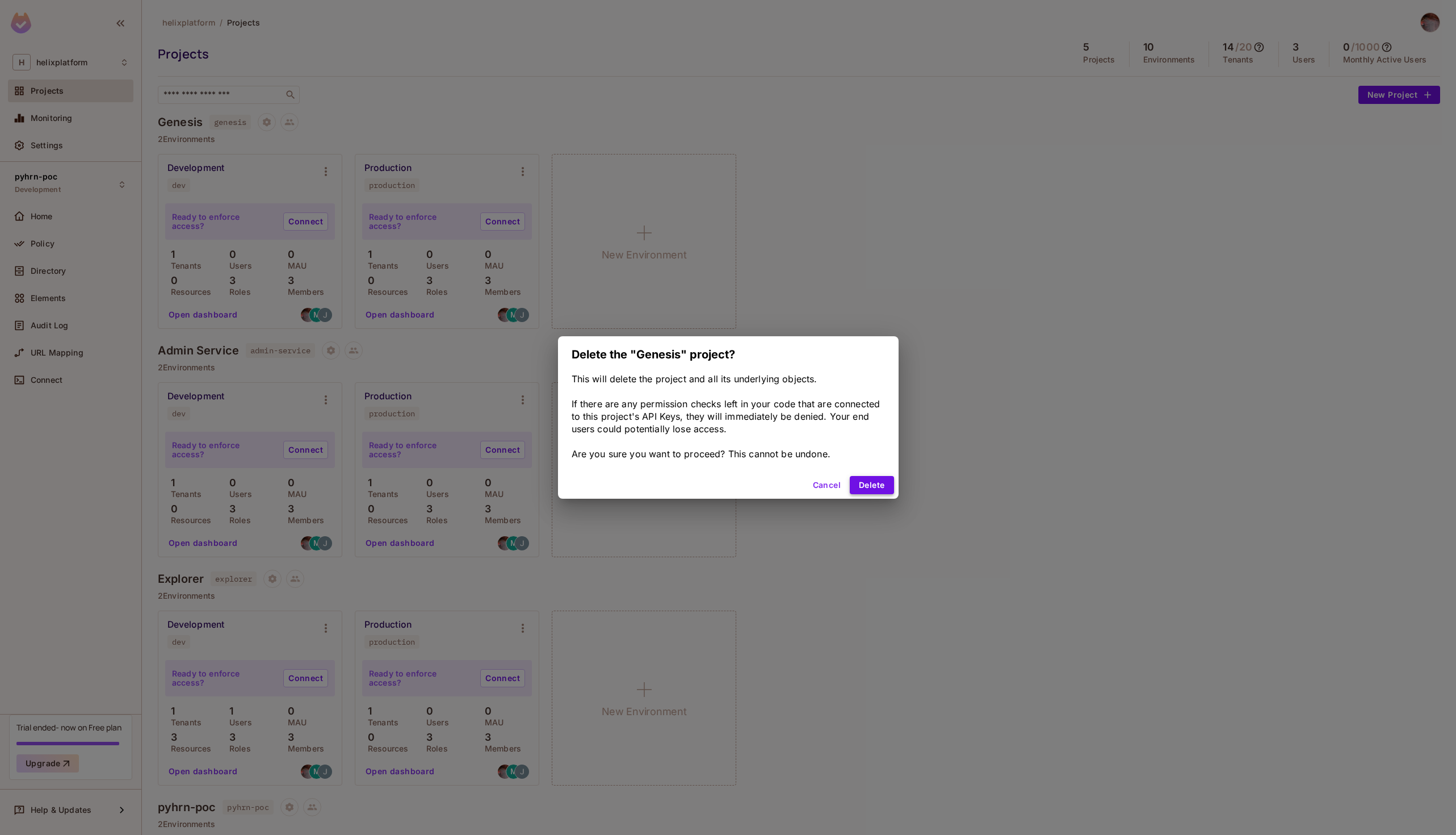
click at [874, 483] on button "Delete" at bounding box center [871, 484] width 44 height 18
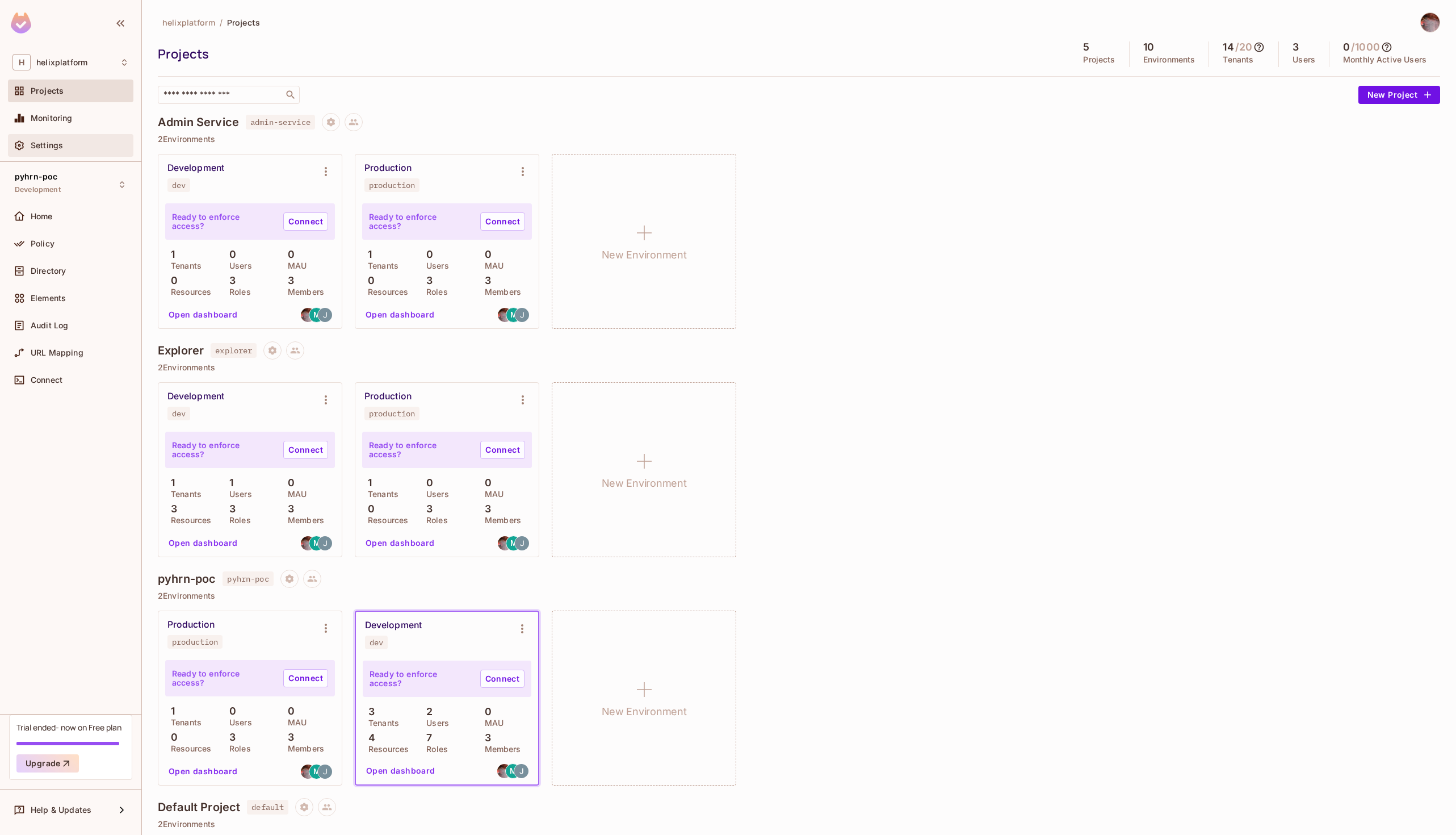
click at [39, 137] on div "Settings" at bounding box center [70, 146] width 126 height 23
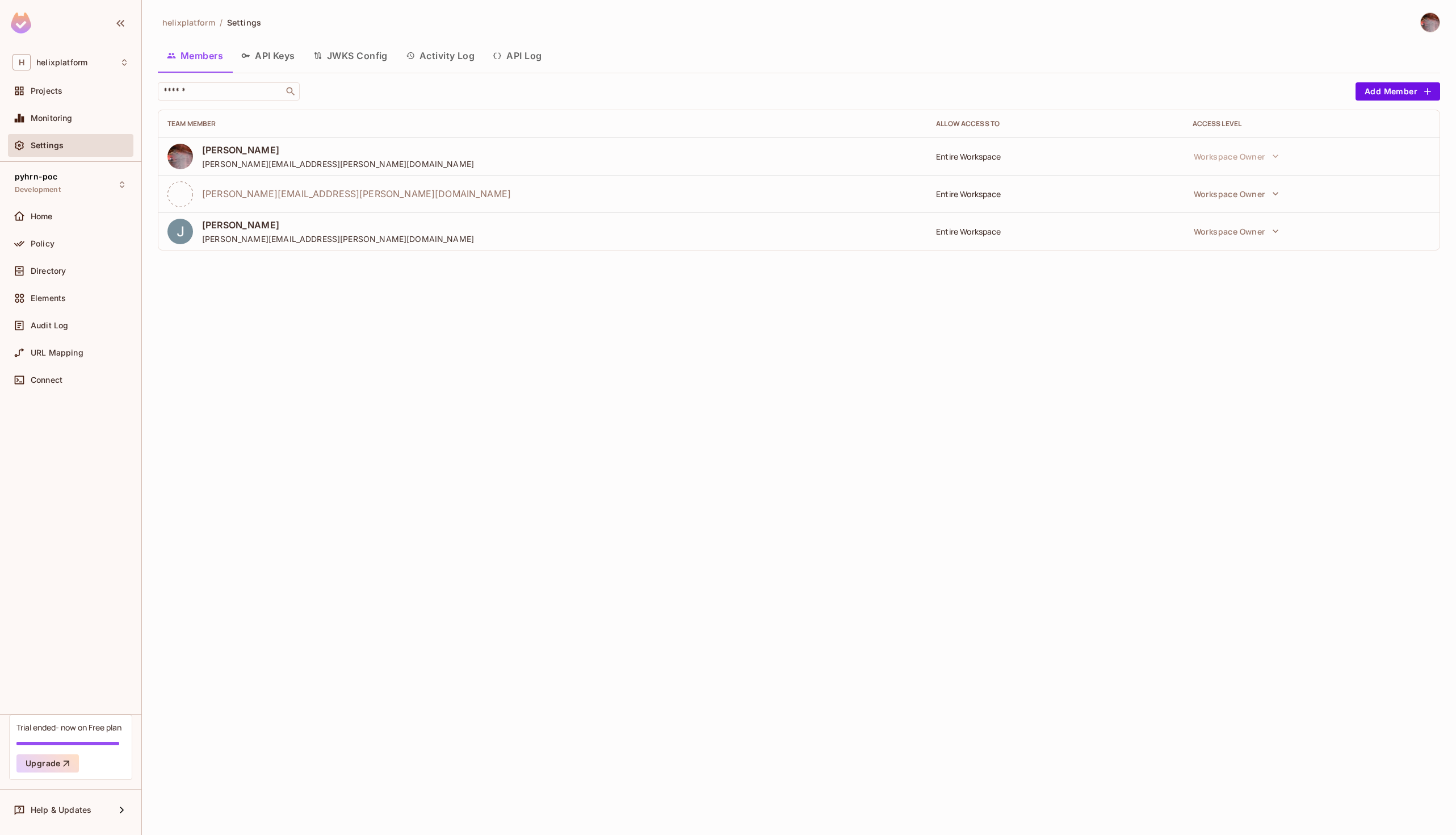
click at [271, 49] on button "API Keys" at bounding box center [268, 56] width 72 height 29
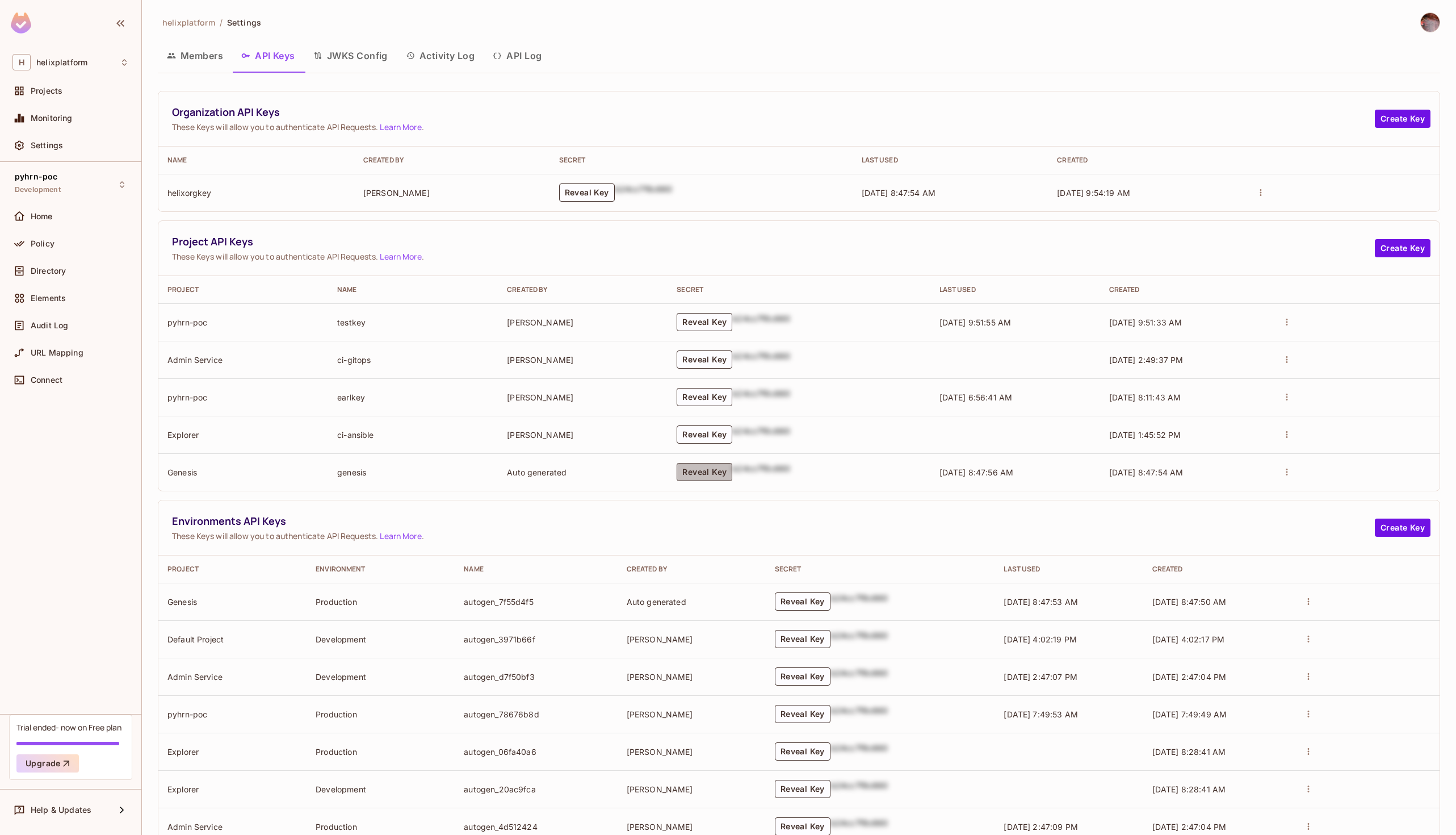
click at [716, 472] on button "Reveal Key" at bounding box center [705, 471] width 56 height 18
click at [704, 469] on button "Reveal Key" at bounding box center [705, 471] width 56 height 18
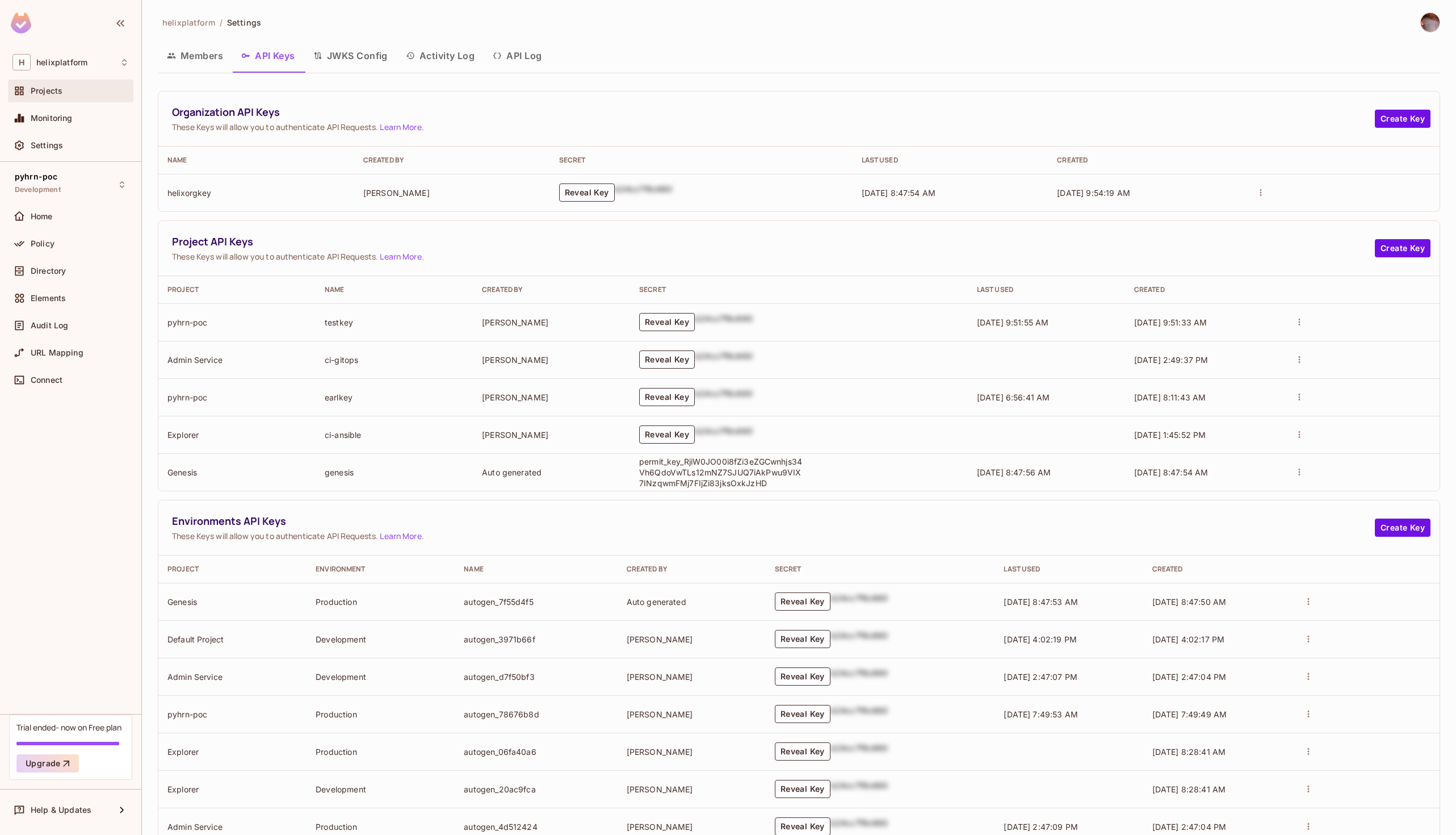
click at [51, 95] on span "Projects" at bounding box center [47, 90] width 32 height 9
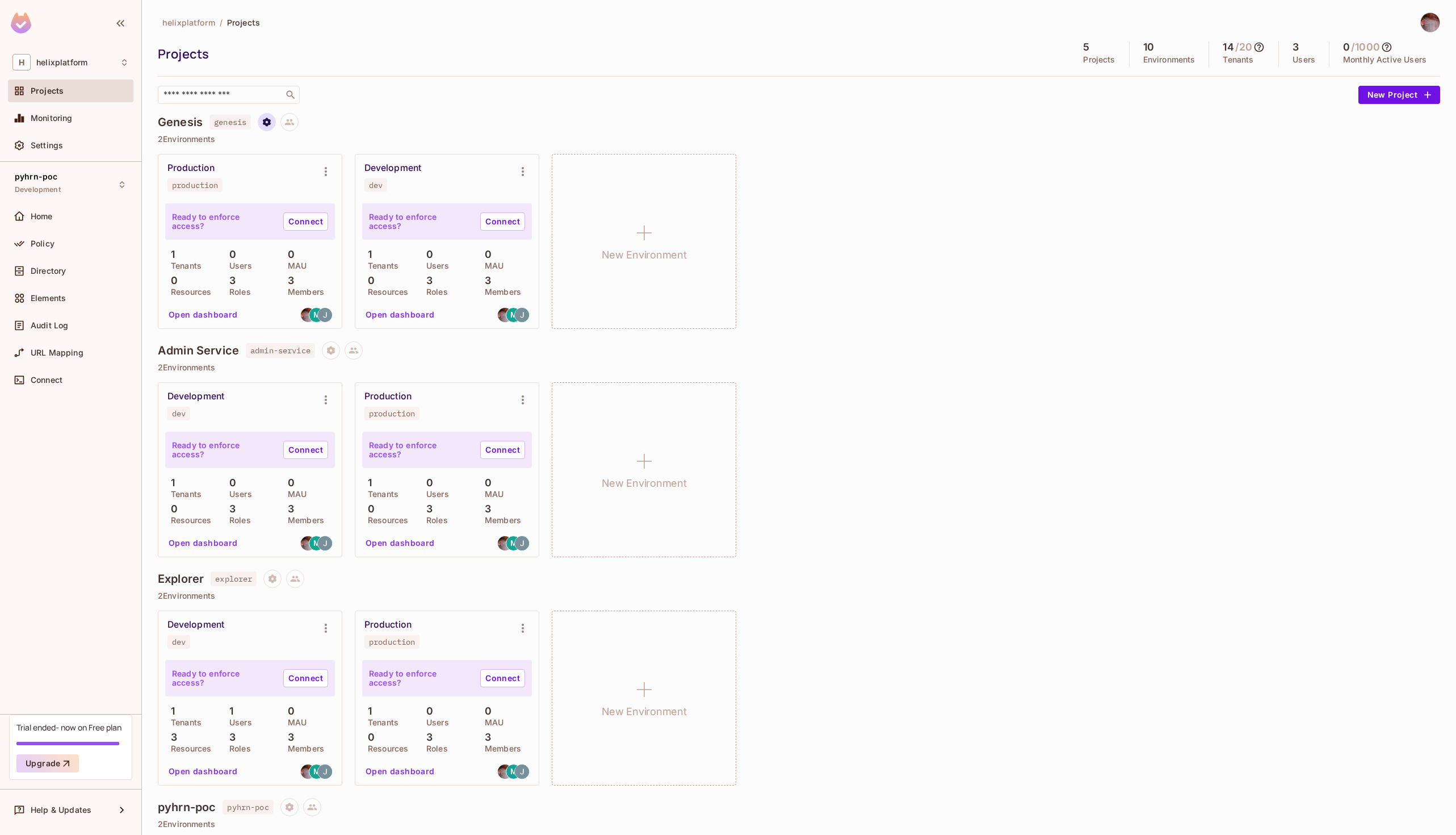
click at [268, 121] on icon "Project settings" at bounding box center [267, 122] width 10 height 10
click at [325, 189] on div "Delete Project" at bounding box center [328, 189] width 55 height 11
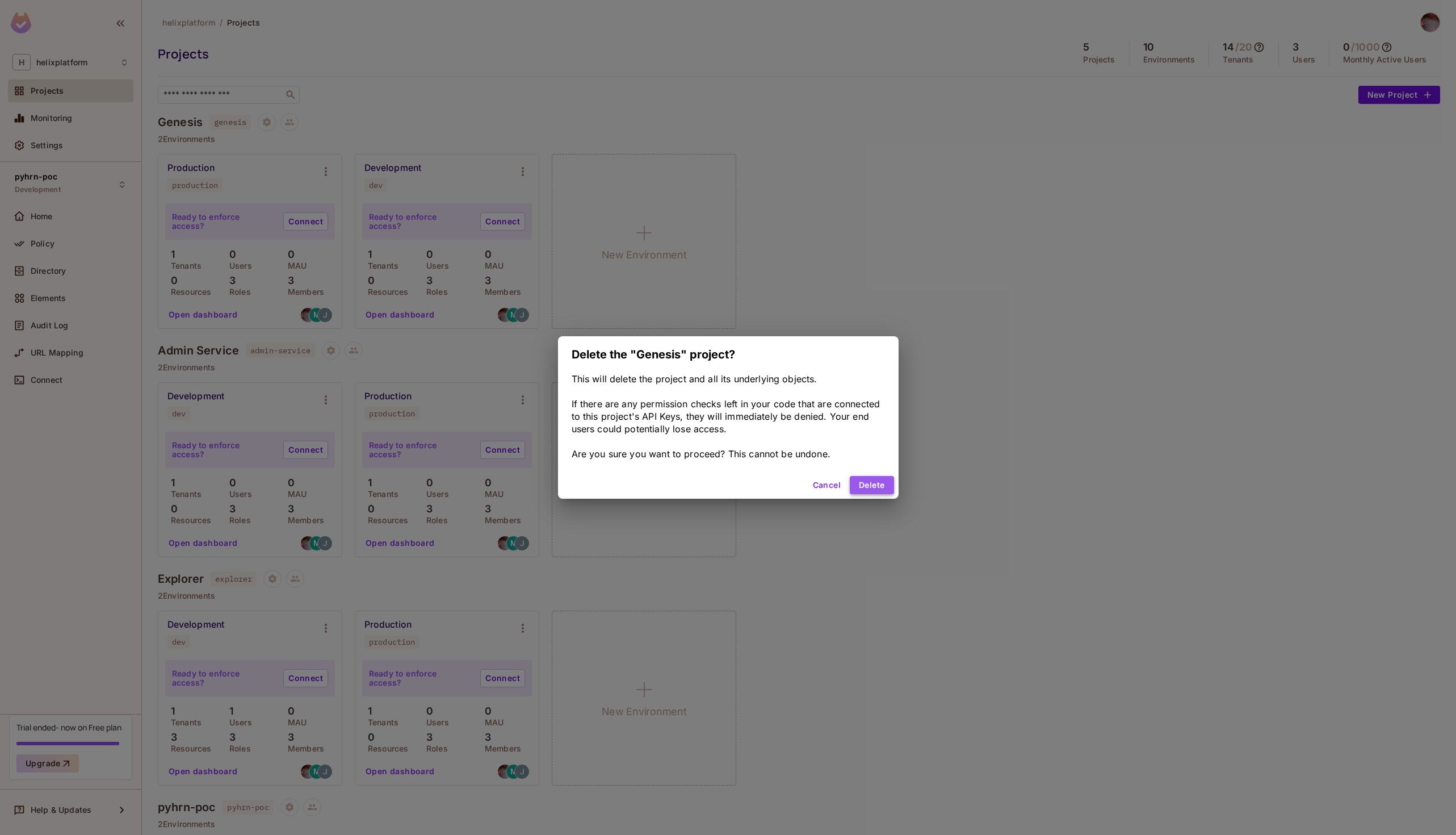
click at [873, 486] on button "Delete" at bounding box center [871, 484] width 44 height 18
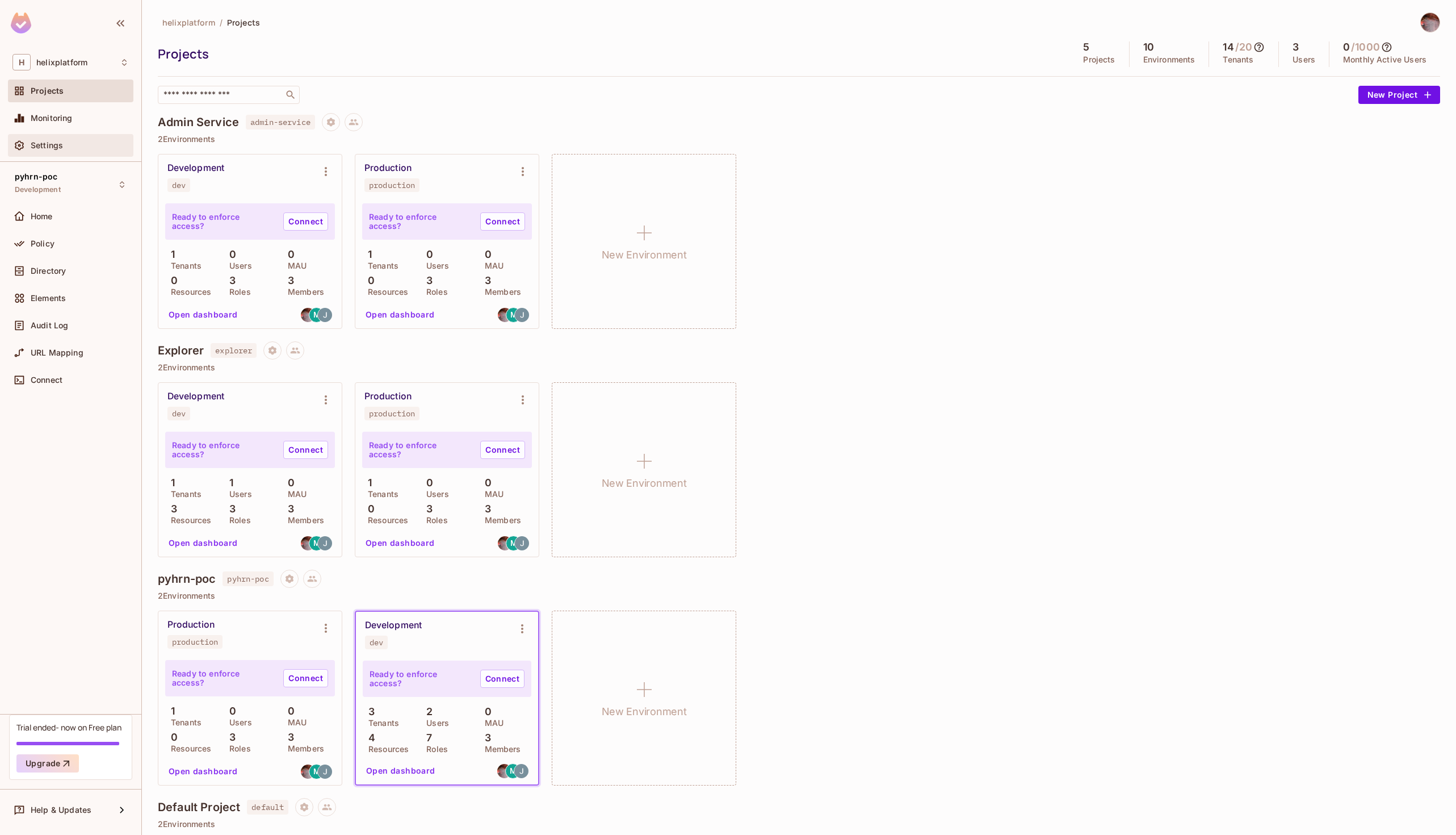
click at [54, 139] on div "Settings" at bounding box center [70, 145] width 116 height 14
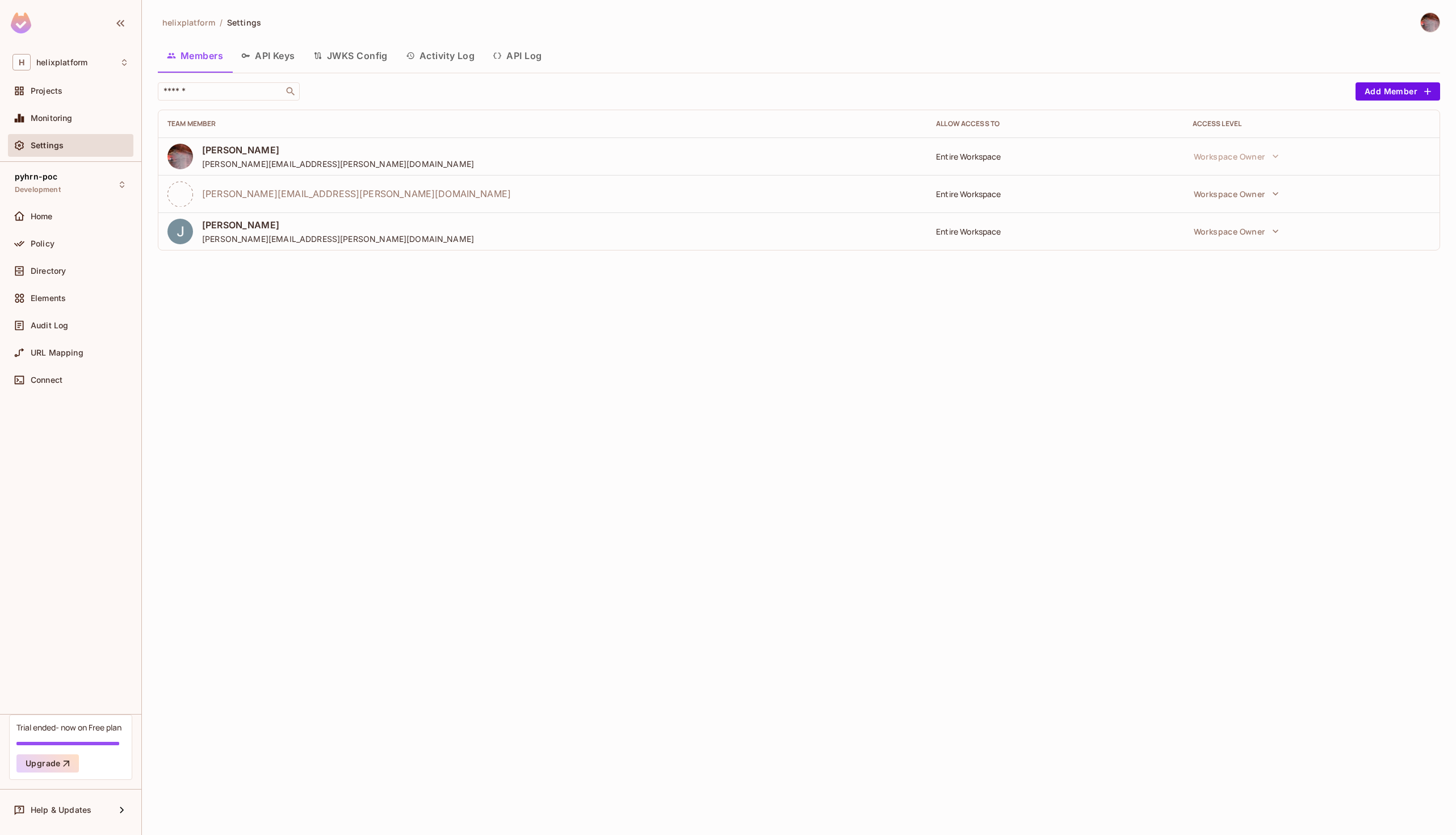
click at [257, 56] on button "API Keys" at bounding box center [268, 56] width 72 height 29
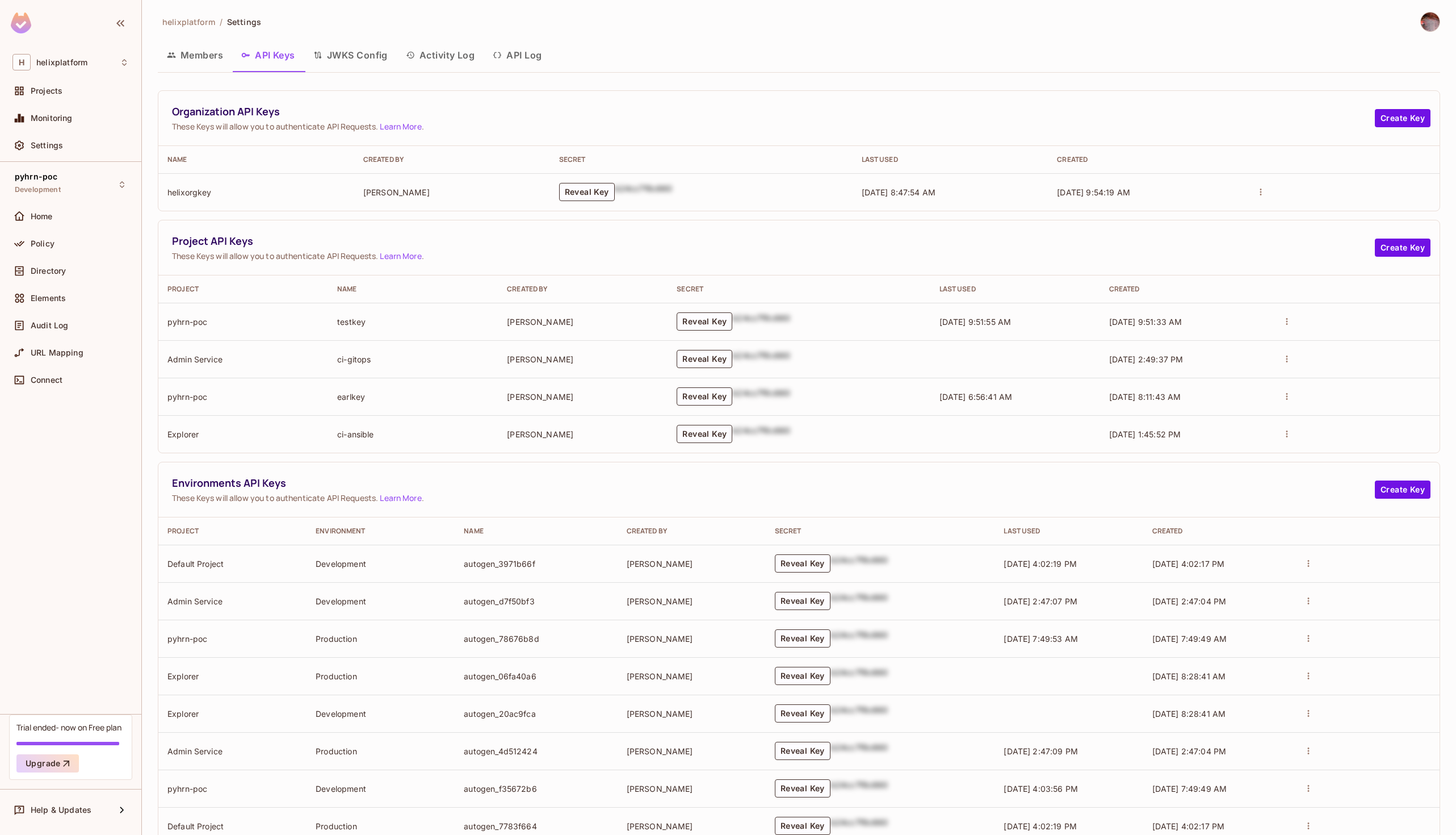
scroll to position [34, 0]
